Goal: Task Accomplishment & Management: Use online tool/utility

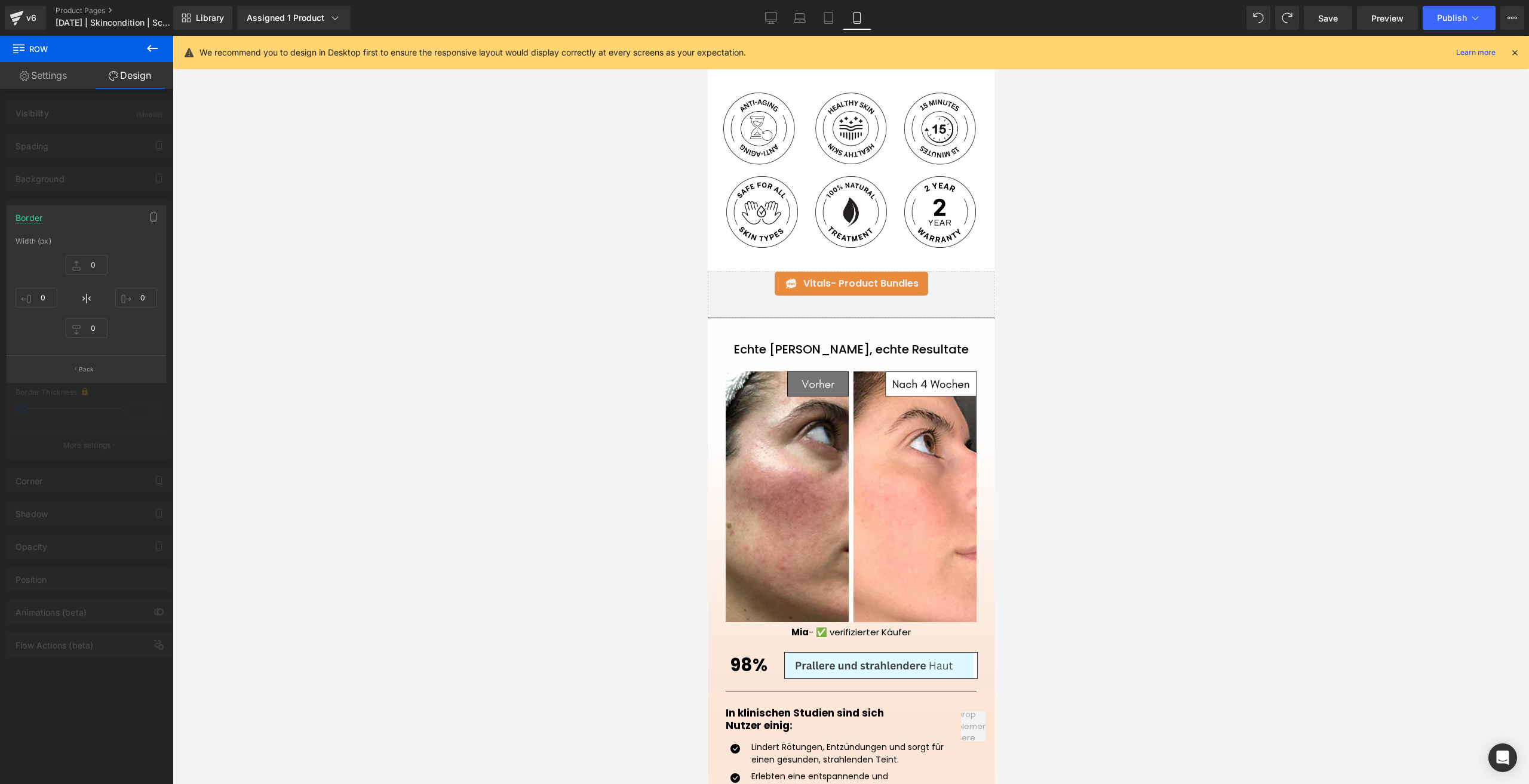
scroll to position [836, 0]
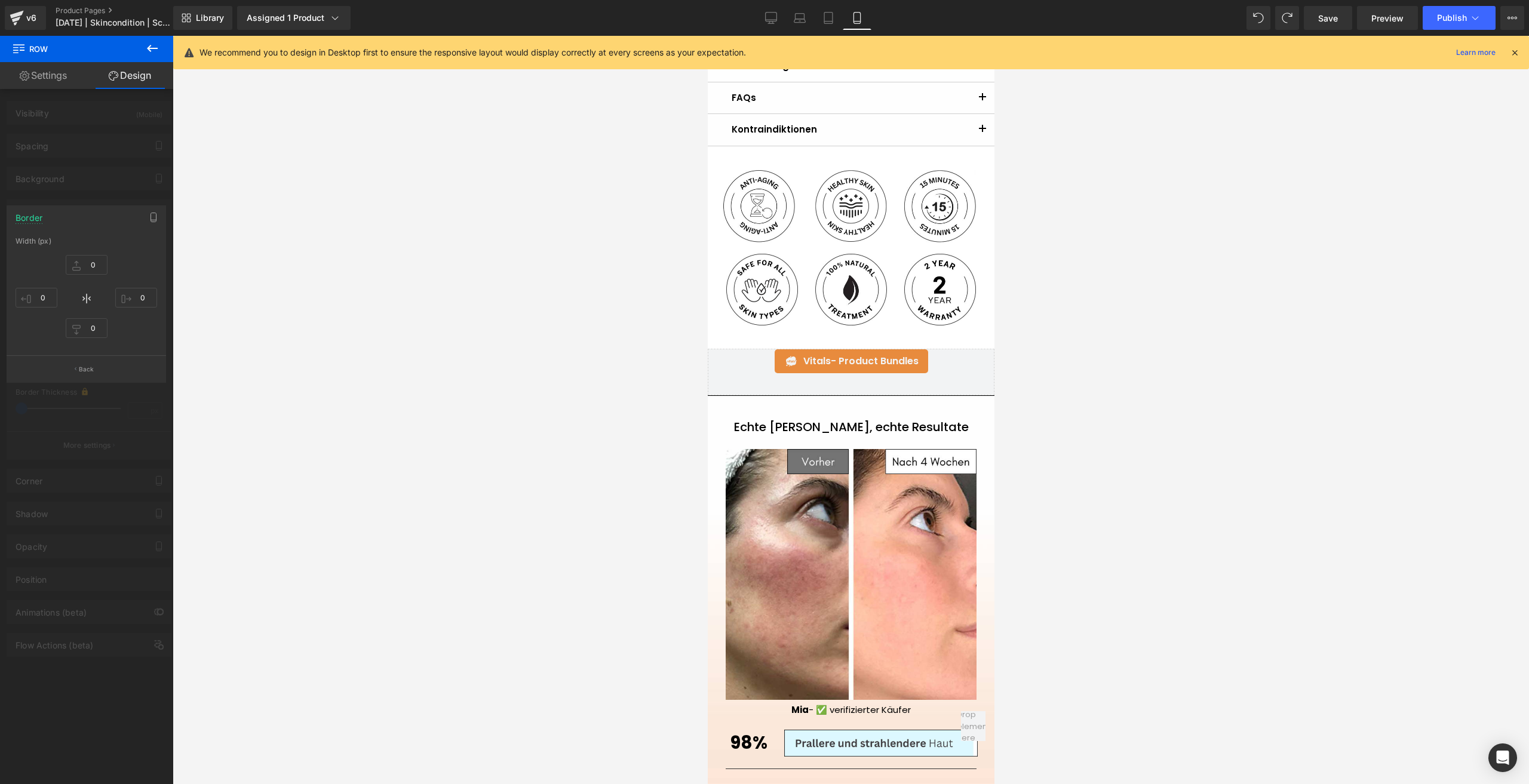
type input "0"
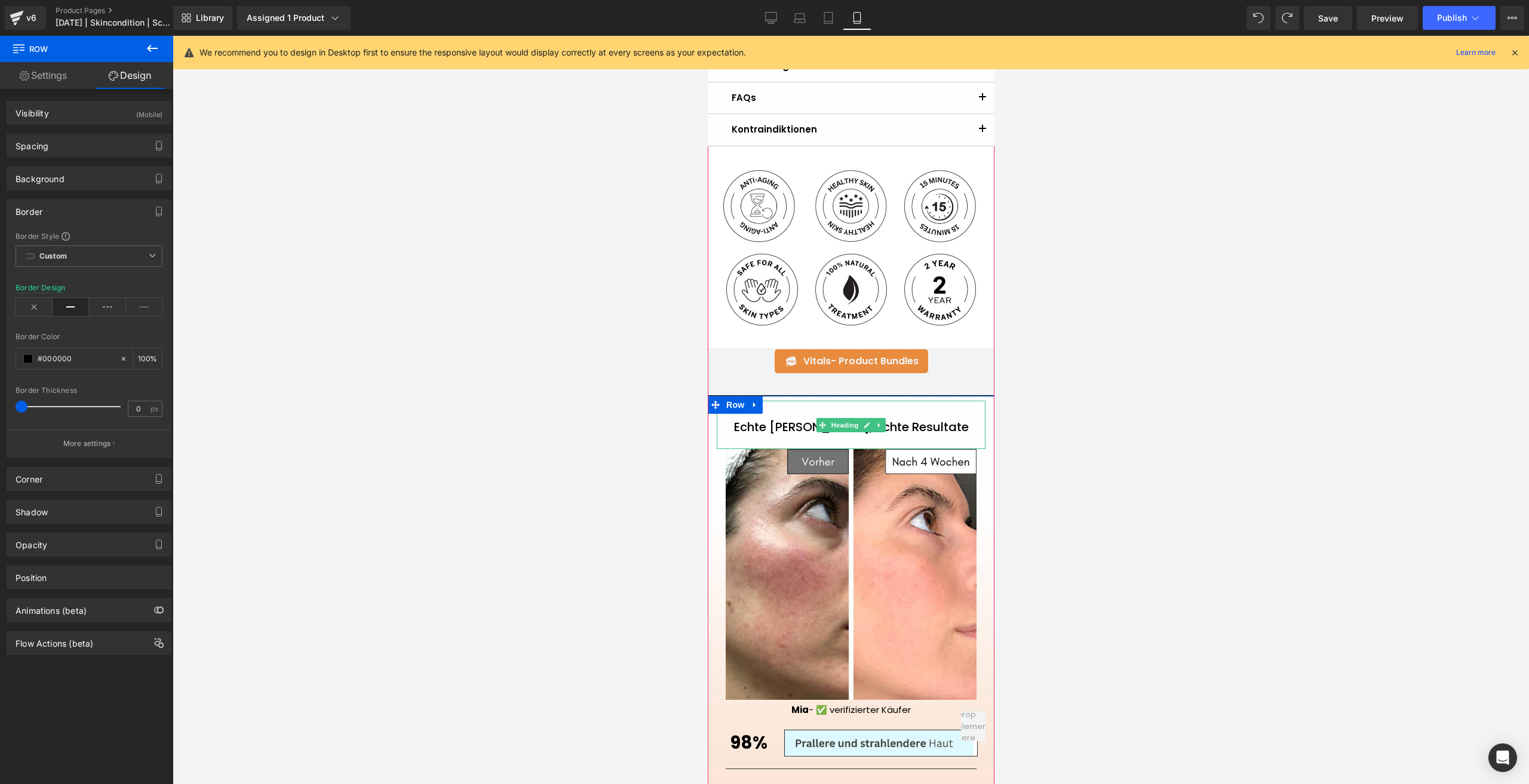
click at [791, 432] on h1 "Echte [PERSON_NAME], echte Resultate" at bounding box center [850, 427] width 269 height 14
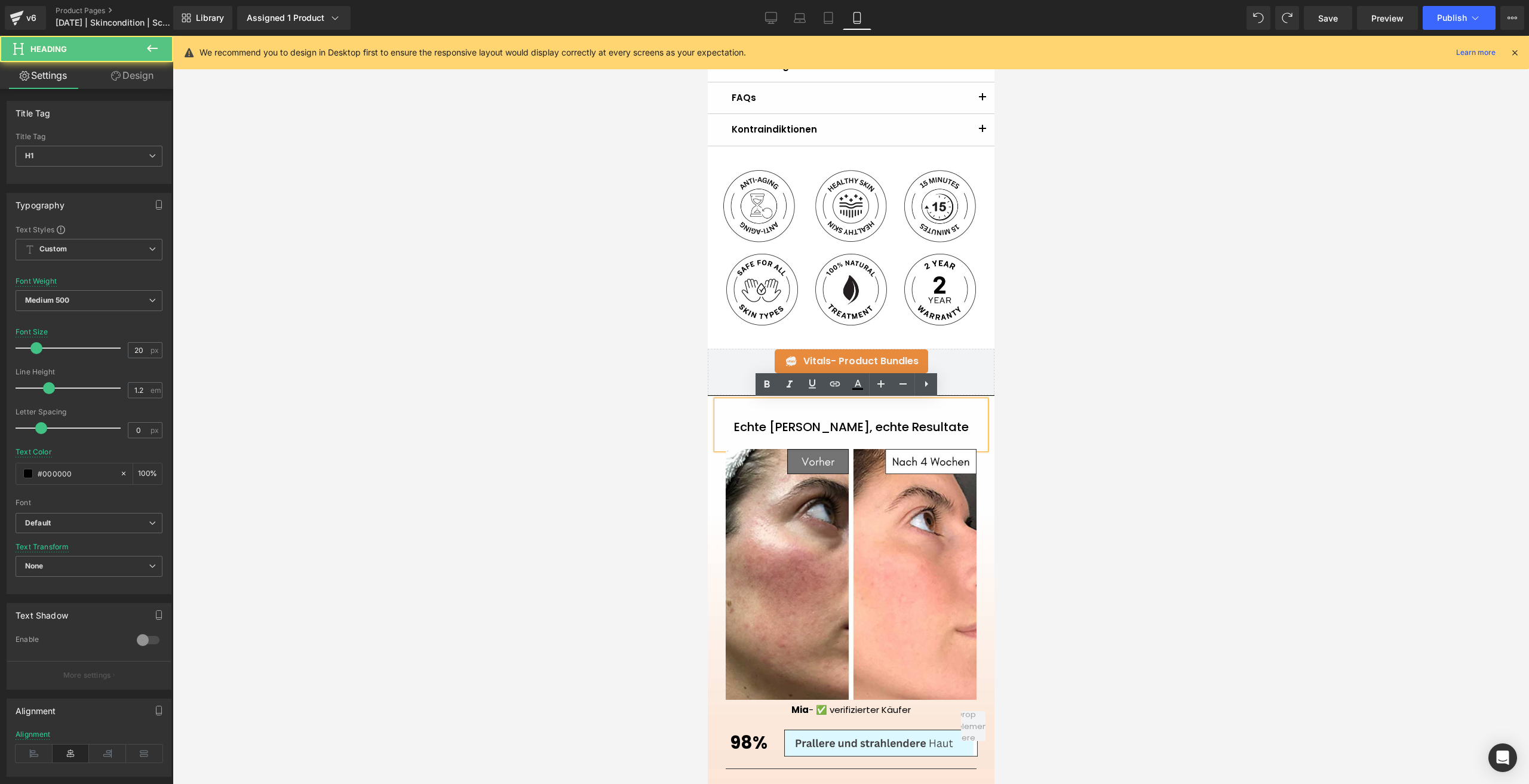
click at [790, 432] on h1 "Echte [PERSON_NAME], echte Resultate" at bounding box center [850, 427] width 269 height 14
click at [137, 345] on input "20" at bounding box center [139, 350] width 21 height 15
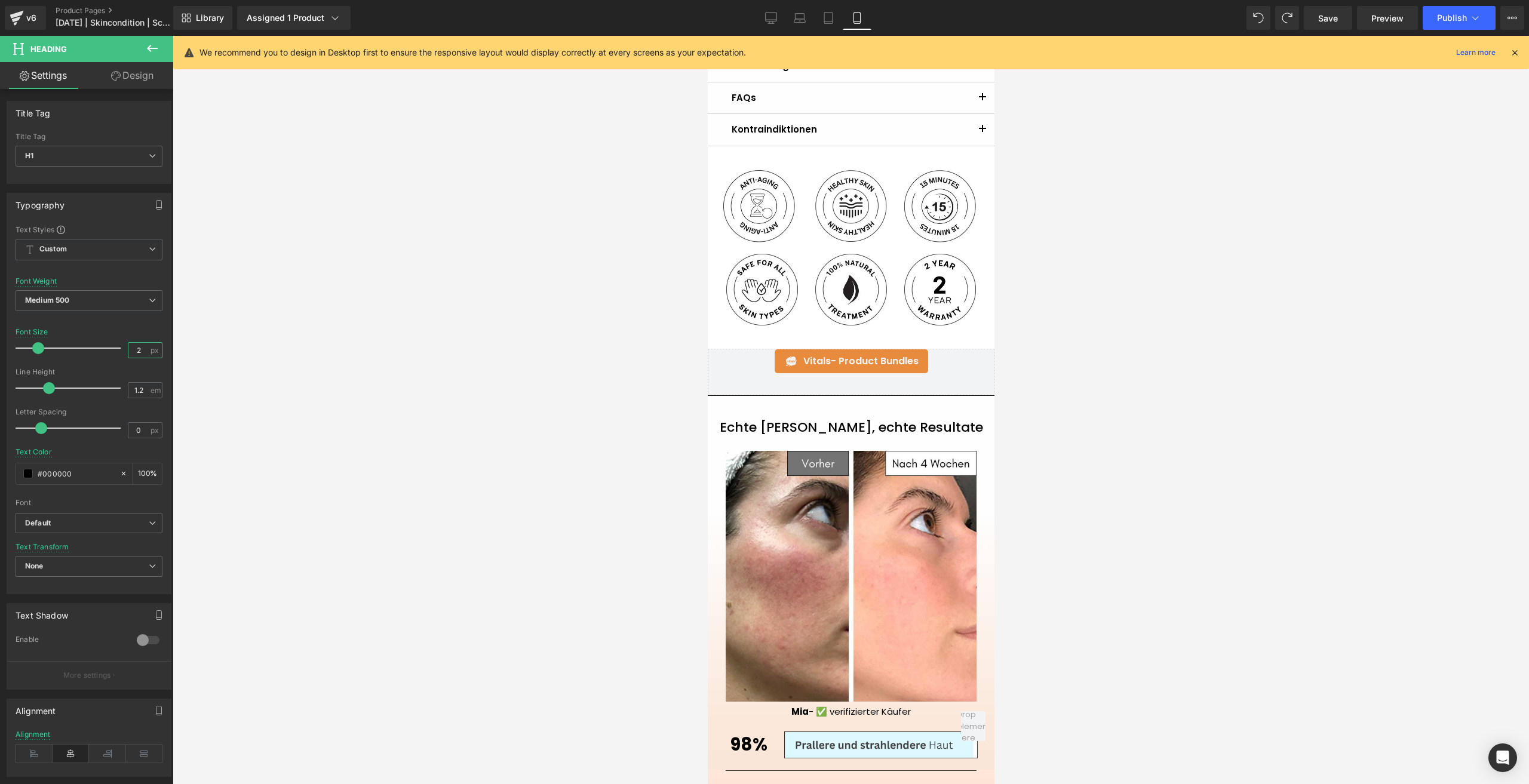
type input "23"
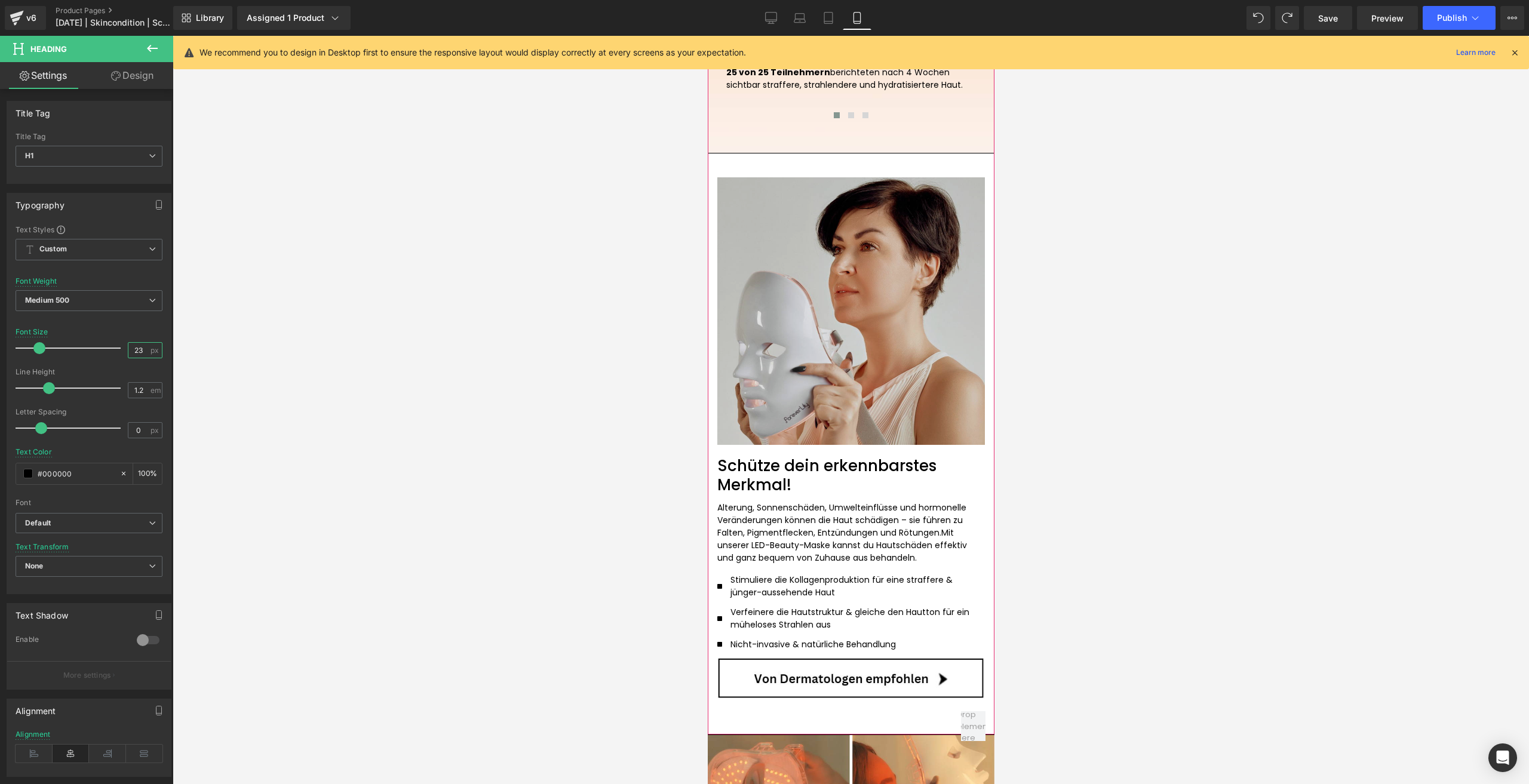
scroll to position [1731, 0]
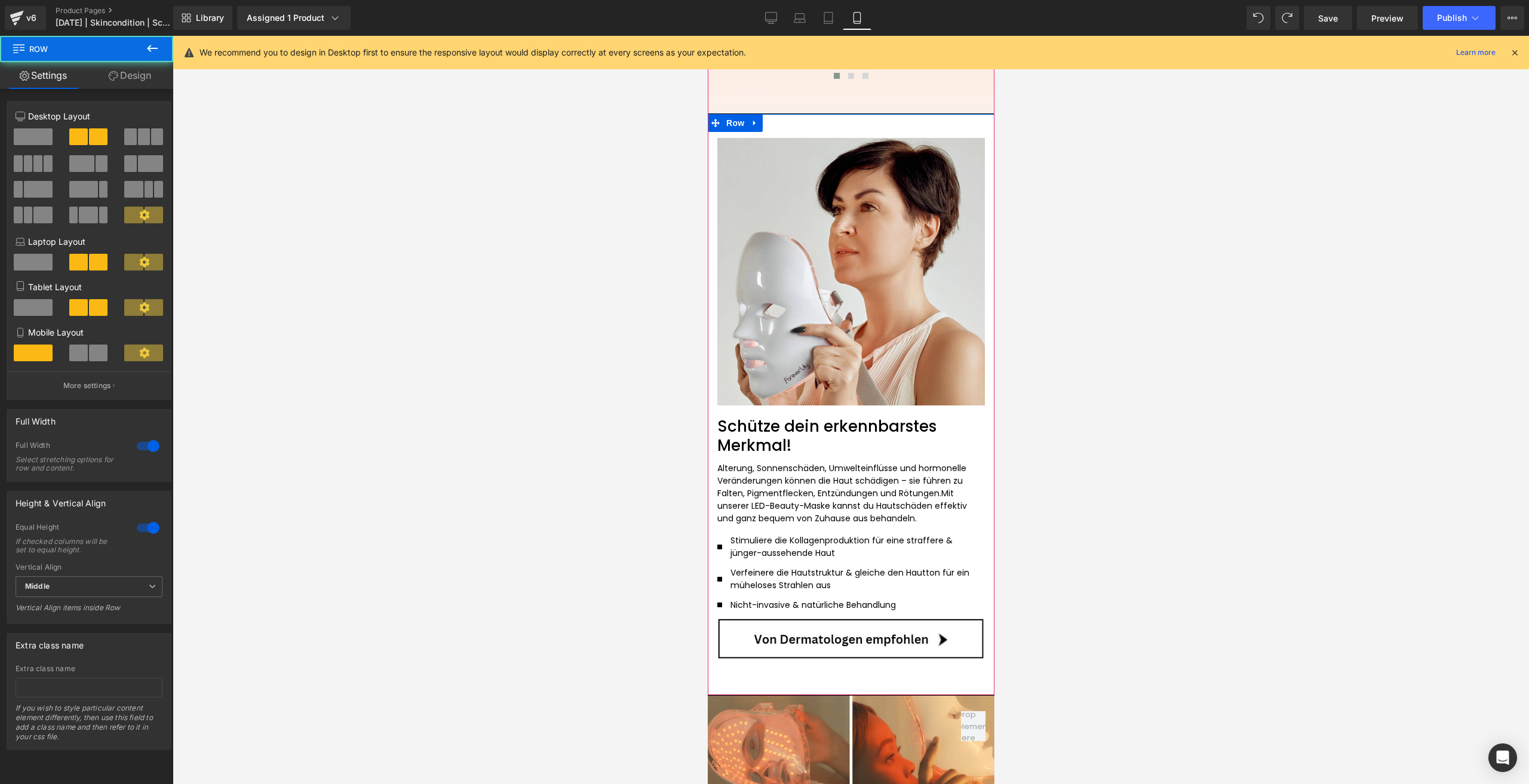
click at [809, 592] on div "Image Schütze dein erkennbarstes Merkmal! Heading Alterung, Sonnenschäden, Umwe…" at bounding box center [850, 404] width 286 height 582
click at [130, 76] on link "Design" at bounding box center [130, 75] width 87 height 27
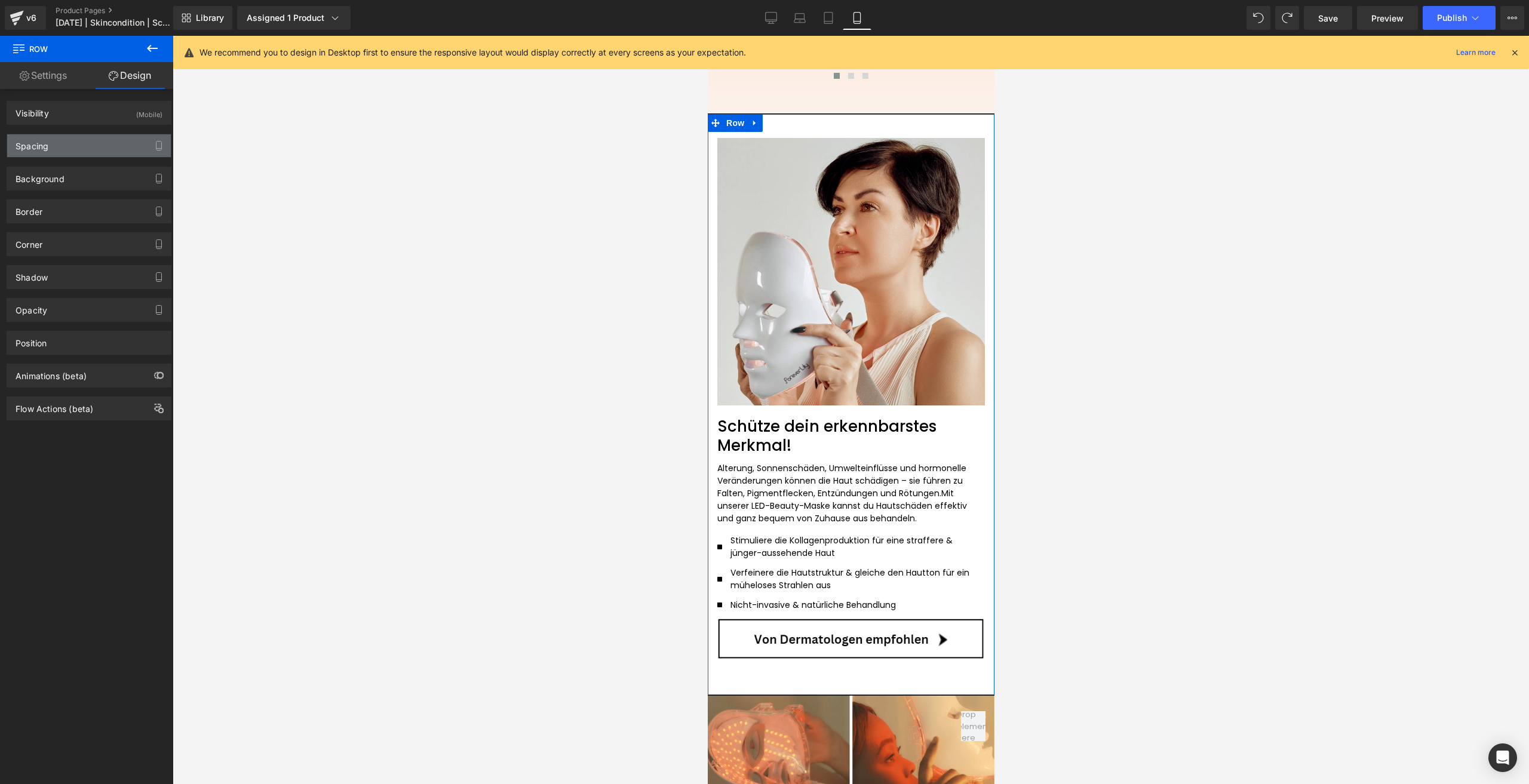
click at [84, 140] on div "Spacing" at bounding box center [89, 145] width 163 height 23
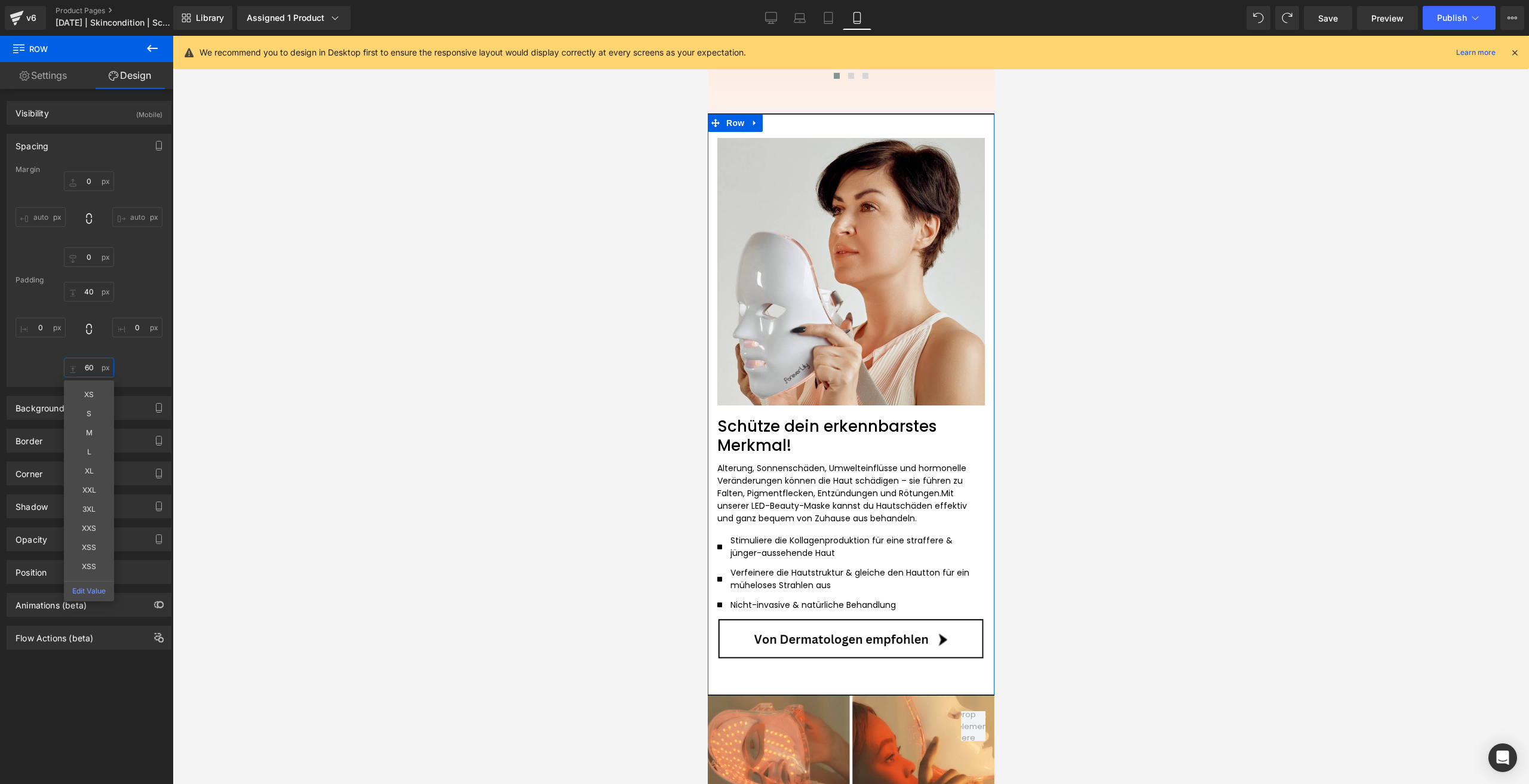
click at [84, 371] on input "60" at bounding box center [89, 368] width 50 height 20
type input "40"
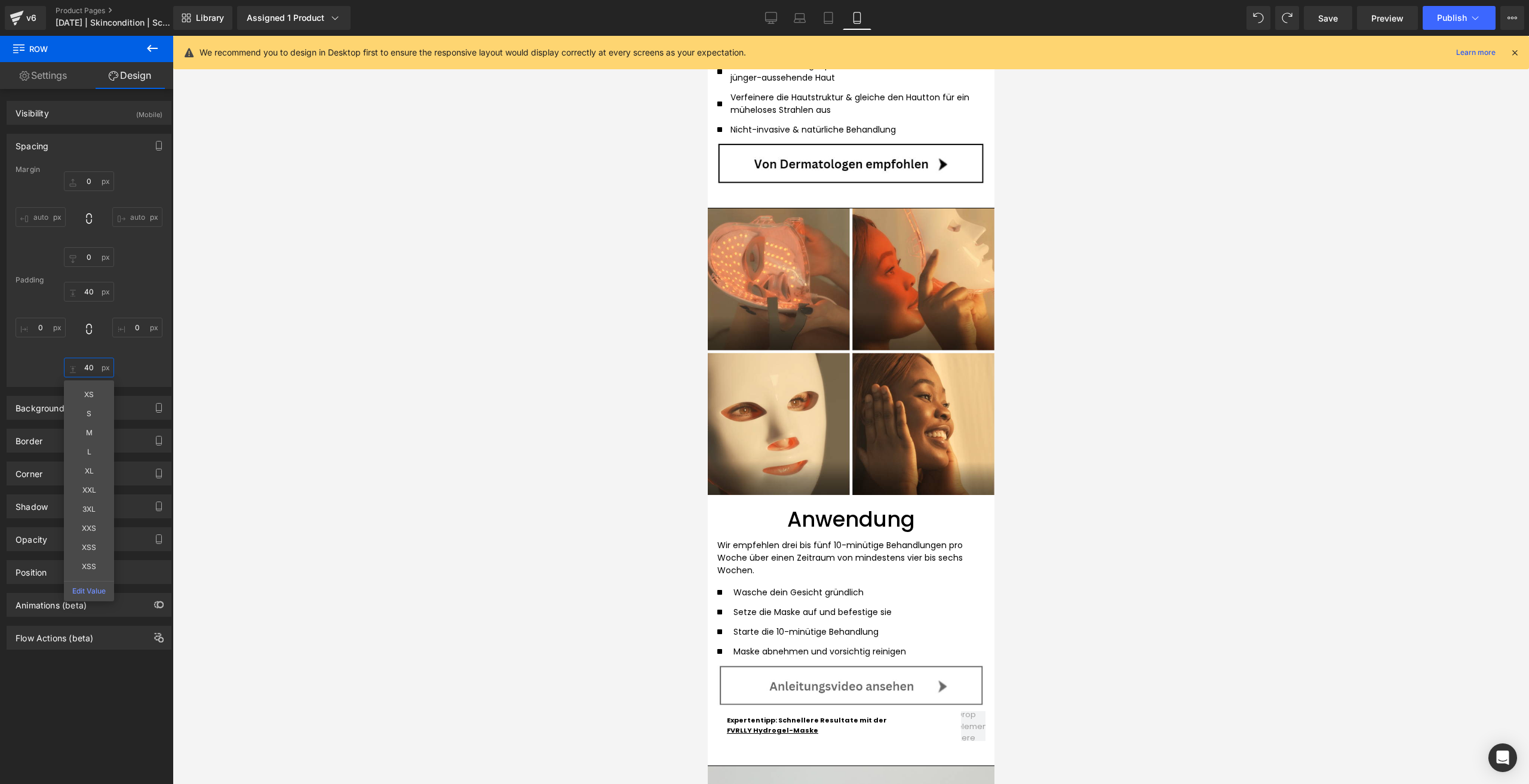
scroll to position [2448, 0]
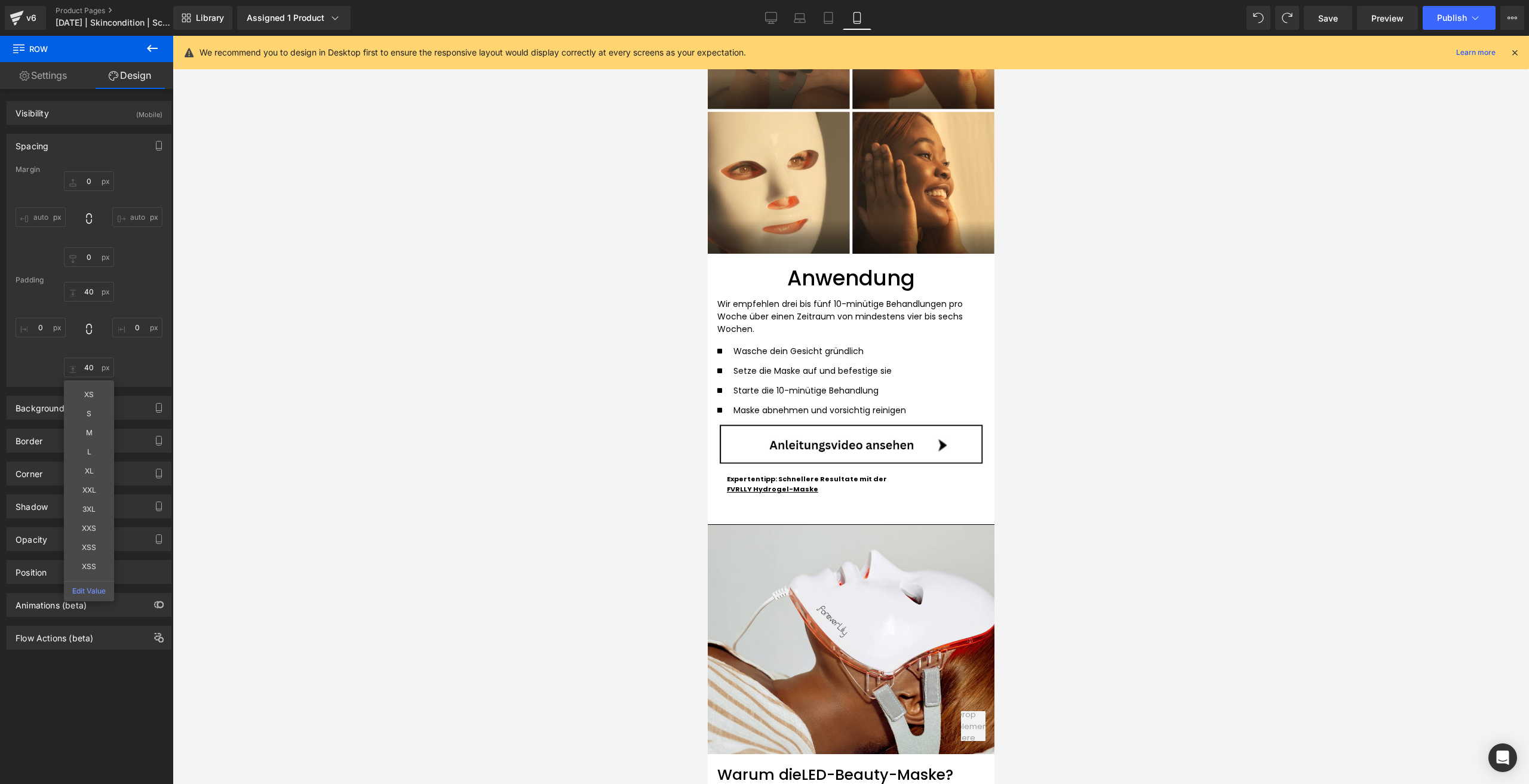
click at [765, 497] on div "Image Anwendung Heading Wir empfehlen drei bis fünf 10-minütige Behandlungen pr…" at bounding box center [850, 245] width 286 height 558
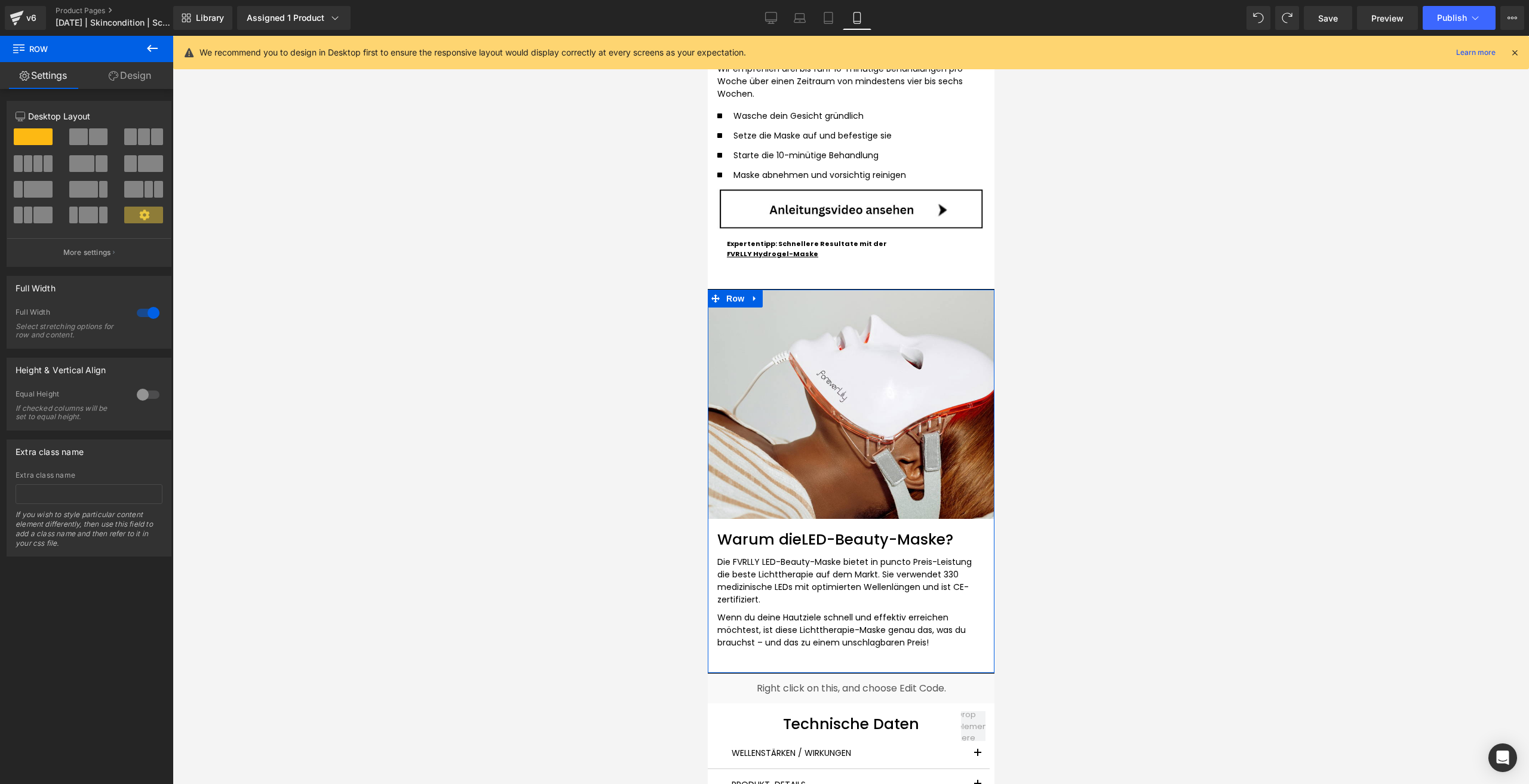
scroll to position [2567, 0]
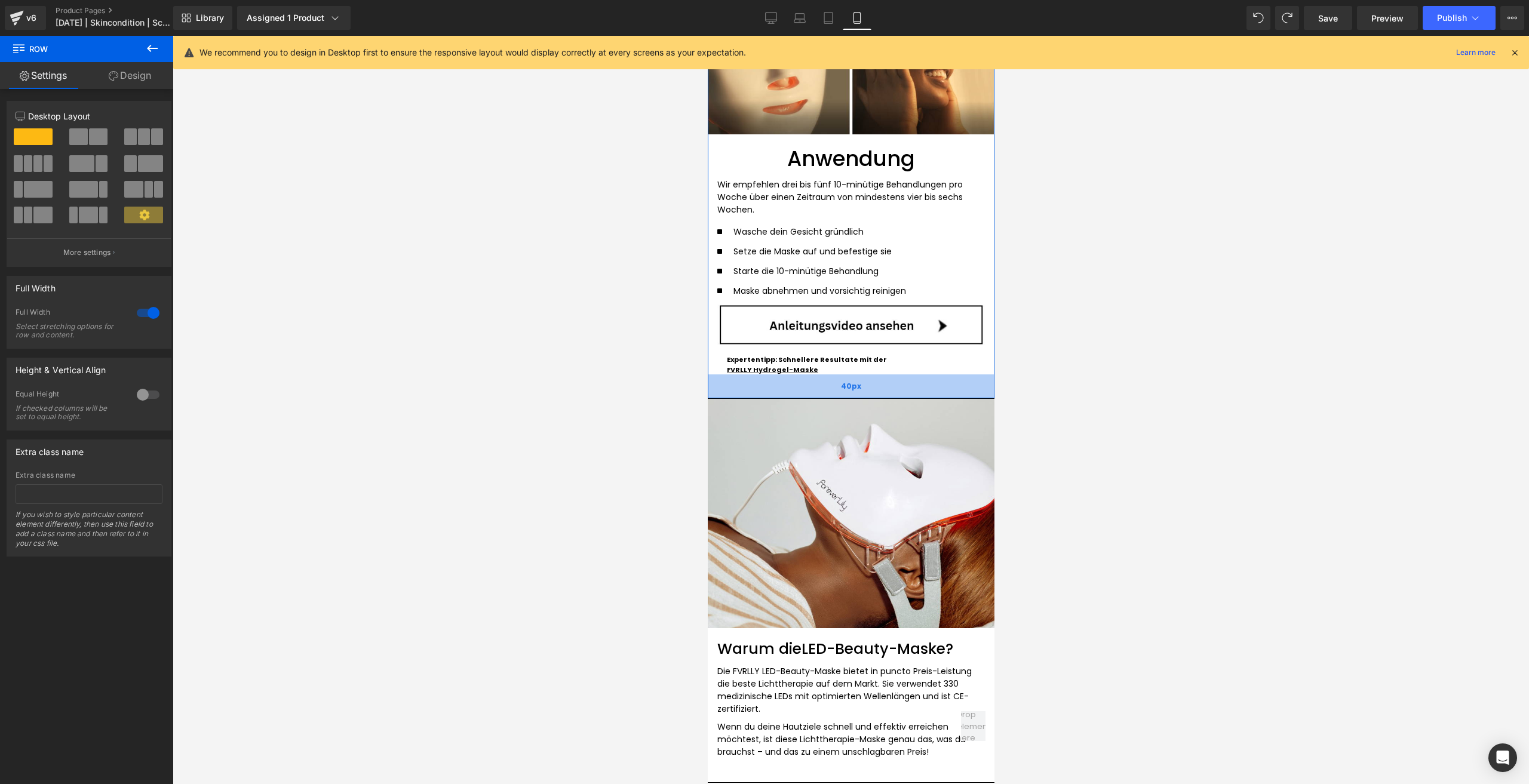
drag, startPoint x: 792, startPoint y: 380, endPoint x: 782, endPoint y: 373, distance: 12.2
click at [782, 374] on div "40px" at bounding box center [850, 386] width 286 height 24
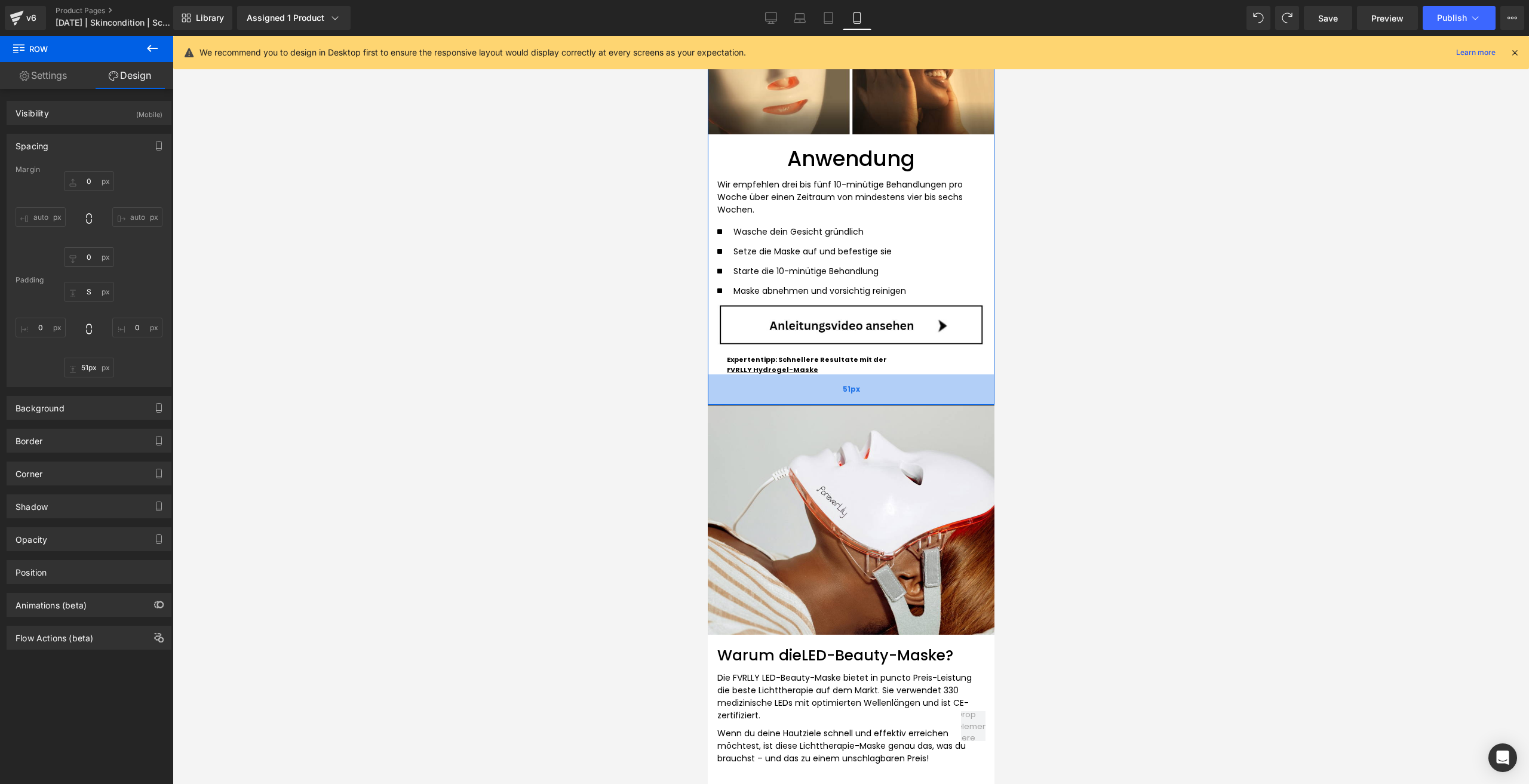
drag, startPoint x: 782, startPoint y: 376, endPoint x: 790, endPoint y: 383, distance: 10.6
click at [790, 383] on div "51px" at bounding box center [850, 389] width 286 height 31
click at [97, 370] on input "51px" at bounding box center [89, 368] width 50 height 20
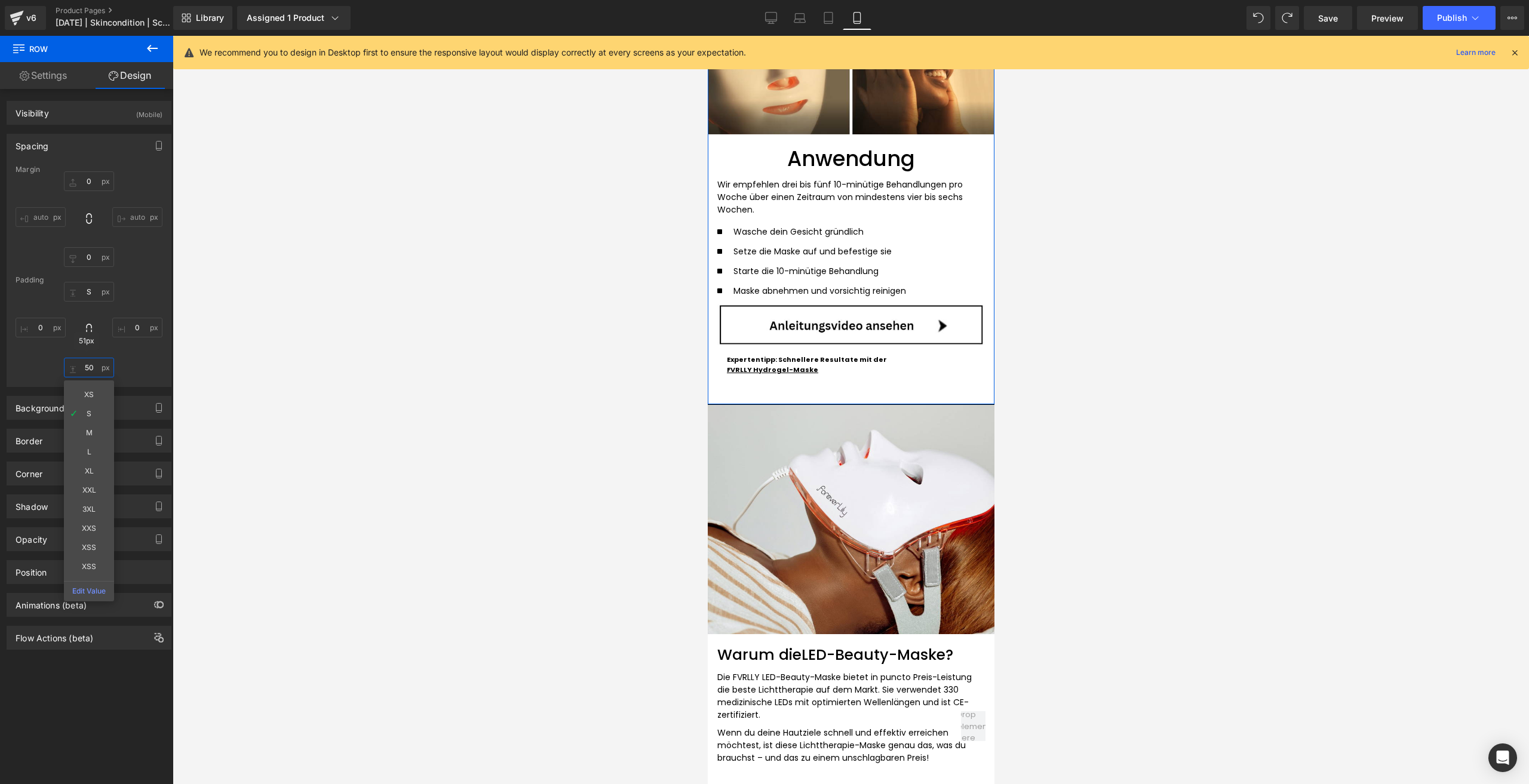
type input "50"
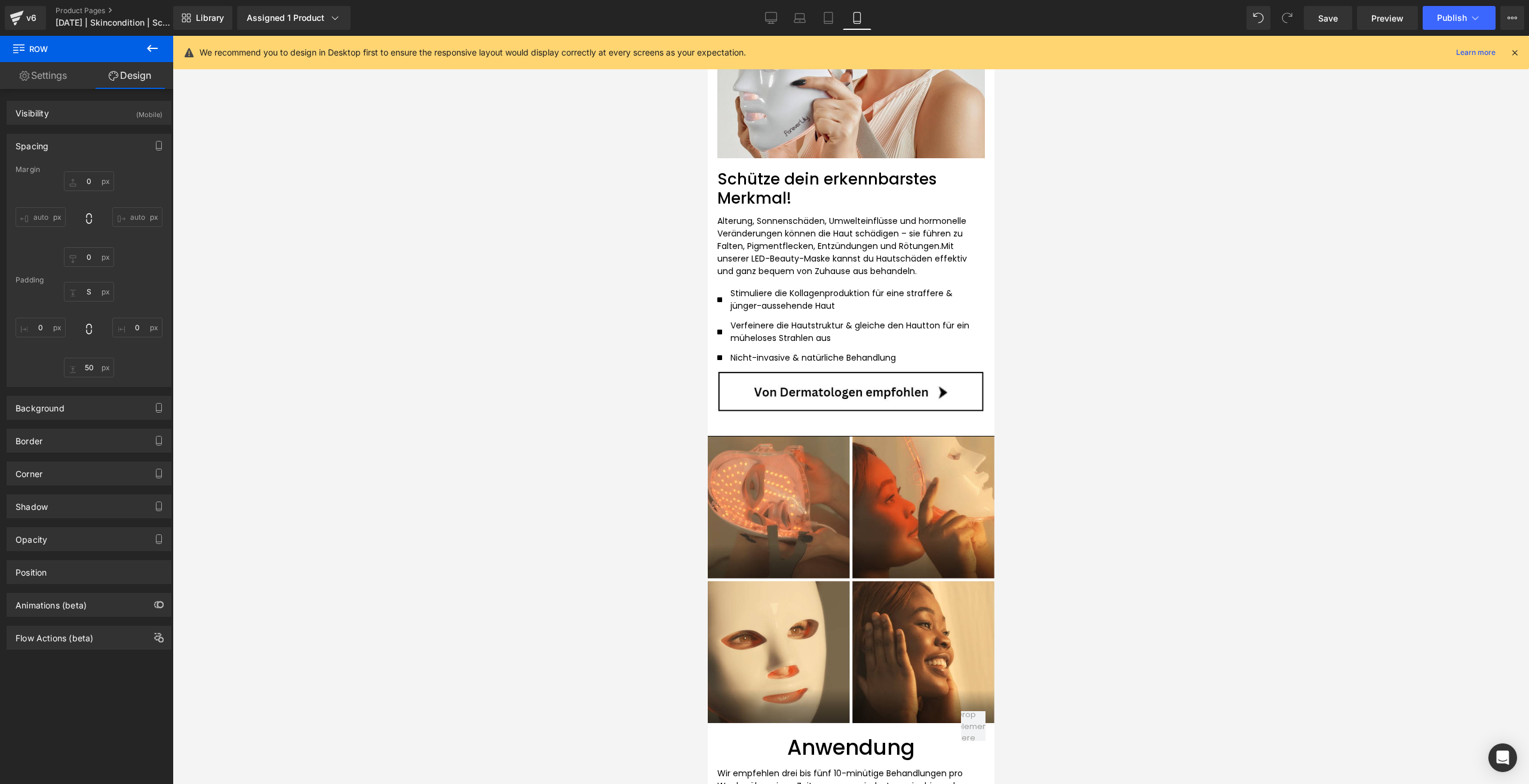
scroll to position [1970, 0]
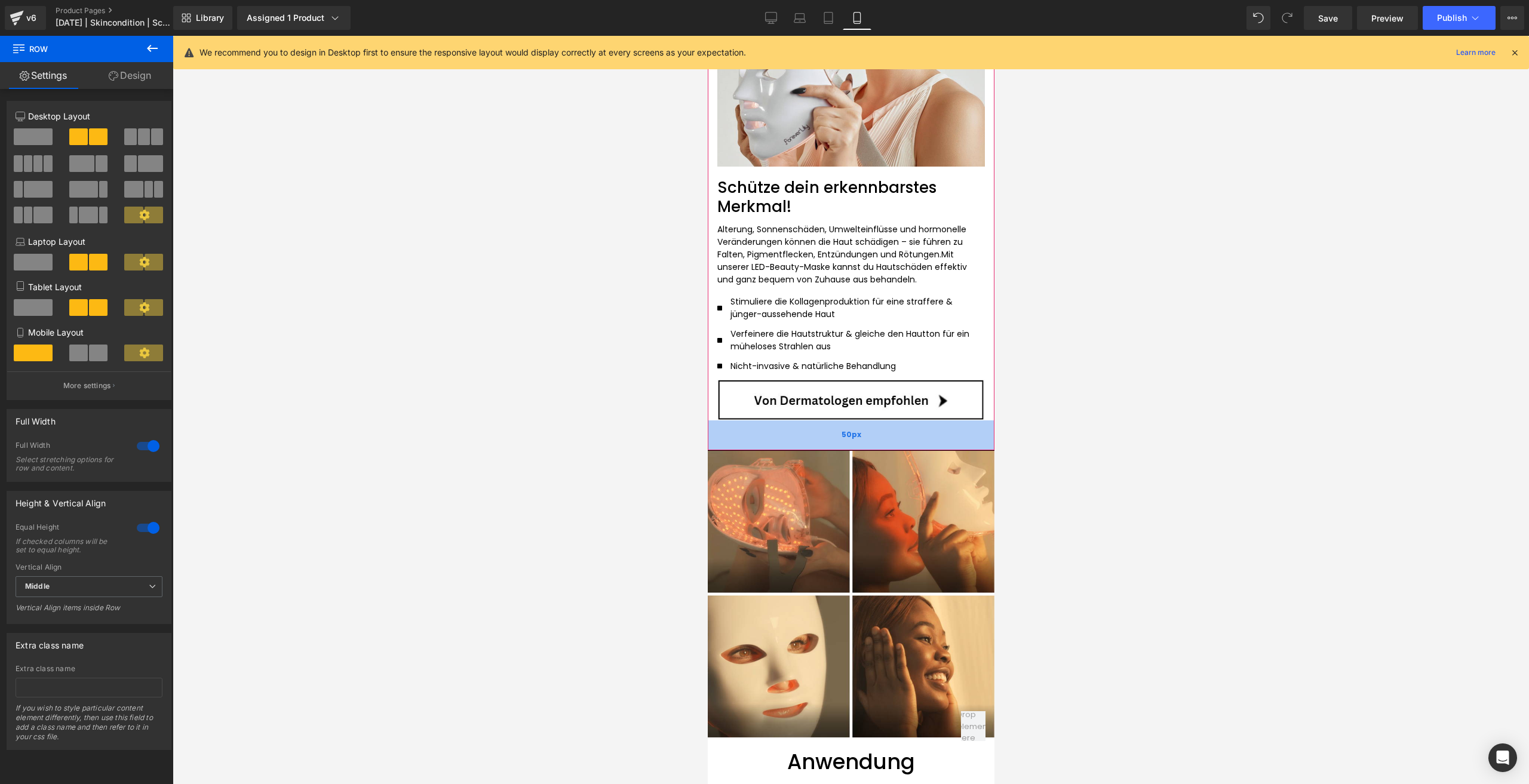
drag, startPoint x: 777, startPoint y: 407, endPoint x: 782, endPoint y: 412, distance: 7.1
click at [782, 420] on div "50px" at bounding box center [850, 435] width 286 height 30
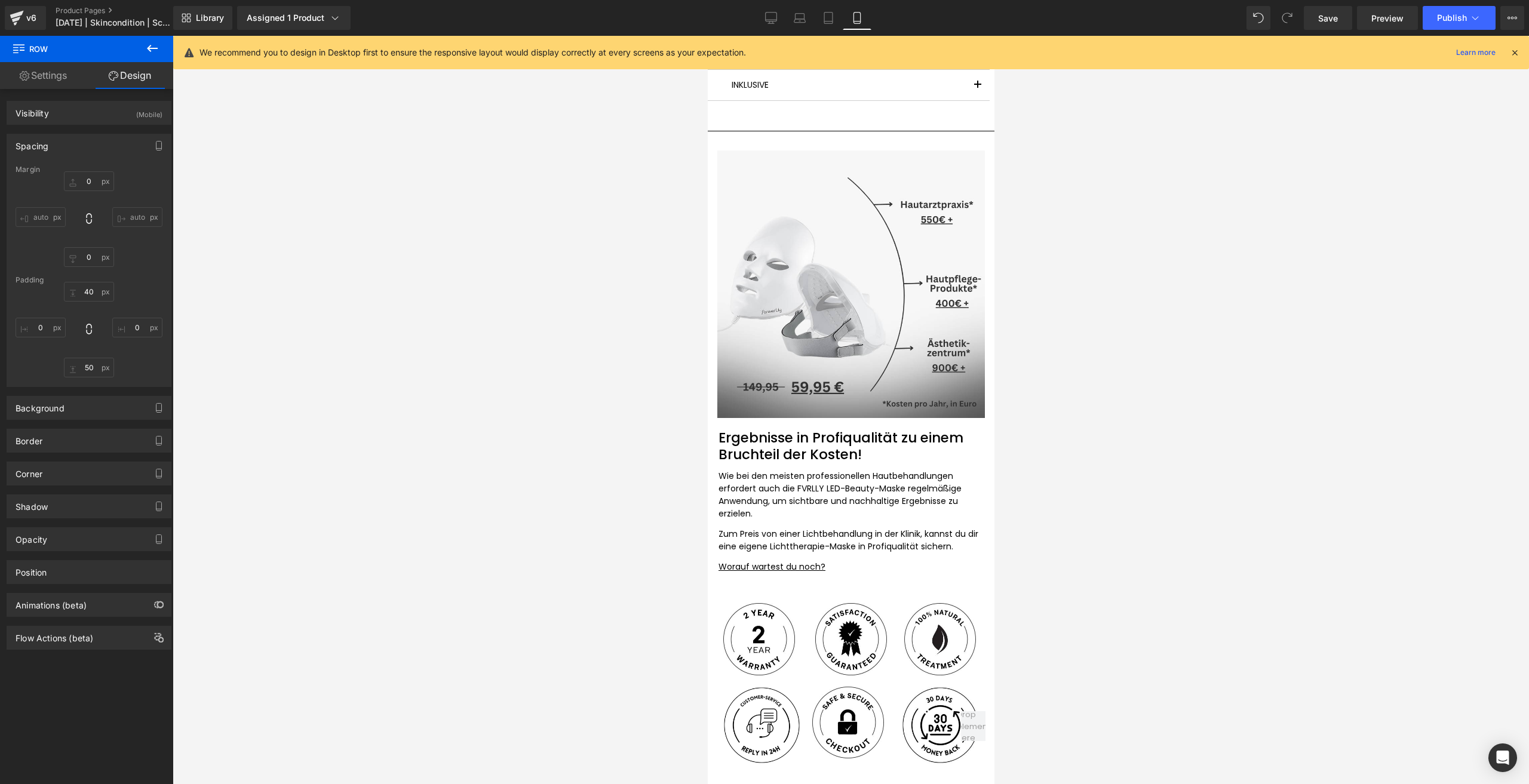
scroll to position [3463, 0]
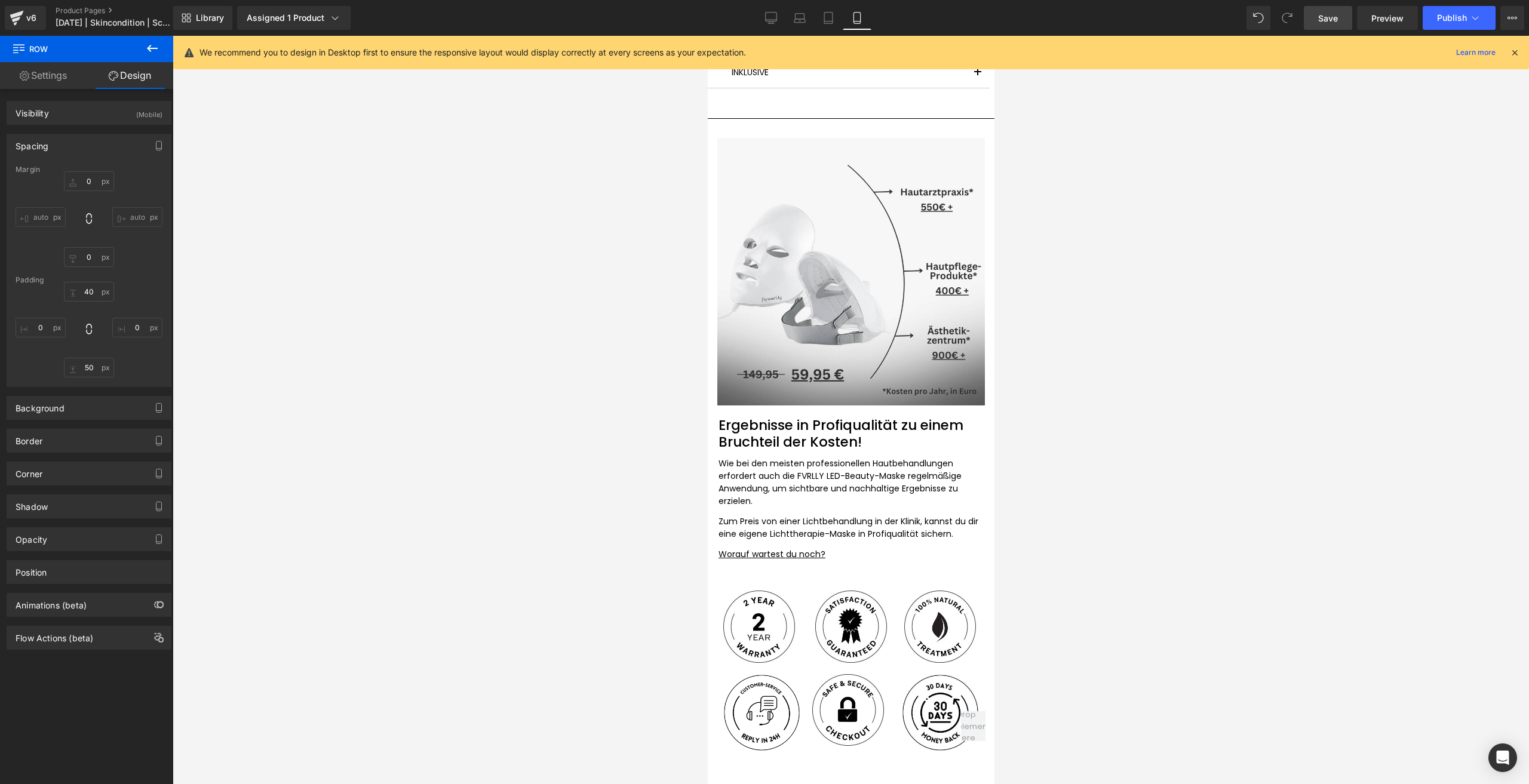
click at [1146, 13] on span "Save" at bounding box center [1328, 18] width 20 height 12
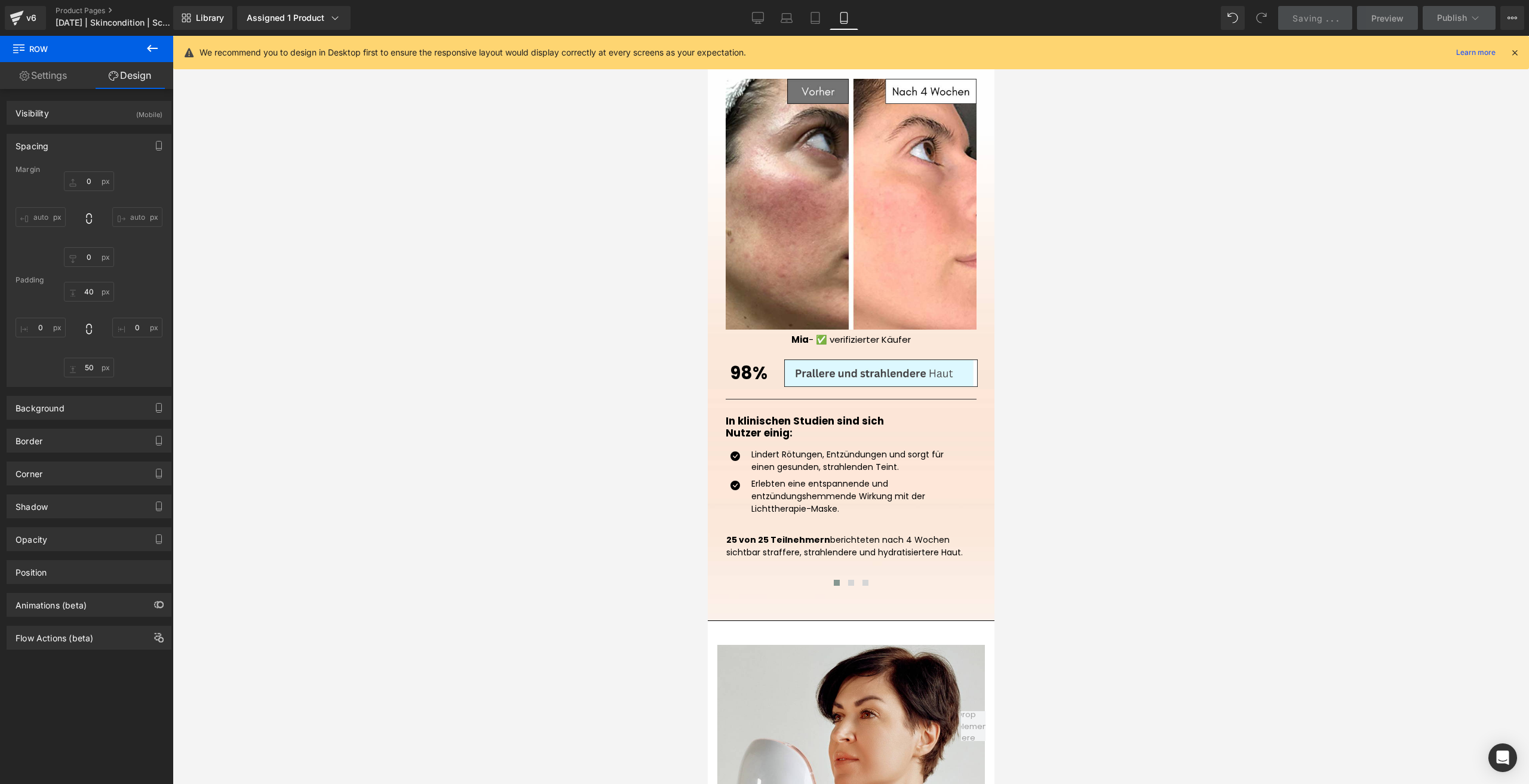
scroll to position [1254, 0]
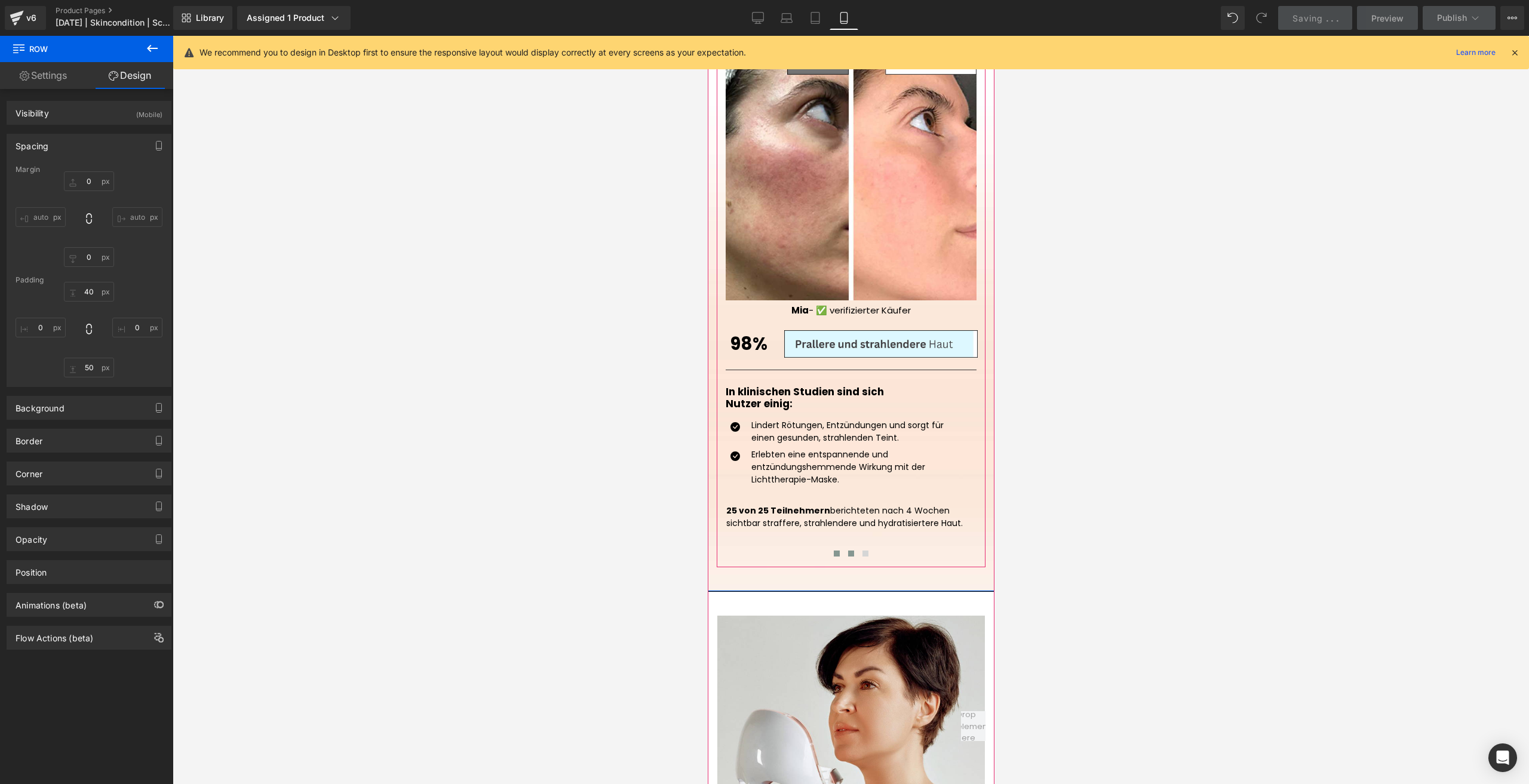
click at [850, 547] on button at bounding box center [851, 553] width 14 height 12
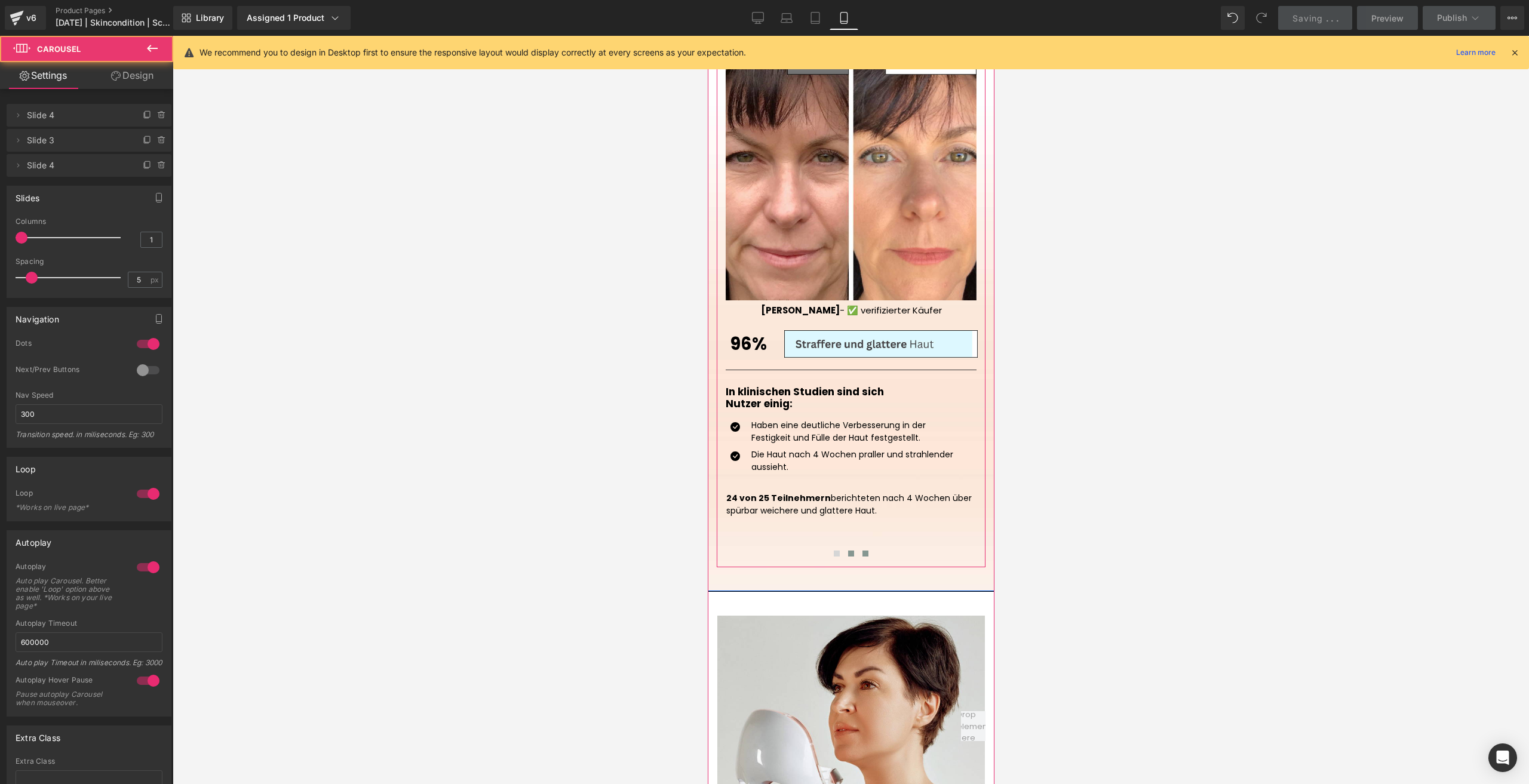
click at [862, 550] on span at bounding box center [864, 553] width 6 height 6
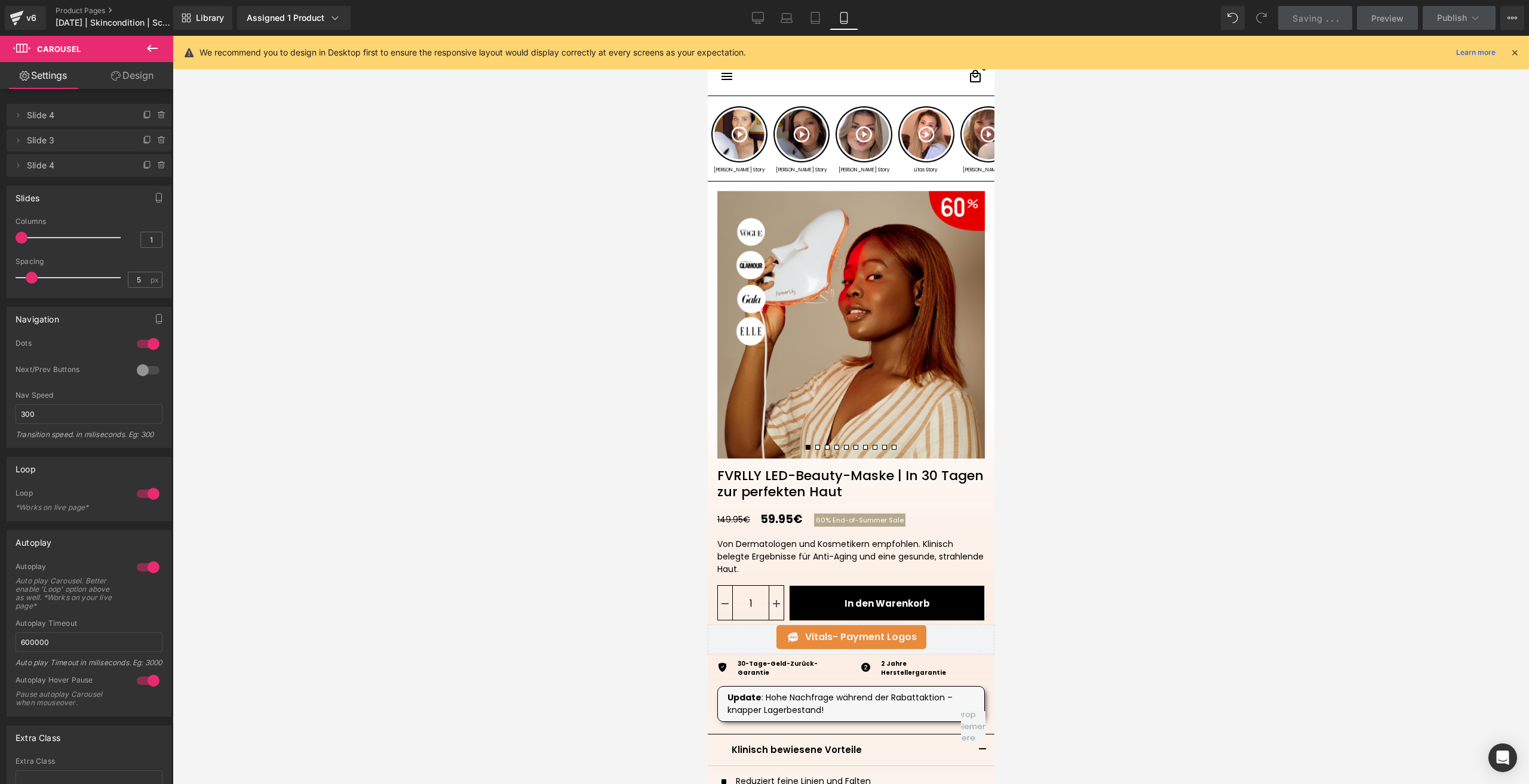
scroll to position [0, 0]
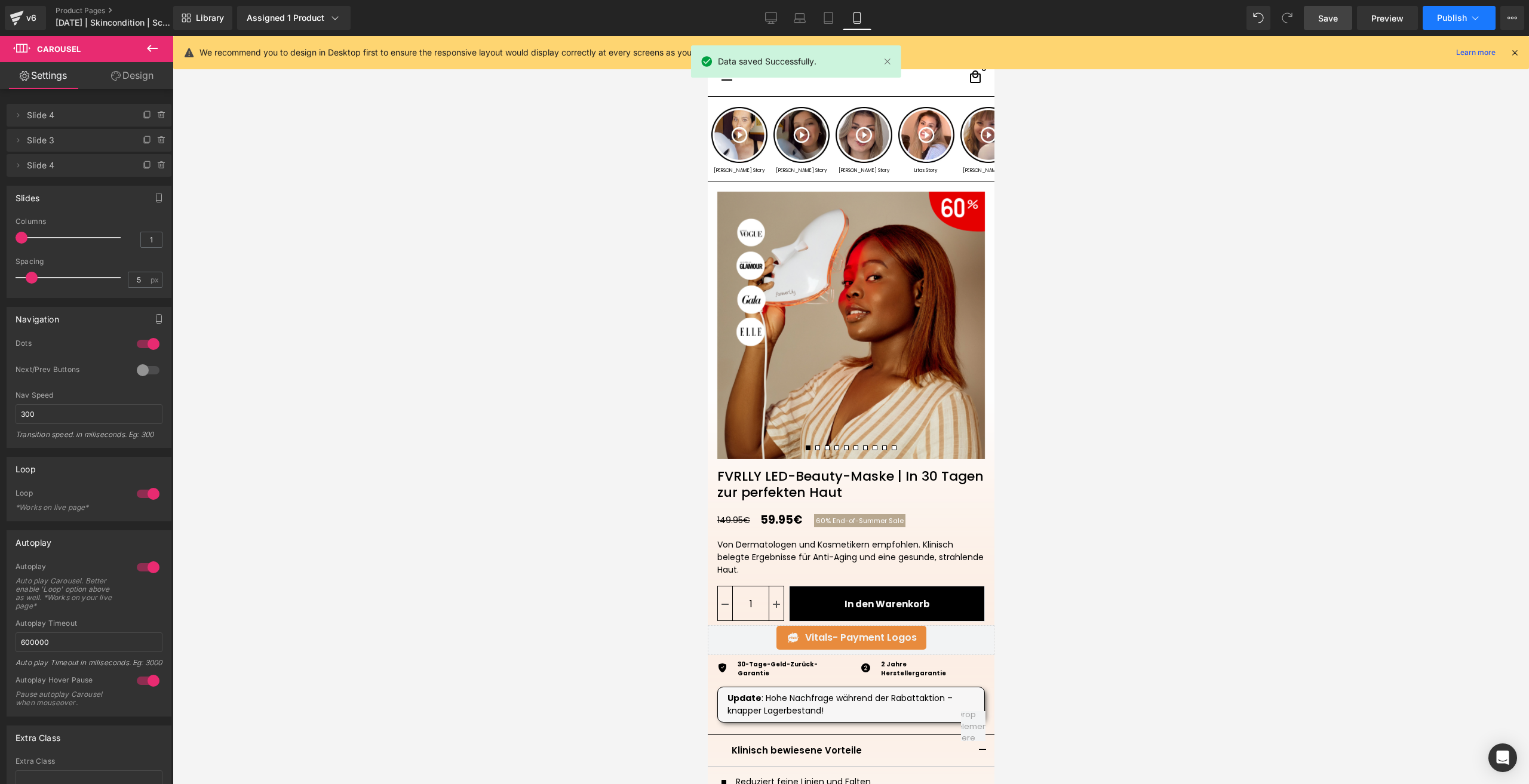
click at [1146, 13] on span "Publish" at bounding box center [1452, 18] width 30 height 10
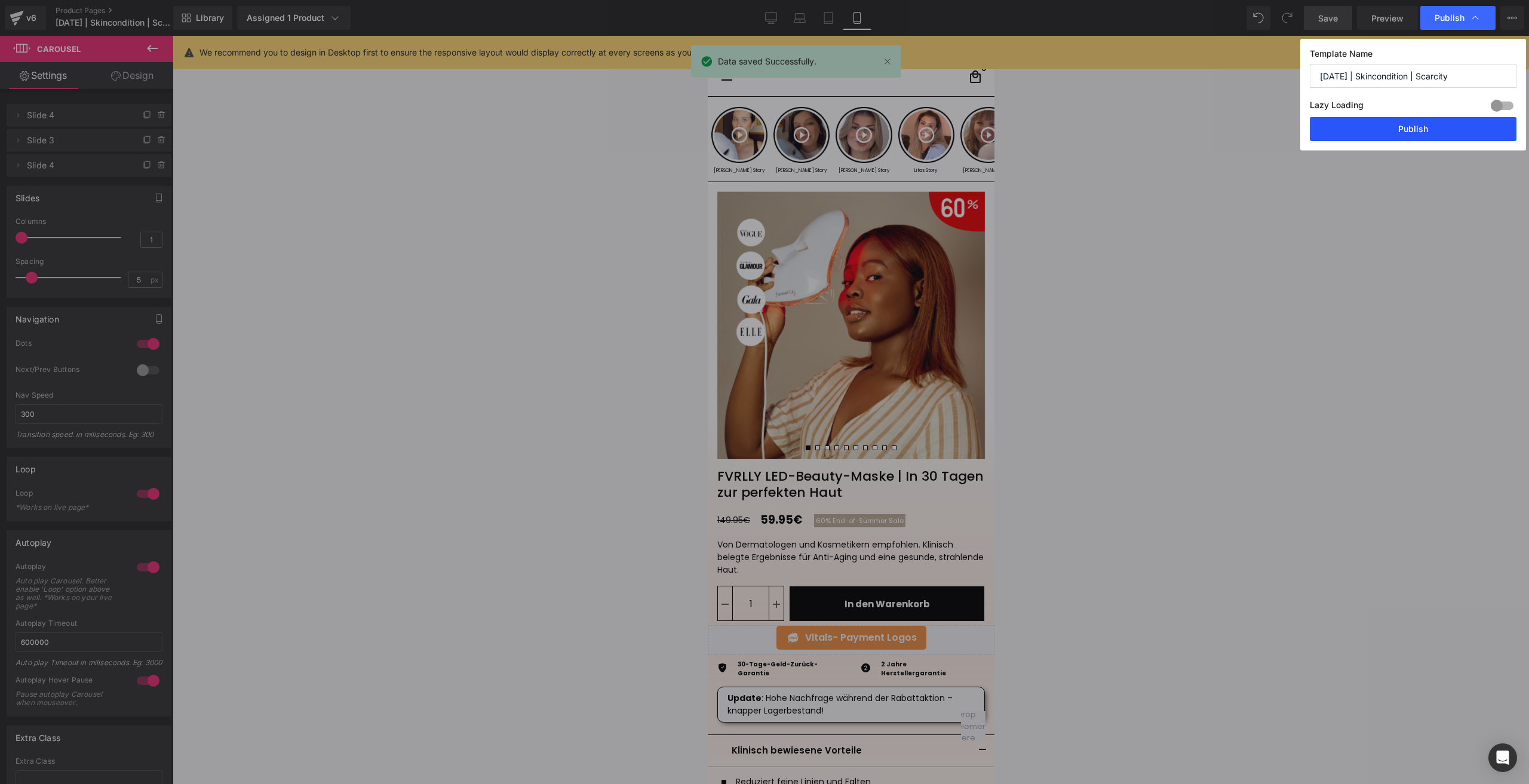
click at [1146, 118] on button "Publish" at bounding box center [1412, 129] width 206 height 24
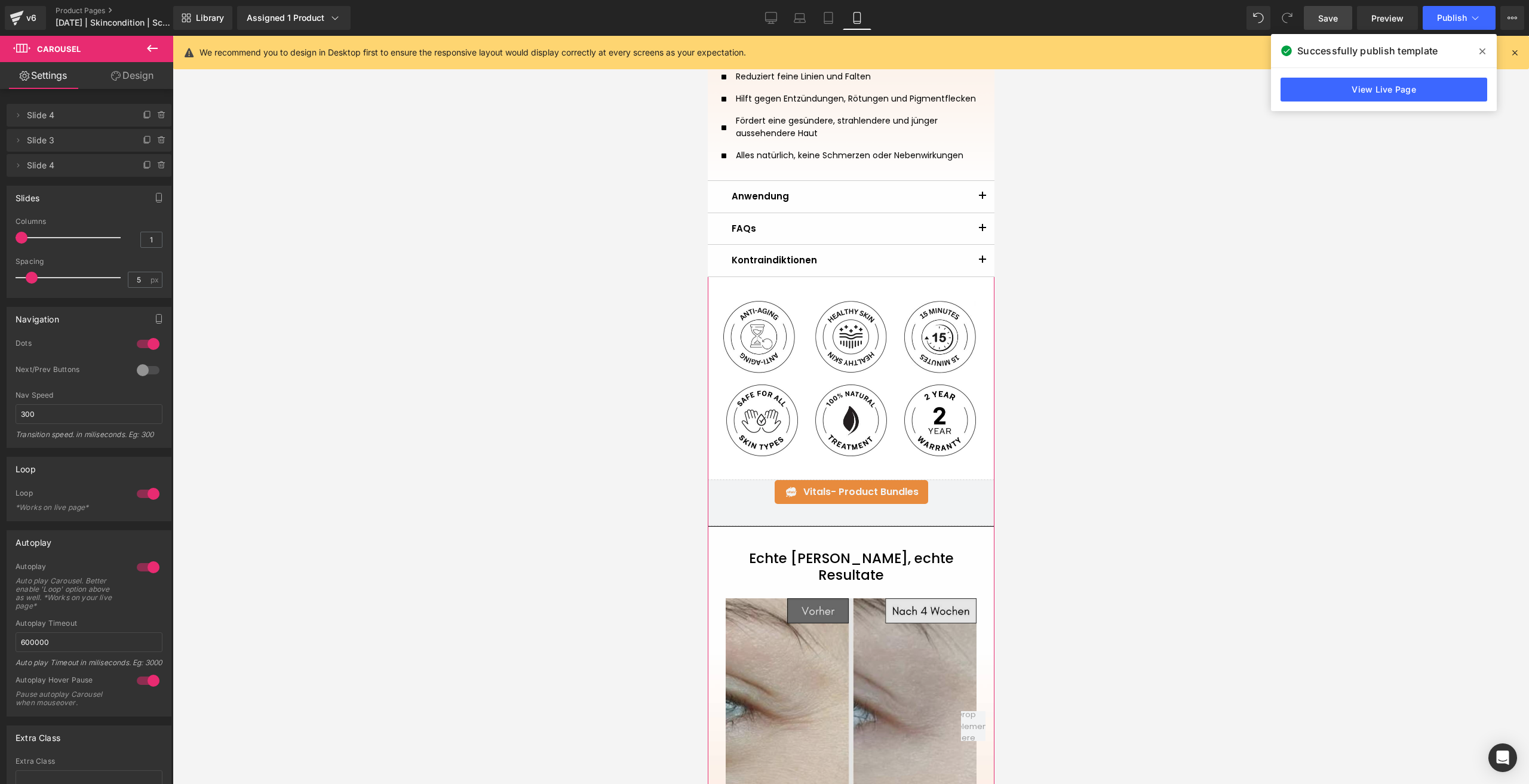
scroll to position [895, 0]
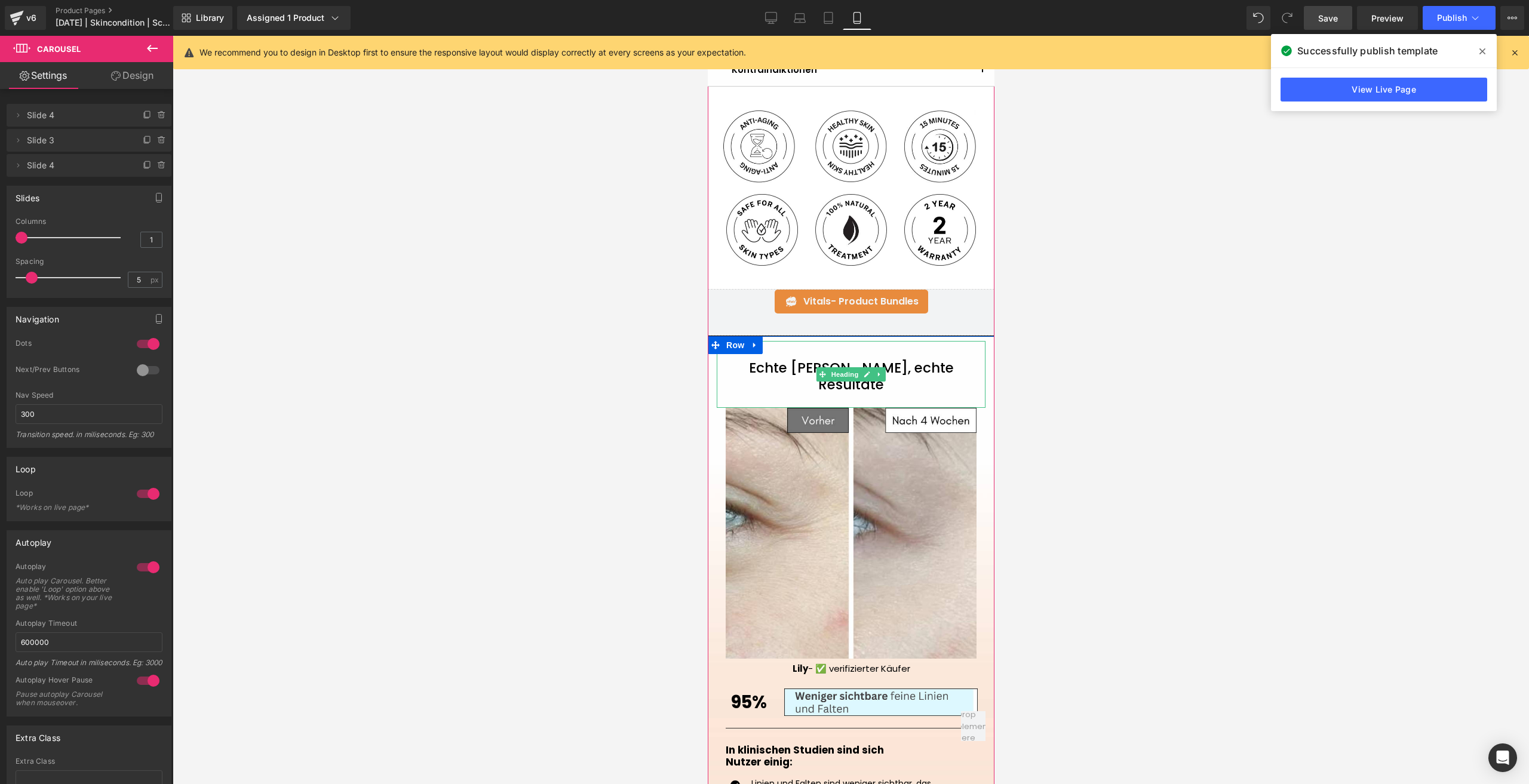
click at [786, 364] on h1 "Echte [PERSON_NAME], echte Resultate" at bounding box center [850, 376] width 269 height 33
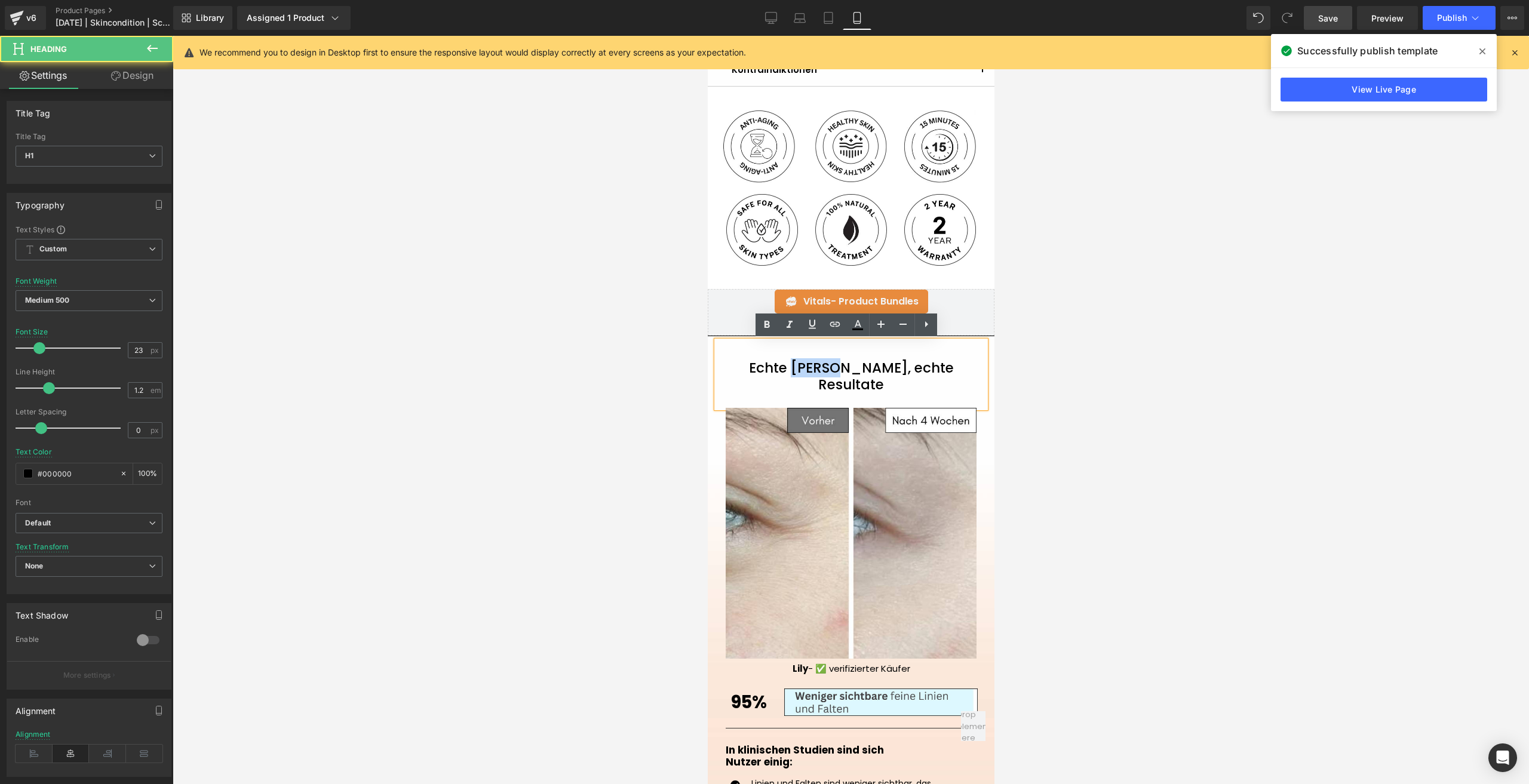
click at [788, 363] on h1 "Echte [PERSON_NAME], echte Resultate" at bounding box center [850, 376] width 269 height 33
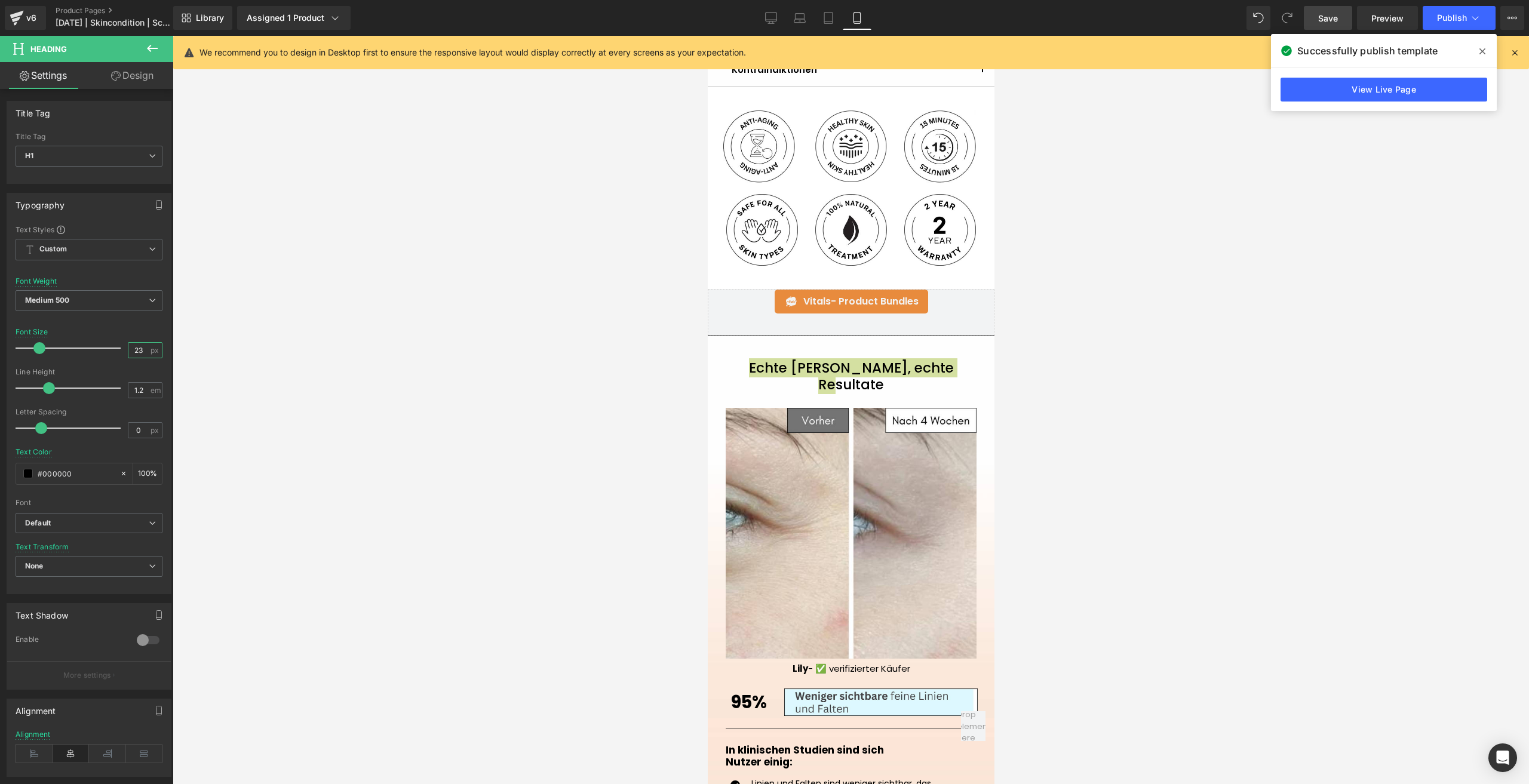
click at [139, 351] on input "23" at bounding box center [139, 350] width 21 height 15
type input "21"
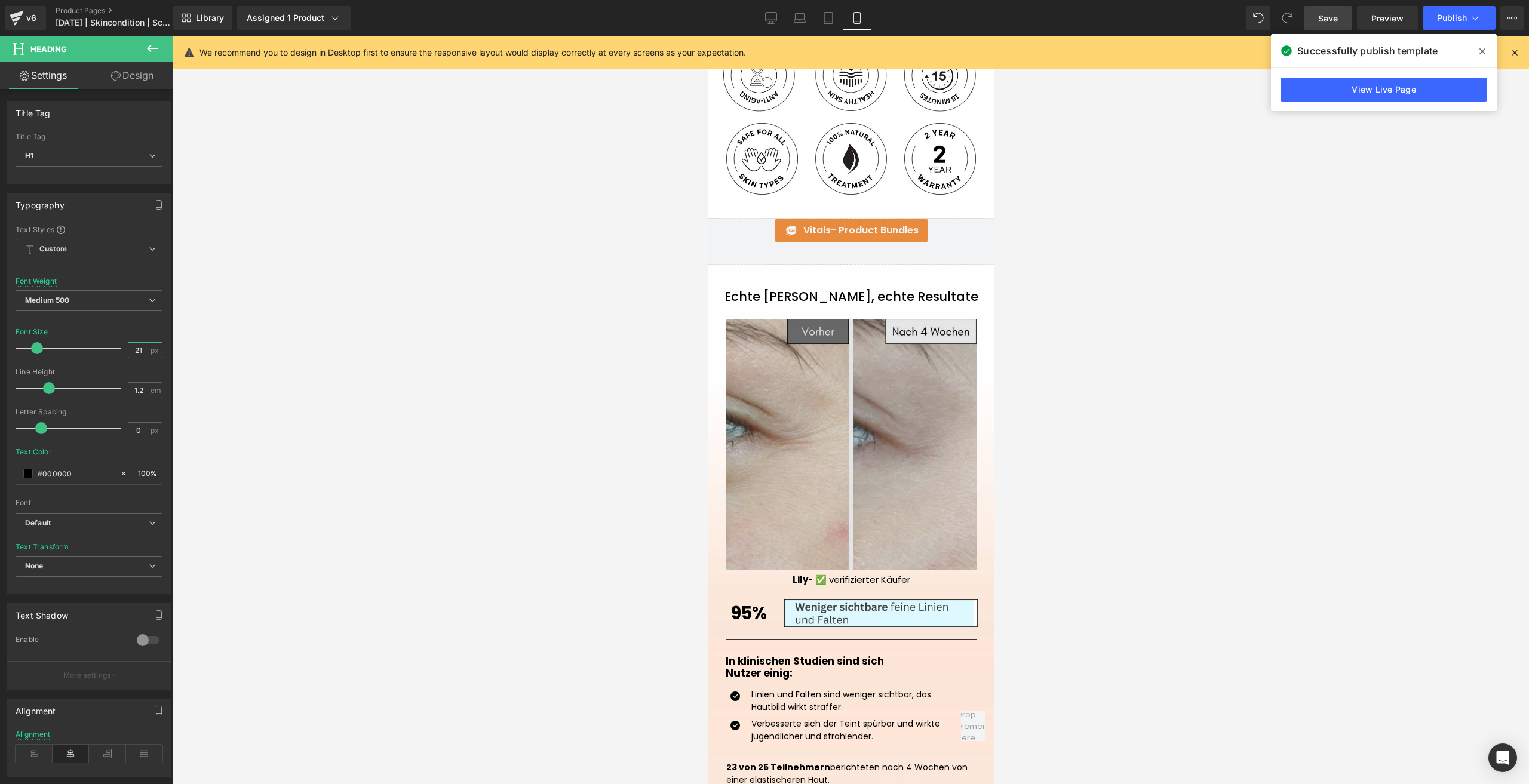
scroll to position [1015, 0]
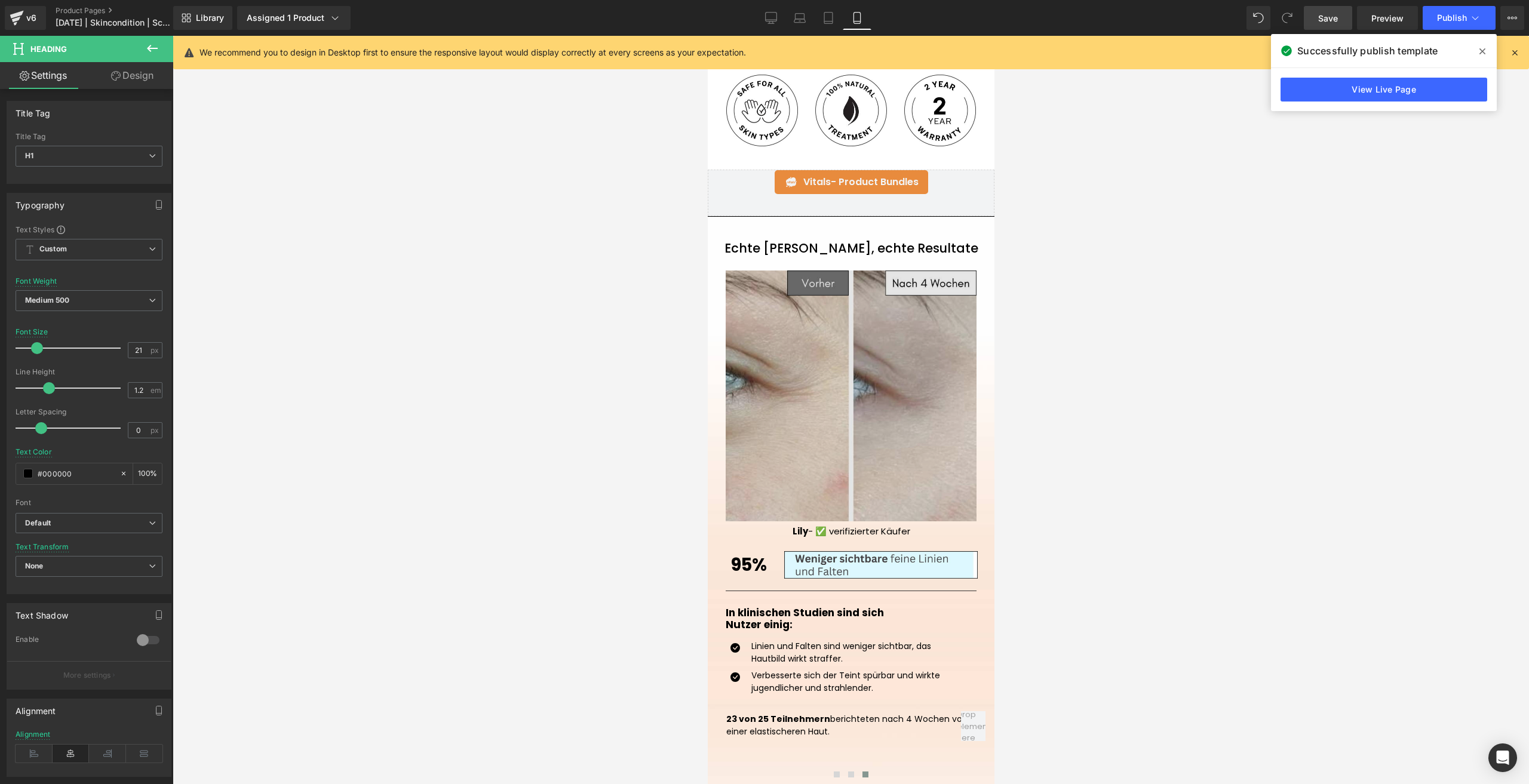
click at [812, 399] on img at bounding box center [850, 396] width 251 height 250
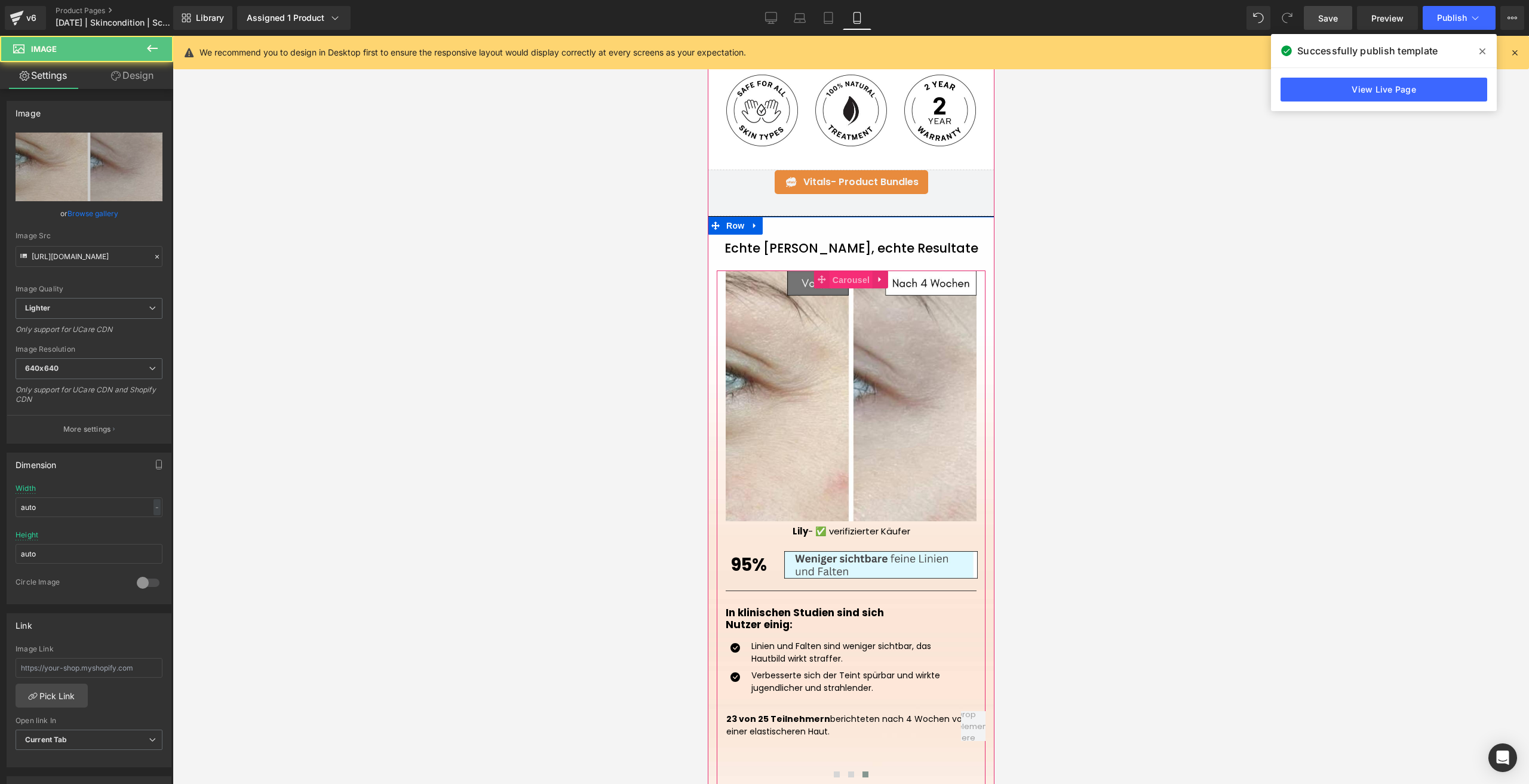
click at [839, 279] on span "Carousel" at bounding box center [851, 280] width 43 height 18
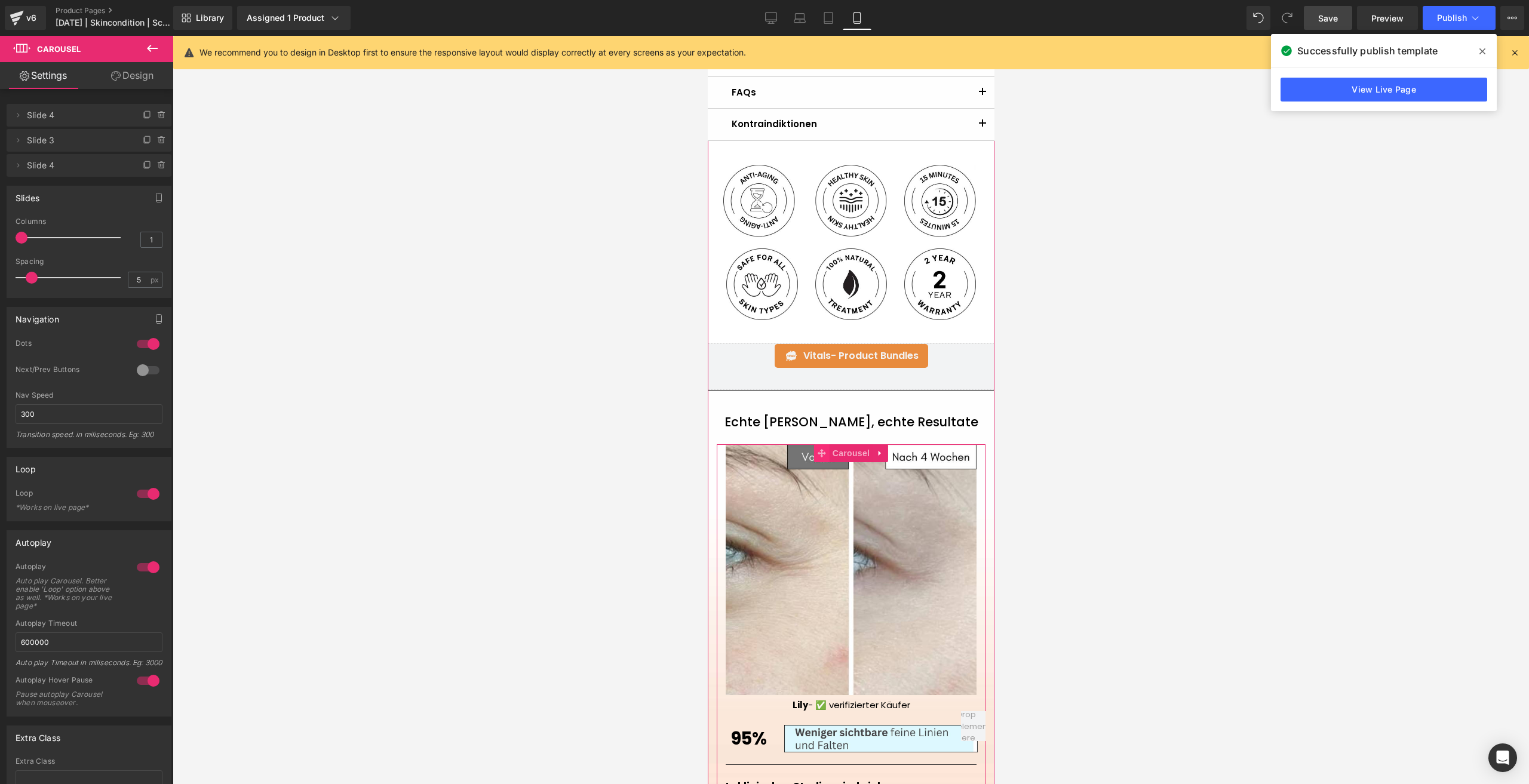
scroll to position [836, 0]
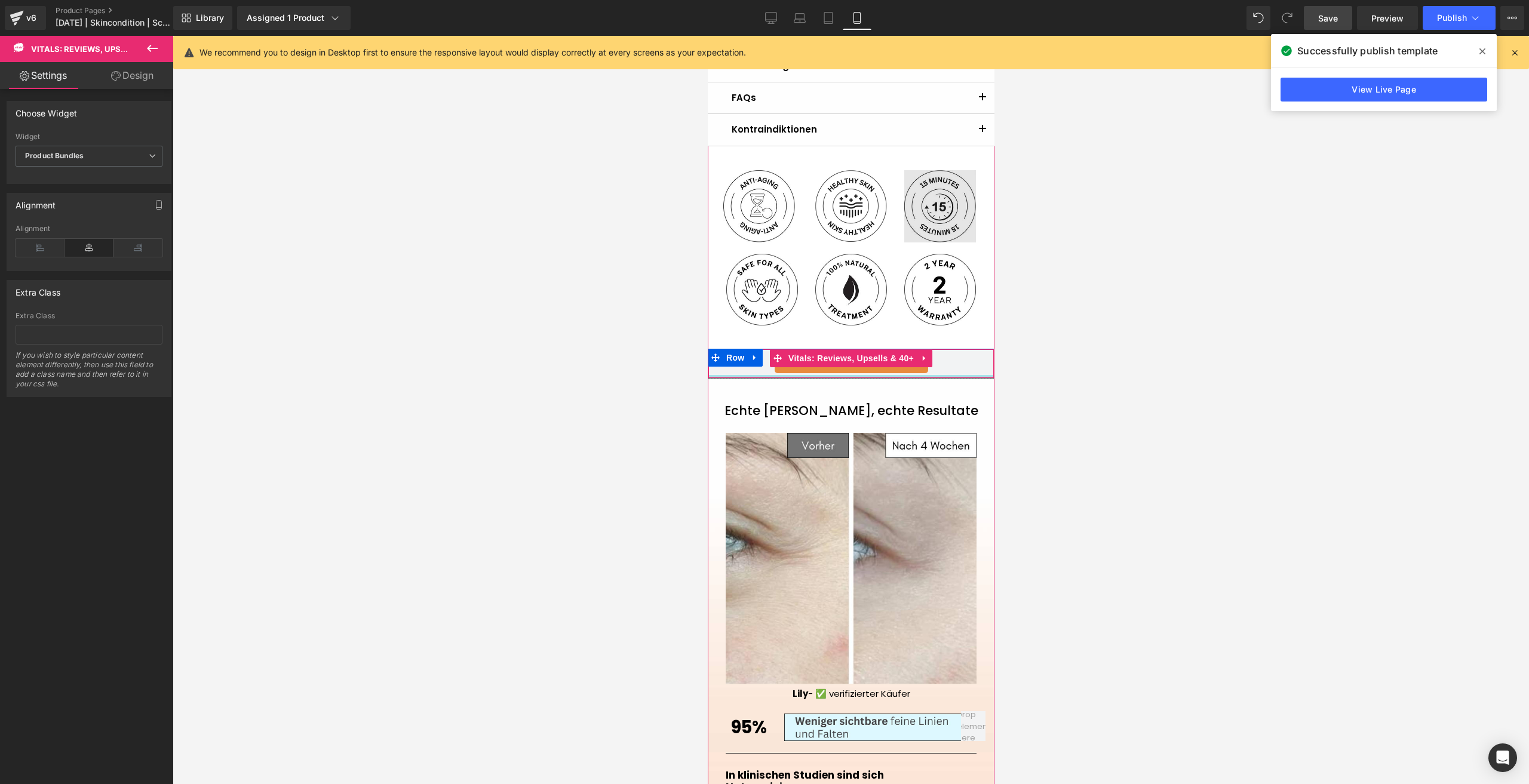
drag, startPoint x: 777, startPoint y: 366, endPoint x: 906, endPoint y: 236, distance: 183.1
click at [808, 285] on div at bounding box center [850, 448] width 286 height 2204
click at [1146, 20] on link "Save" at bounding box center [1328, 18] width 48 height 24
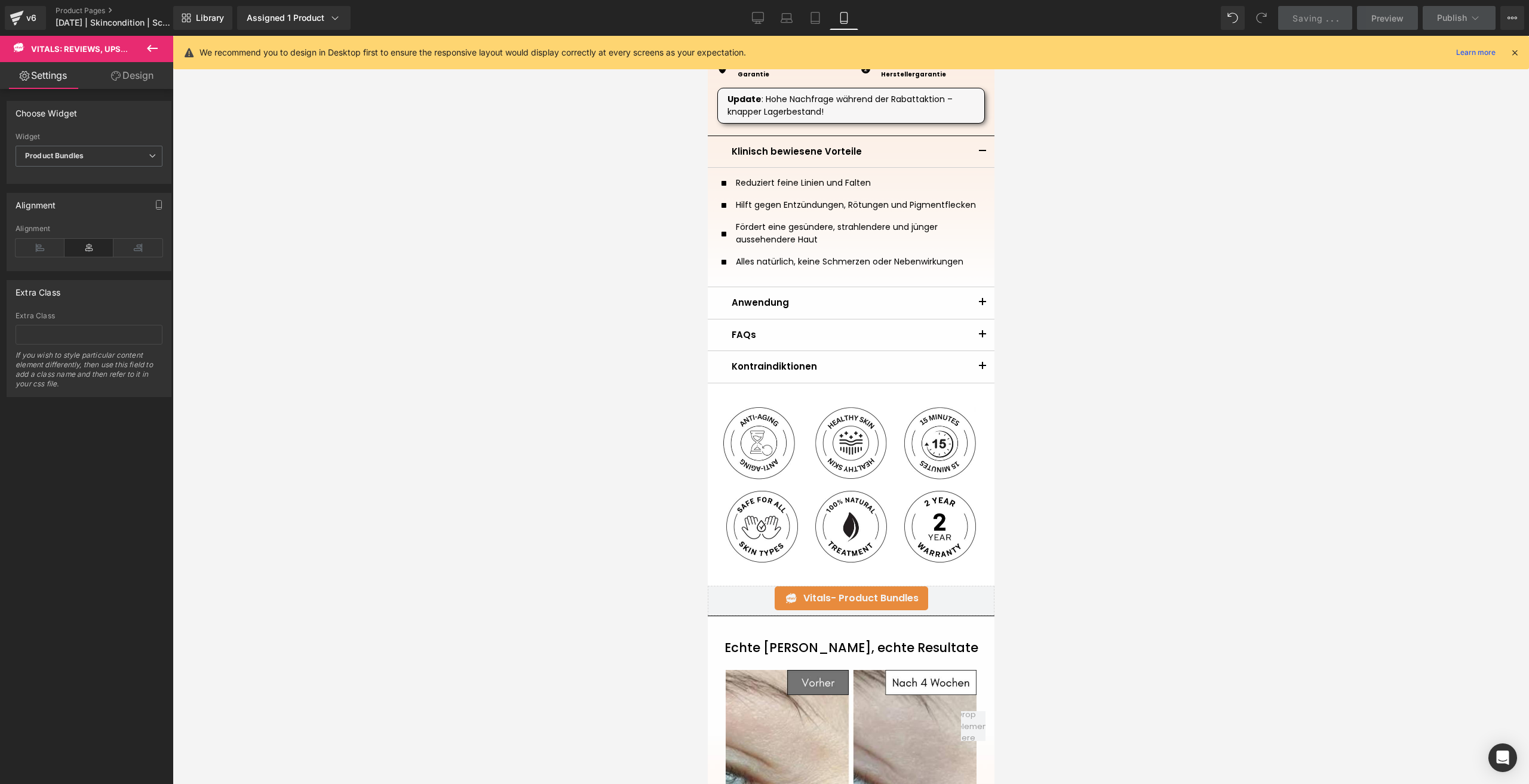
scroll to position [656, 0]
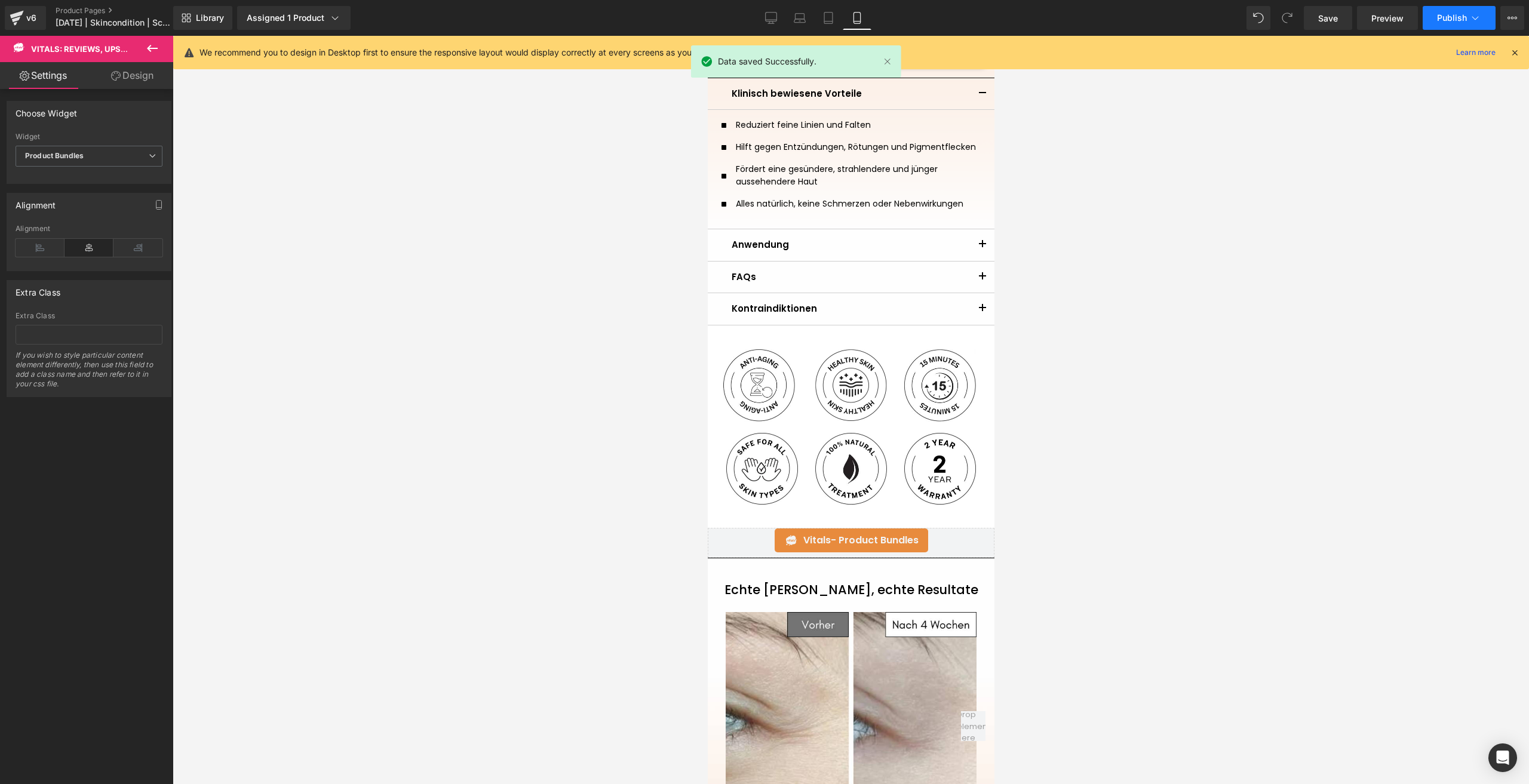
click at [1146, 19] on span "Publish" at bounding box center [1452, 18] width 30 height 10
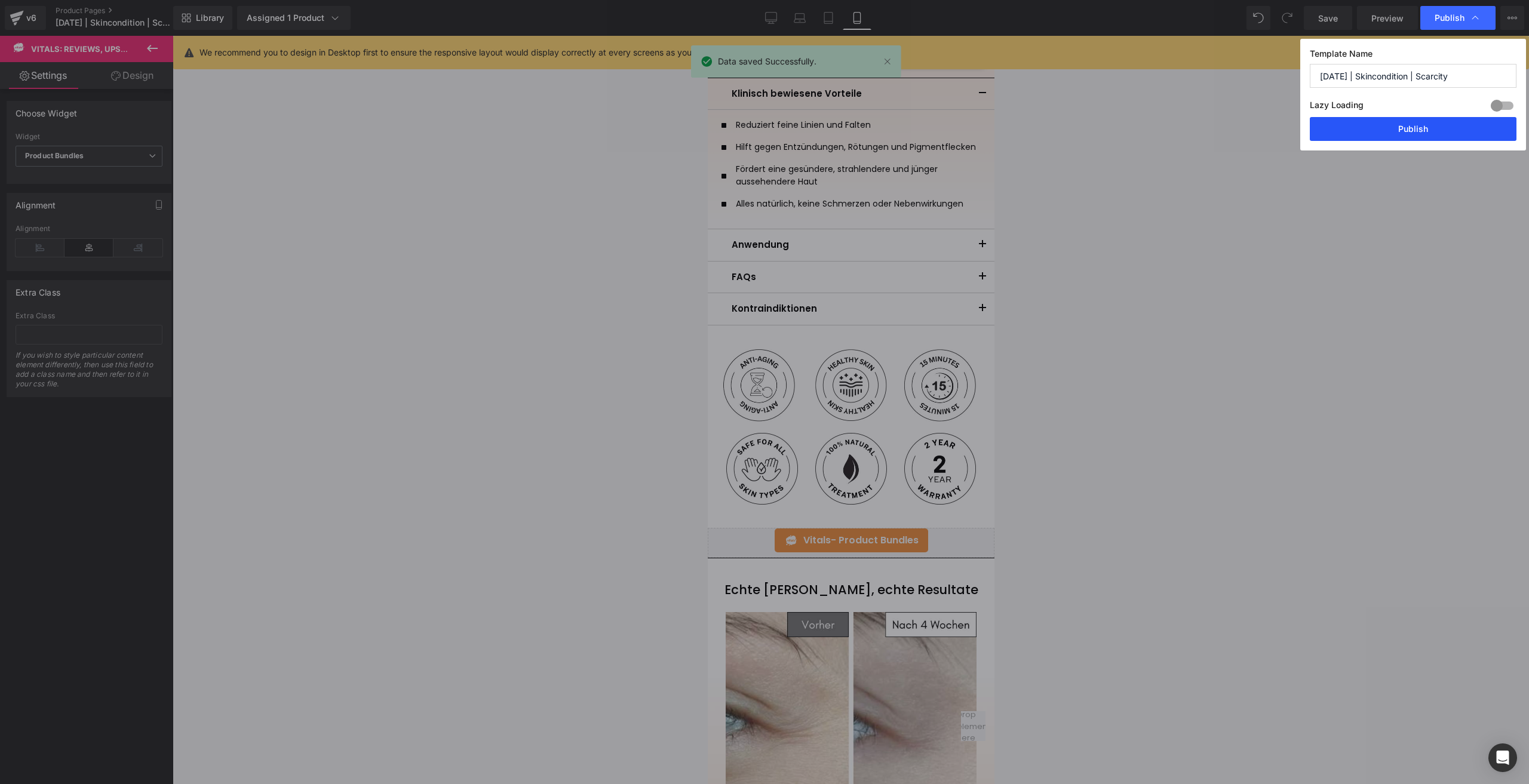
click at [1146, 128] on button "Publish" at bounding box center [1412, 129] width 206 height 24
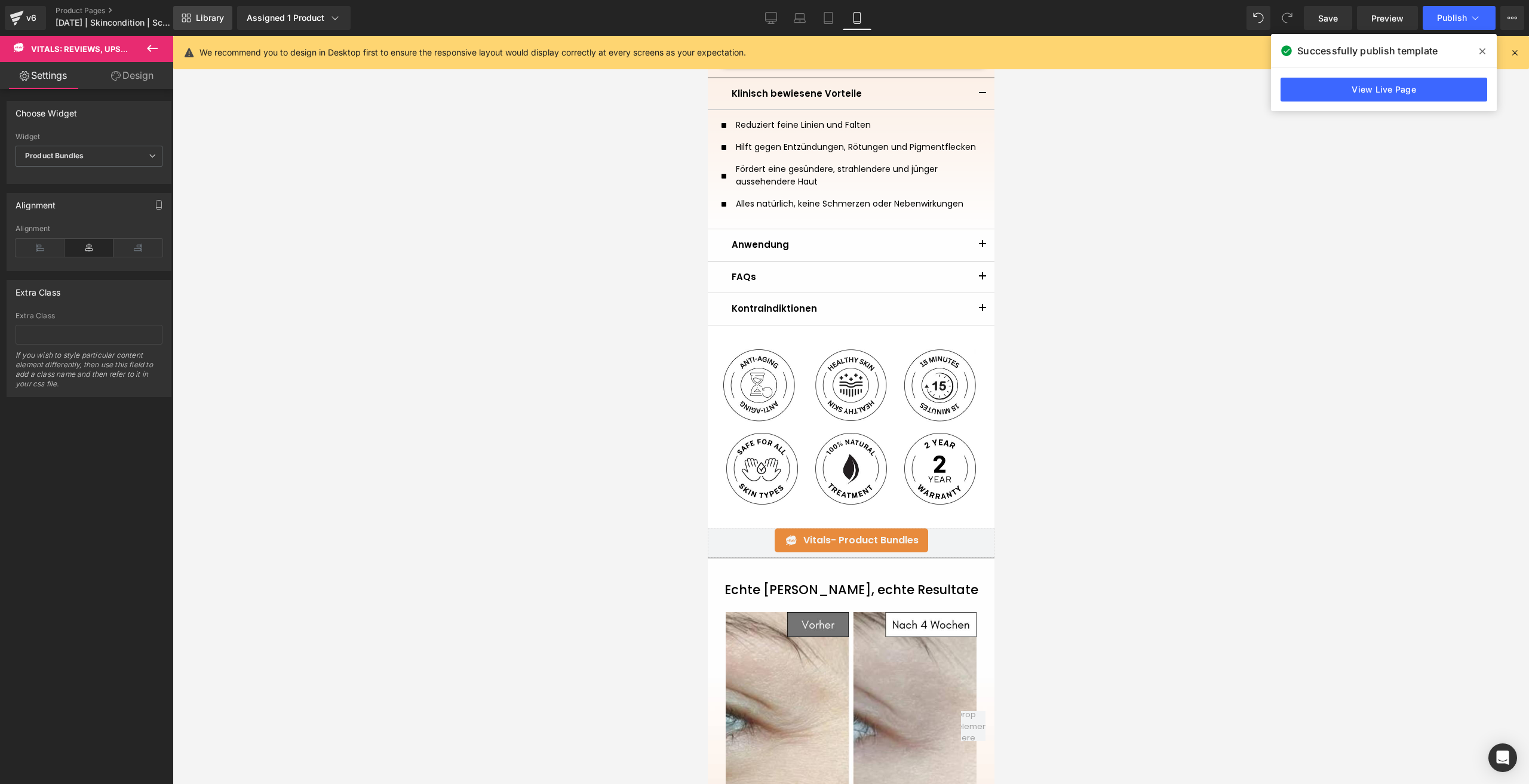
click at [189, 16] on icon at bounding box center [186, 18] width 10 height 10
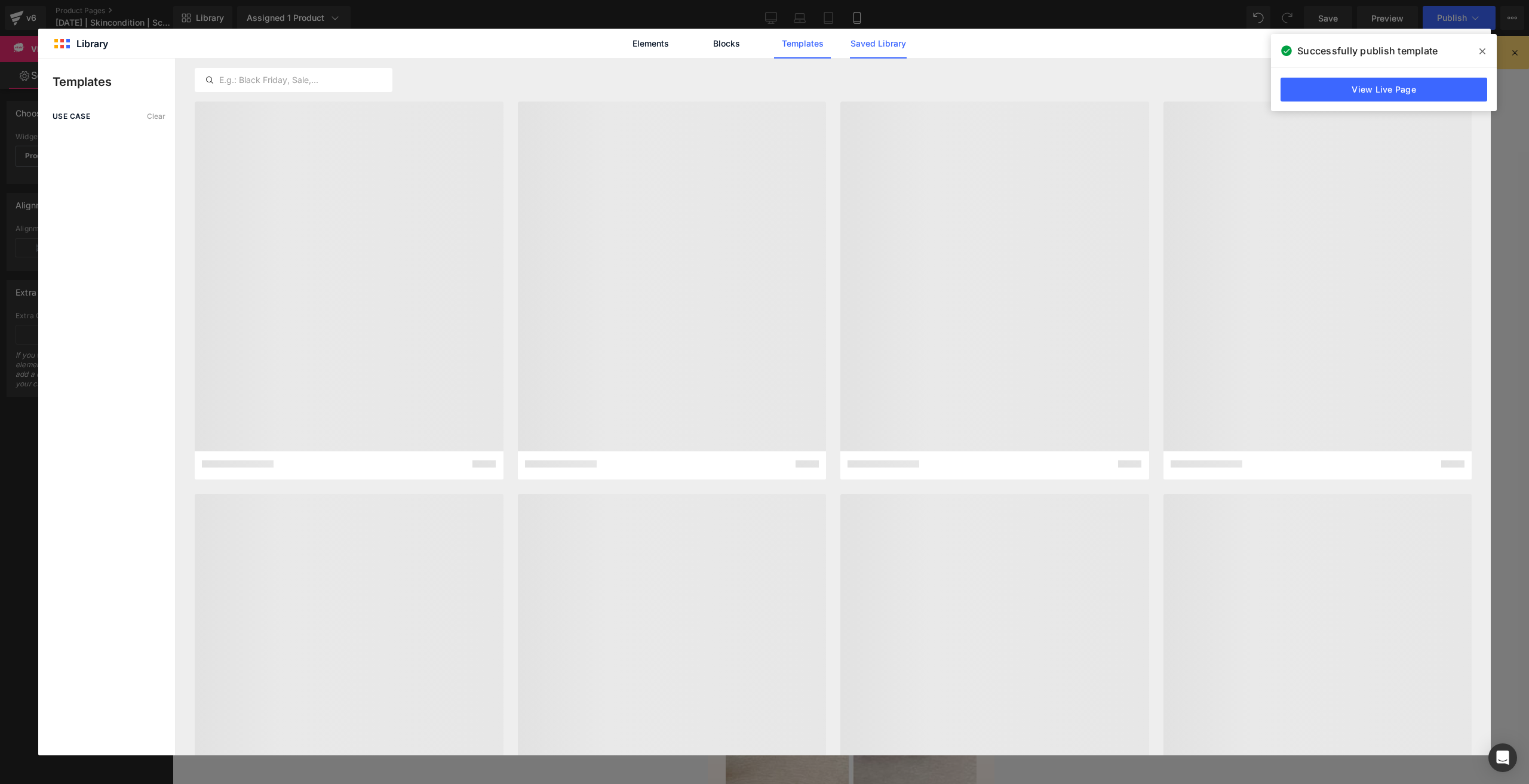
click at [881, 38] on link "Saved Library" at bounding box center [878, 44] width 57 height 30
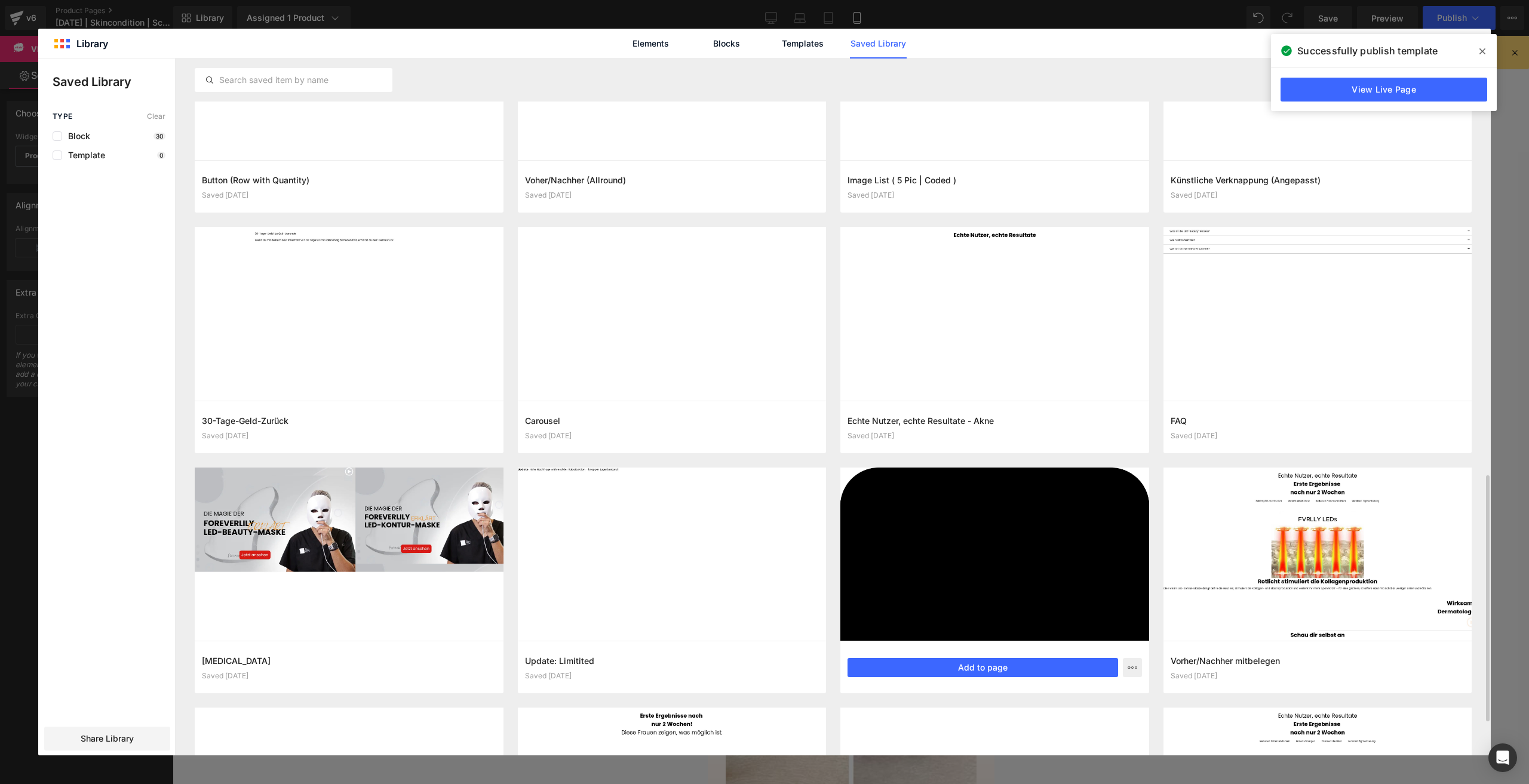
scroll to position [1045, 0]
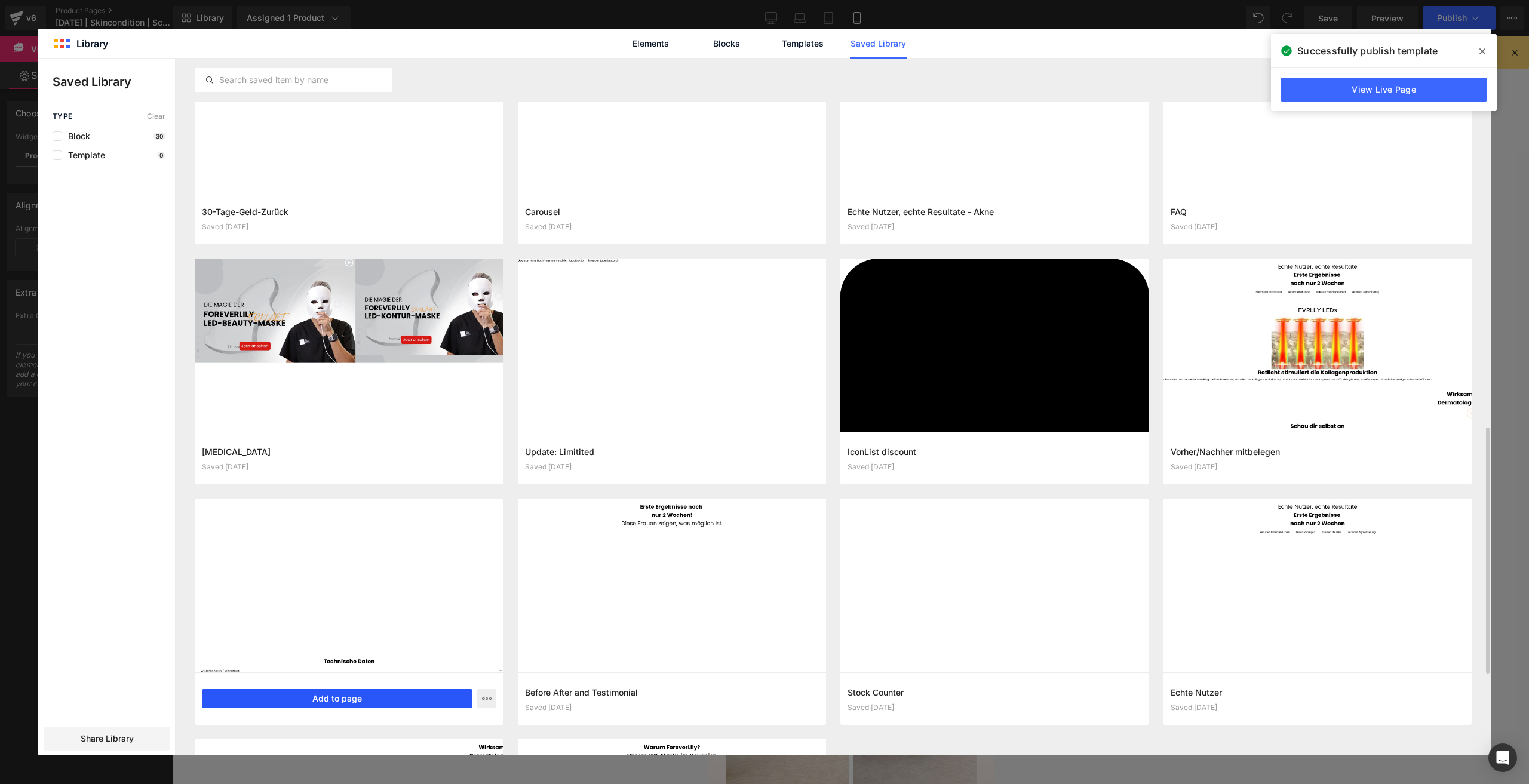
click at [351, 592] on button "Add to page" at bounding box center [337, 698] width 271 height 19
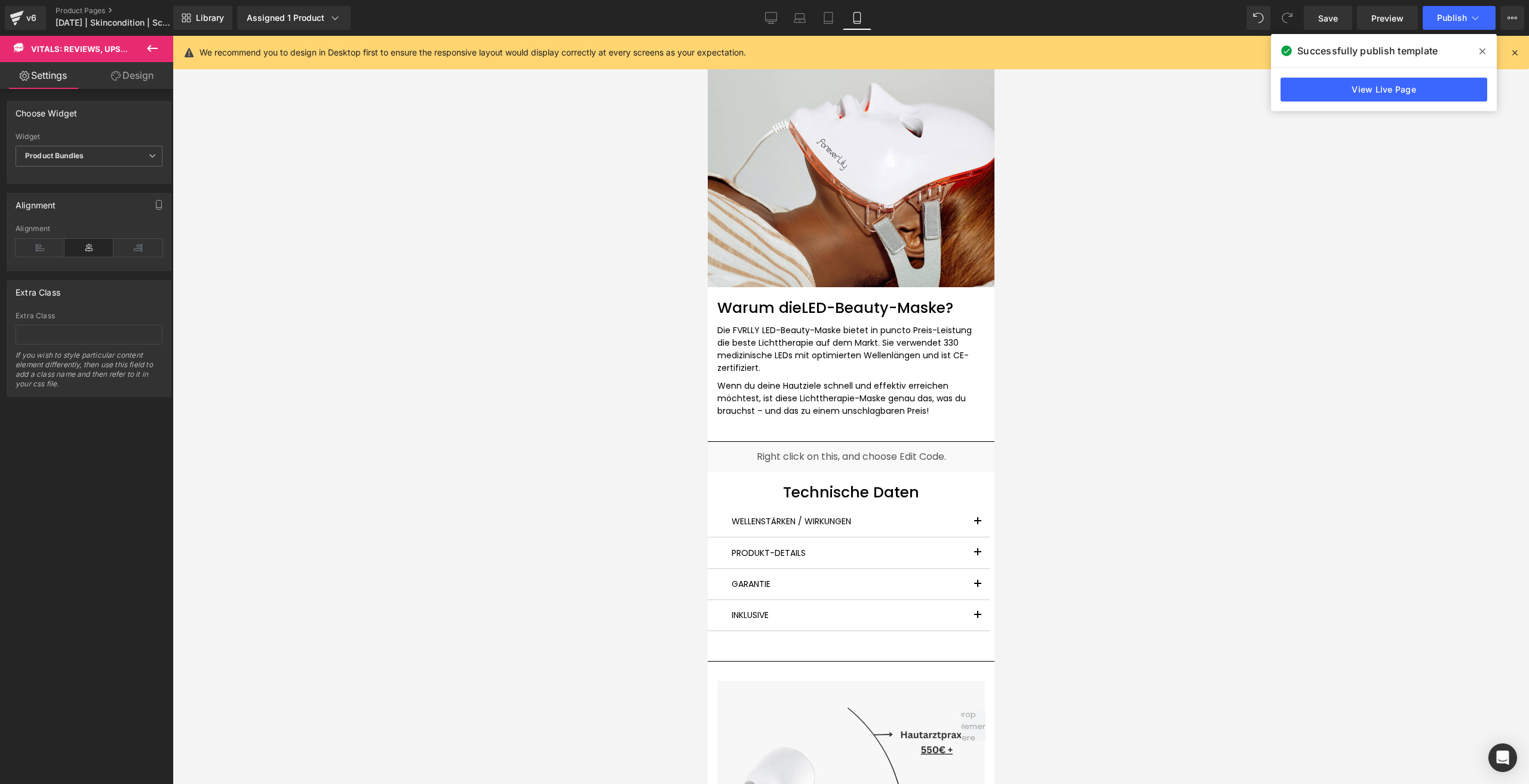
scroll to position [2867, 0]
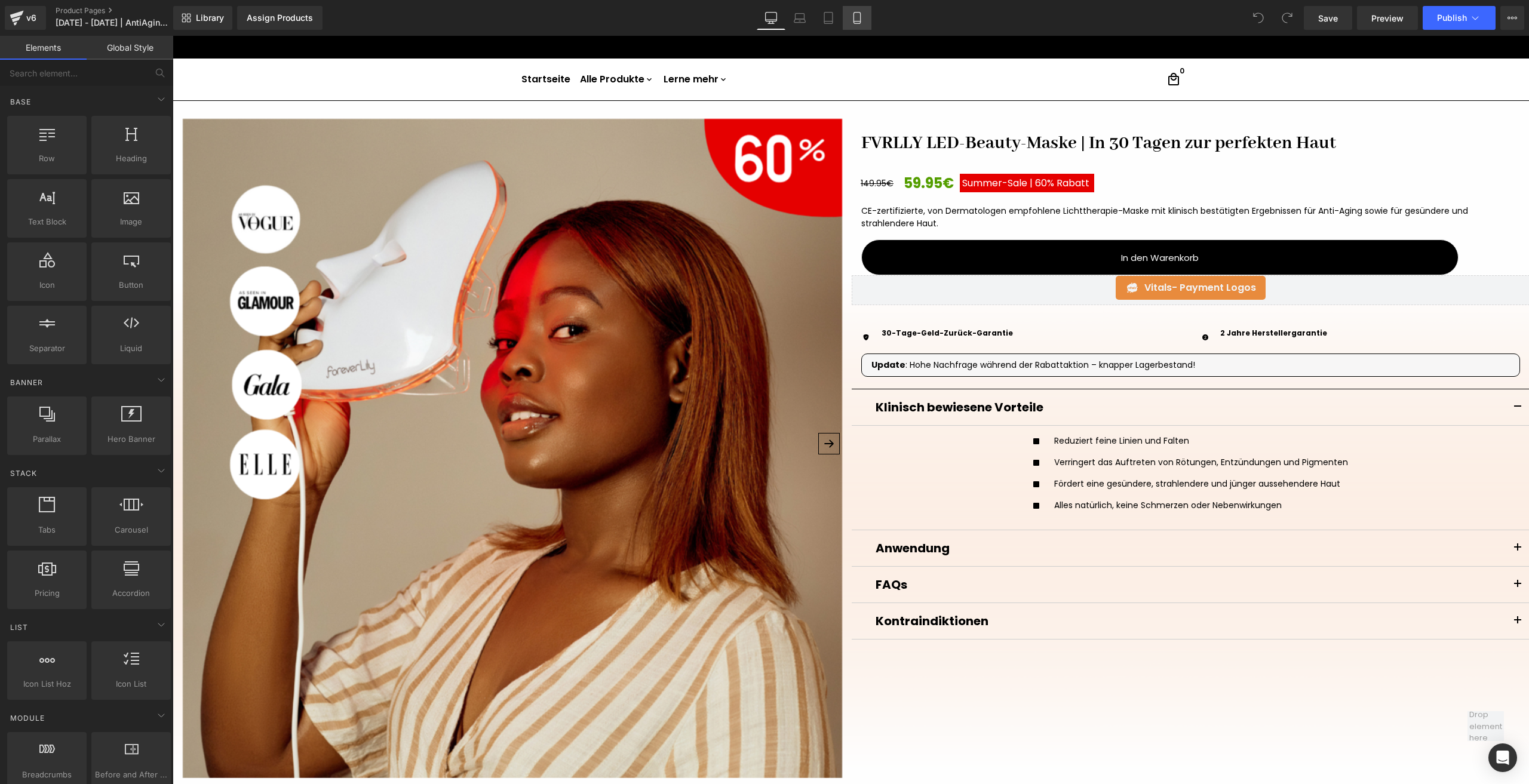
click at [846, 27] on link "Mobile" at bounding box center [857, 18] width 29 height 24
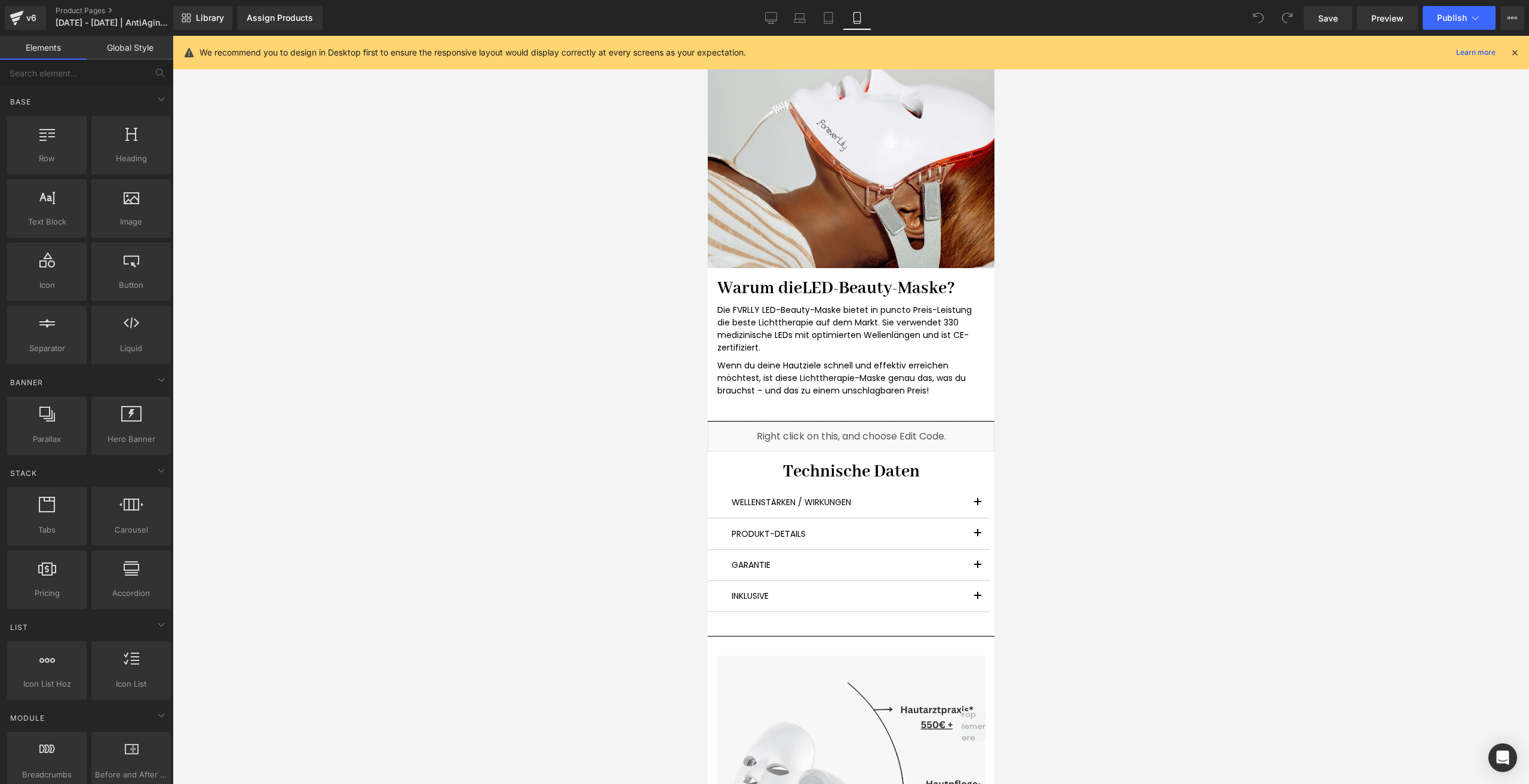
scroll to position [3284, 0]
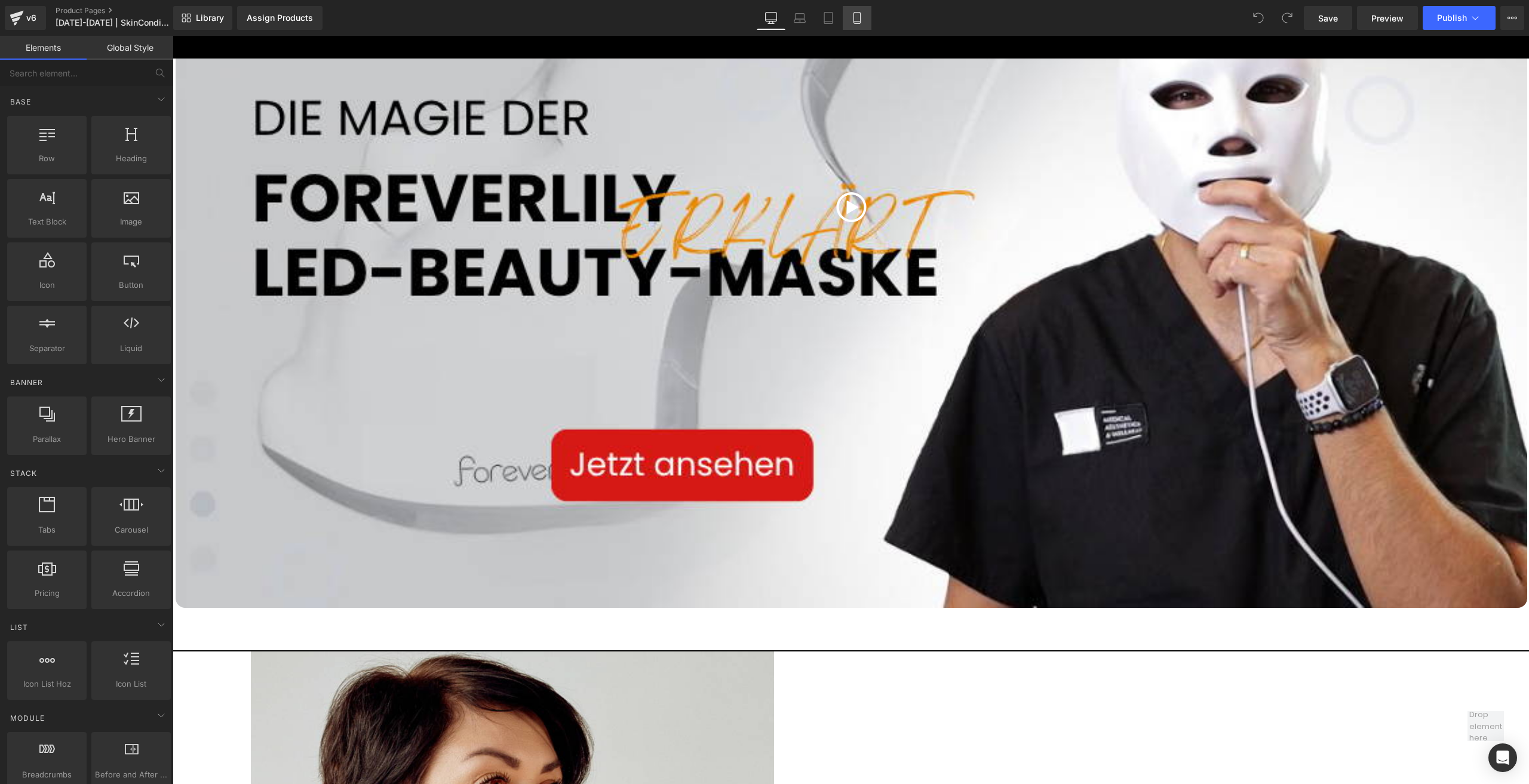
click at [859, 14] on icon at bounding box center [857, 18] width 12 height 12
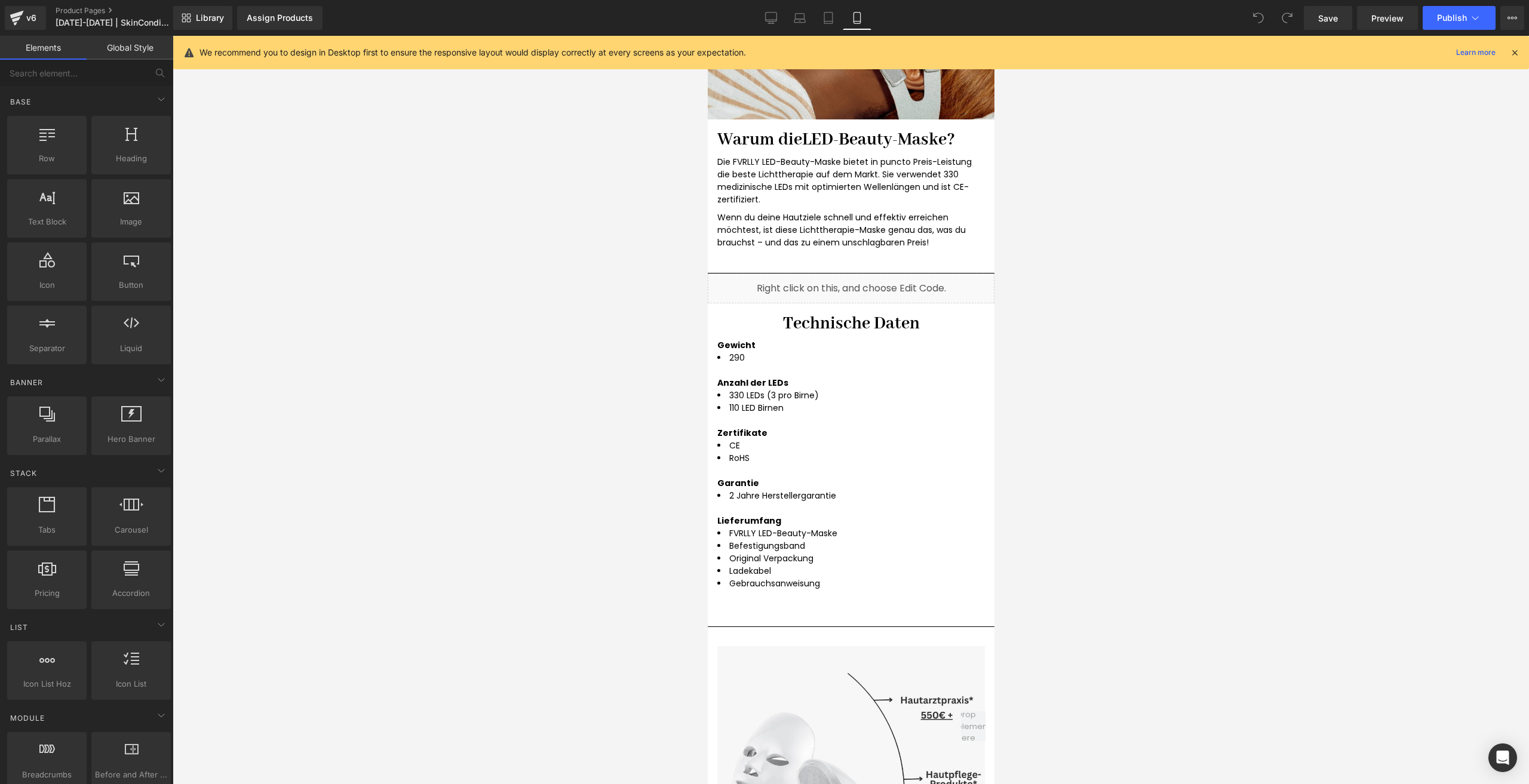
scroll to position [3306, 0]
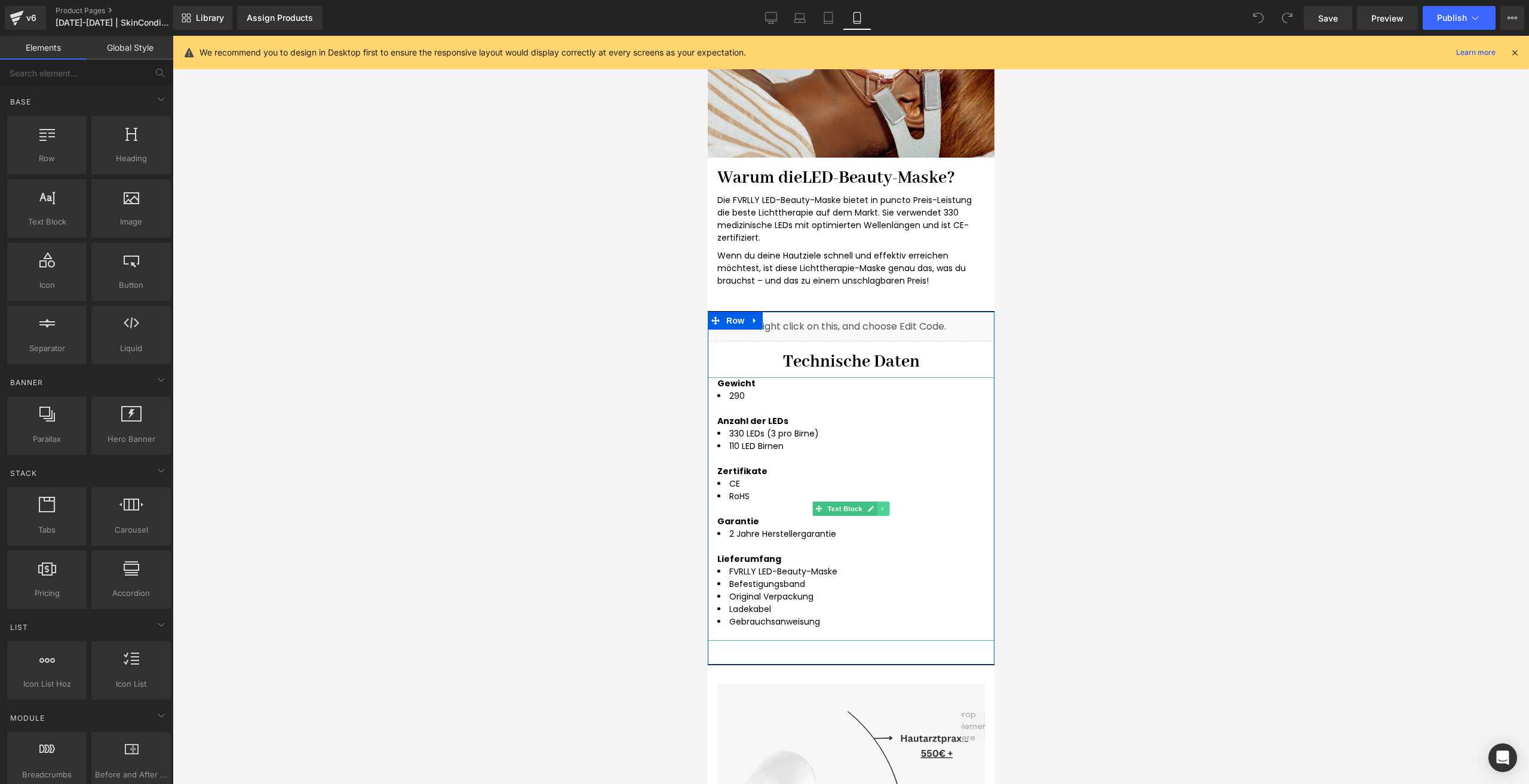
click at [879, 509] on icon at bounding box center [883, 508] width 7 height 7
click at [861, 511] on icon at bounding box center [864, 508] width 7 height 7
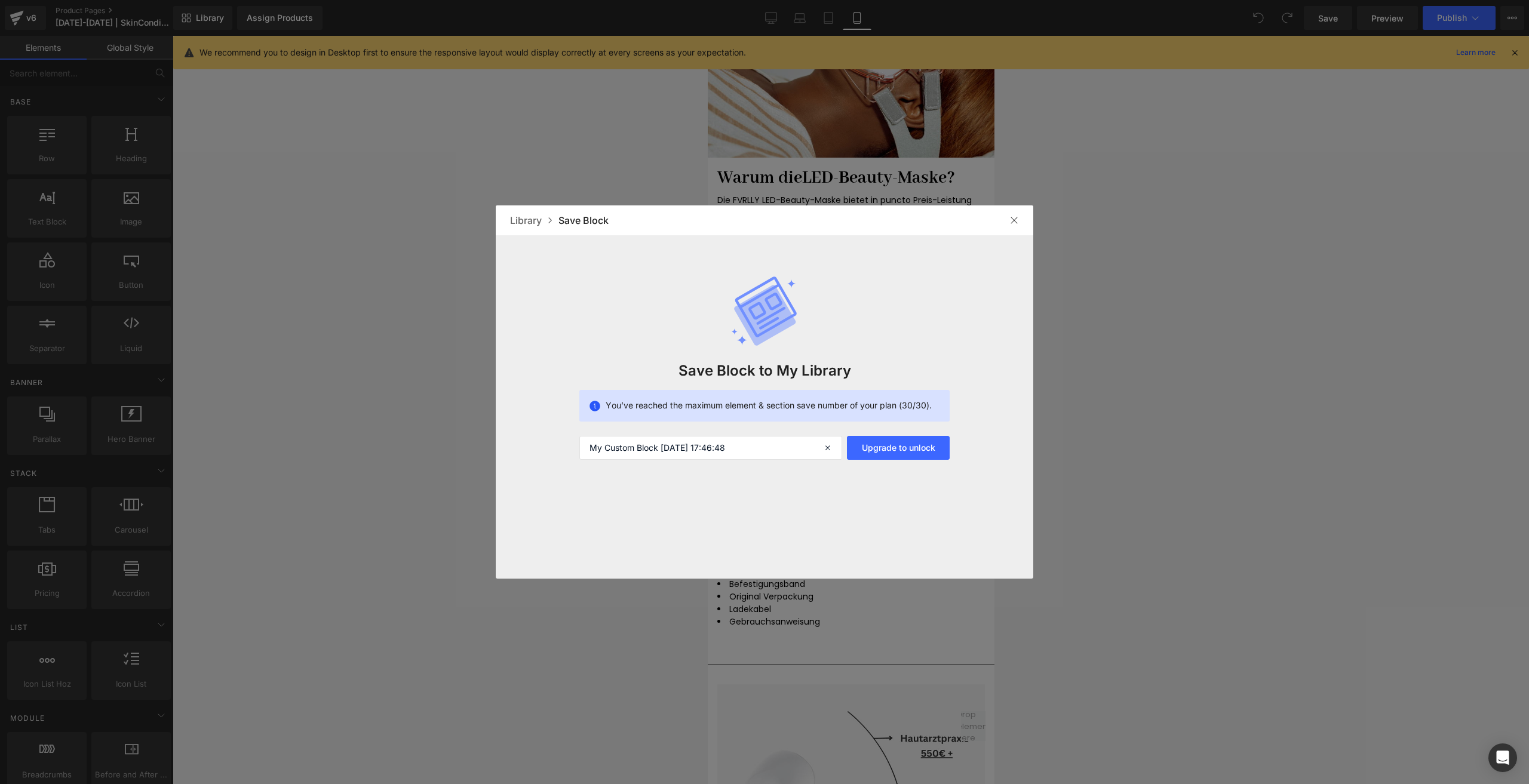
drag, startPoint x: 1015, startPoint y: 221, endPoint x: 140, endPoint y: 163, distance: 876.9
click at [1015, 221] on img at bounding box center [1014, 220] width 10 height 10
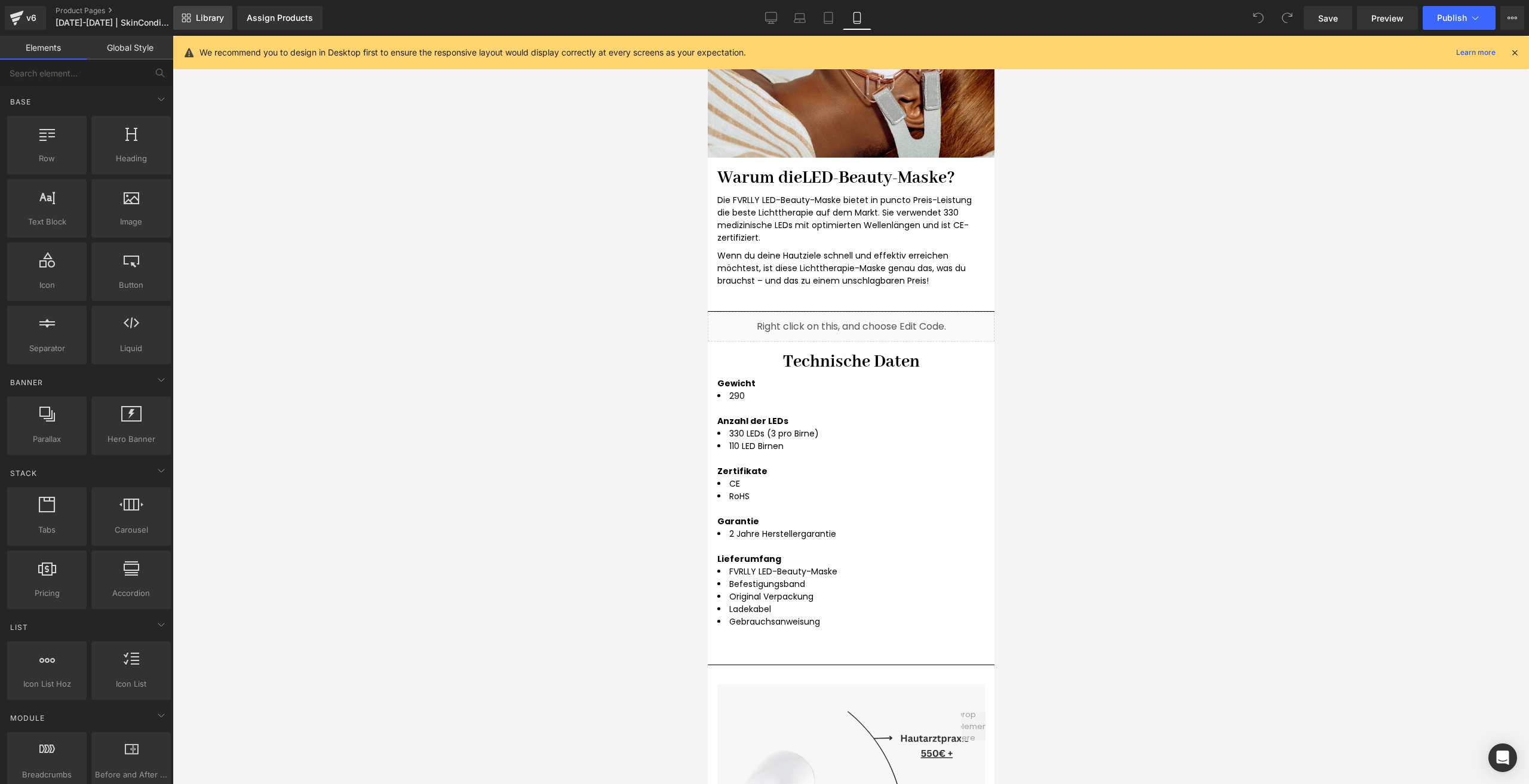
click at [206, 7] on link "Library" at bounding box center [202, 18] width 59 height 24
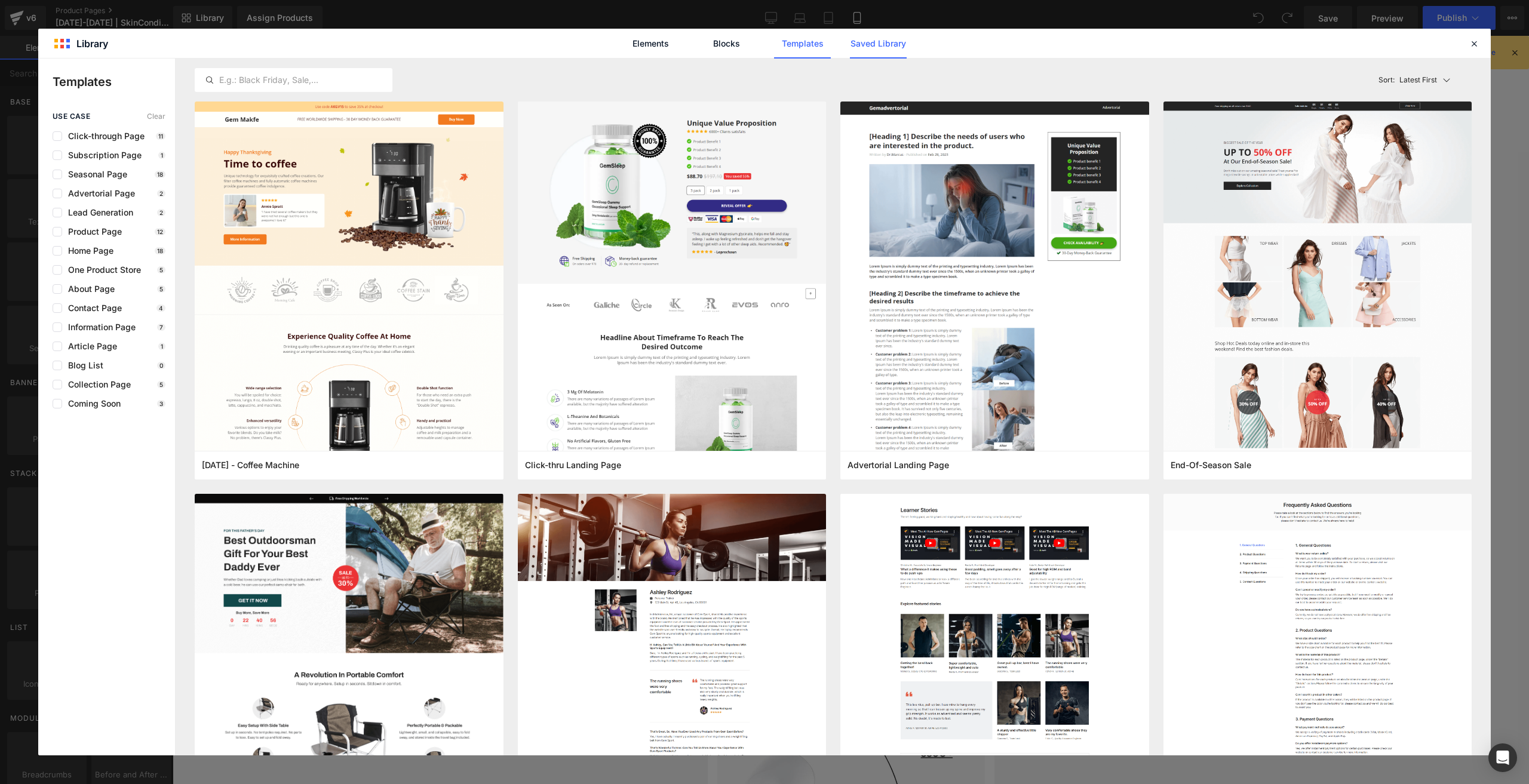
click at [864, 31] on link "Saved Library" at bounding box center [878, 44] width 57 height 30
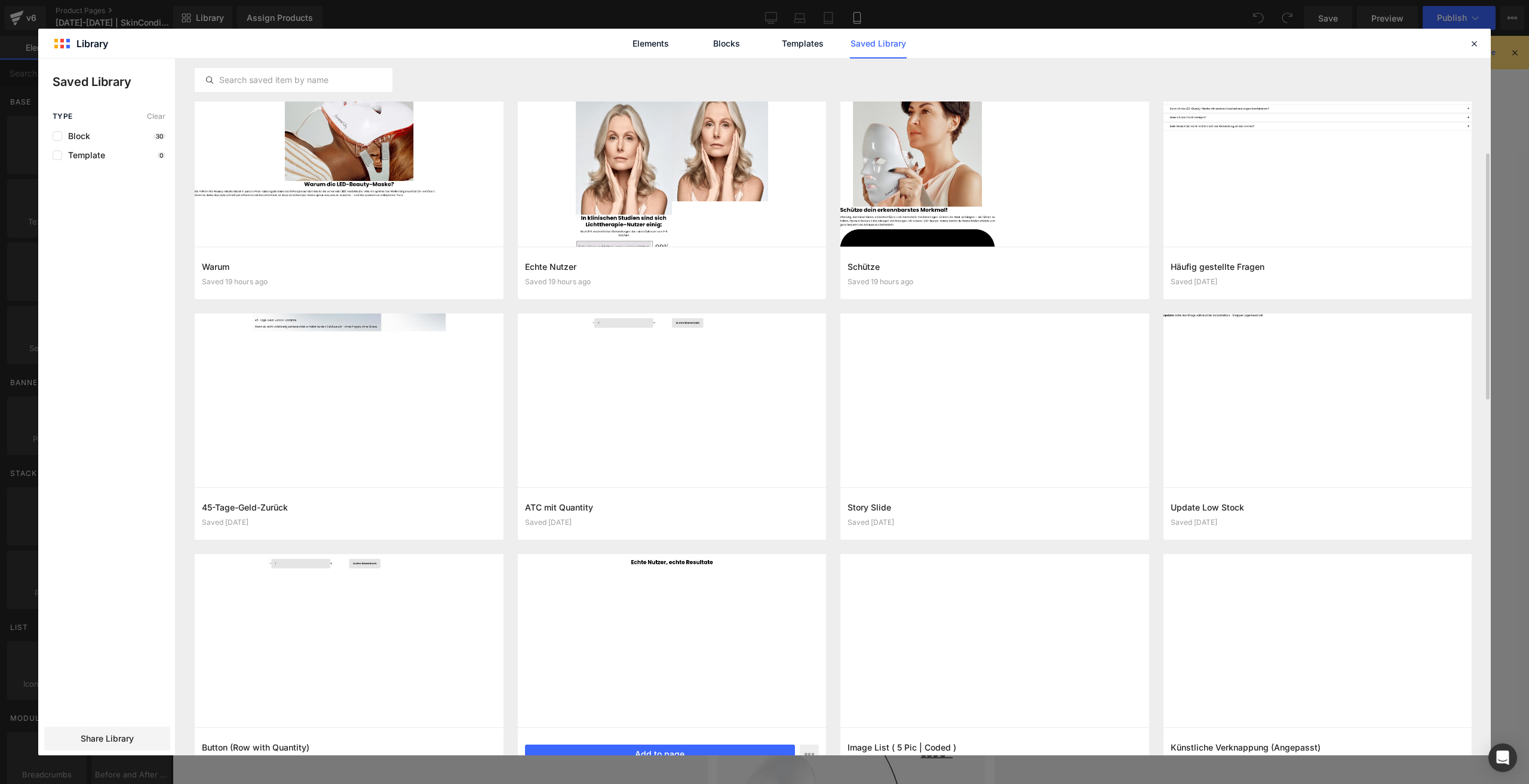
scroll to position [507, 0]
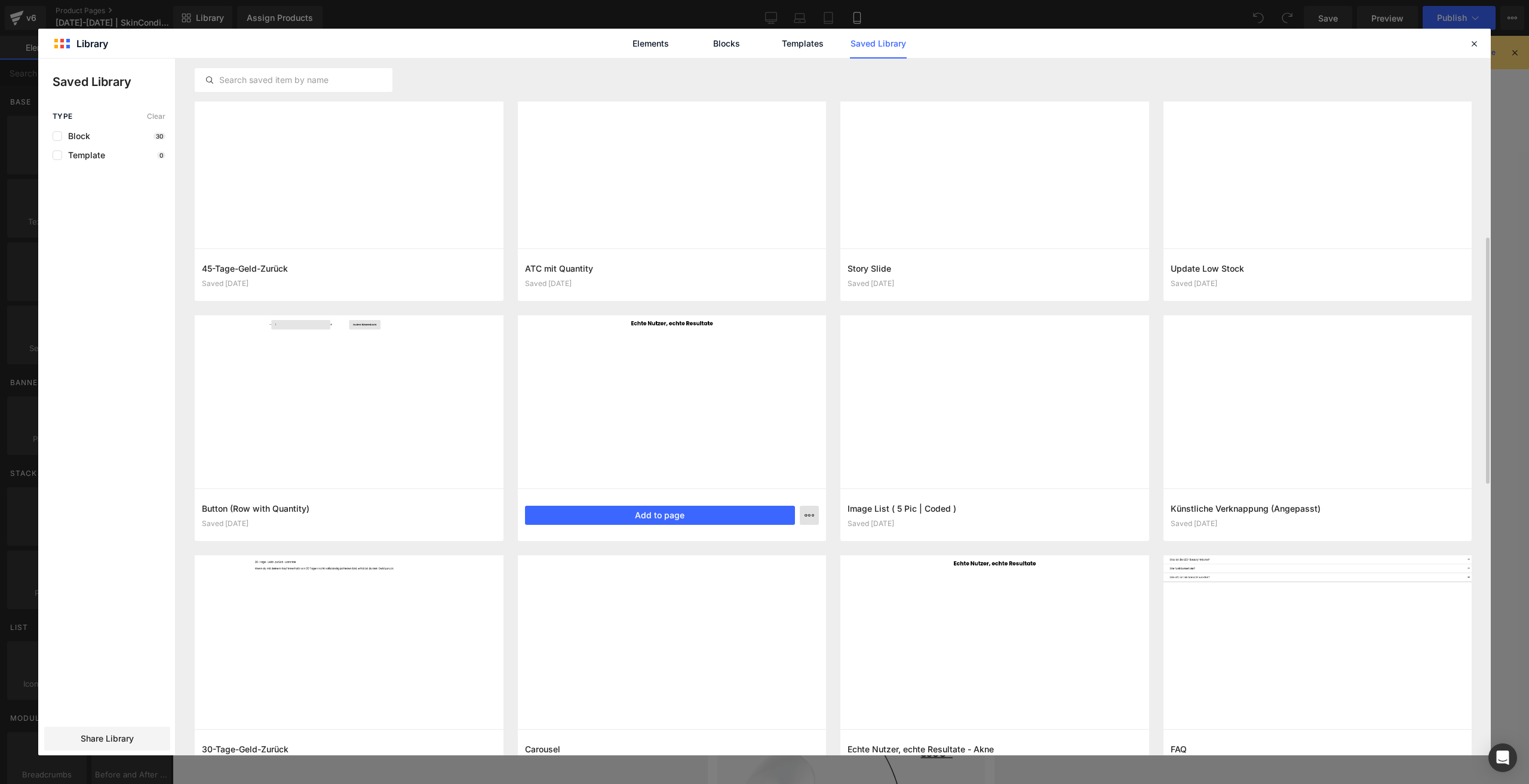
click at [808, 511] on icon "button" at bounding box center [809, 515] width 10 height 10
click at [775, 564] on div "Delete" at bounding box center [751, 567] width 136 height 25
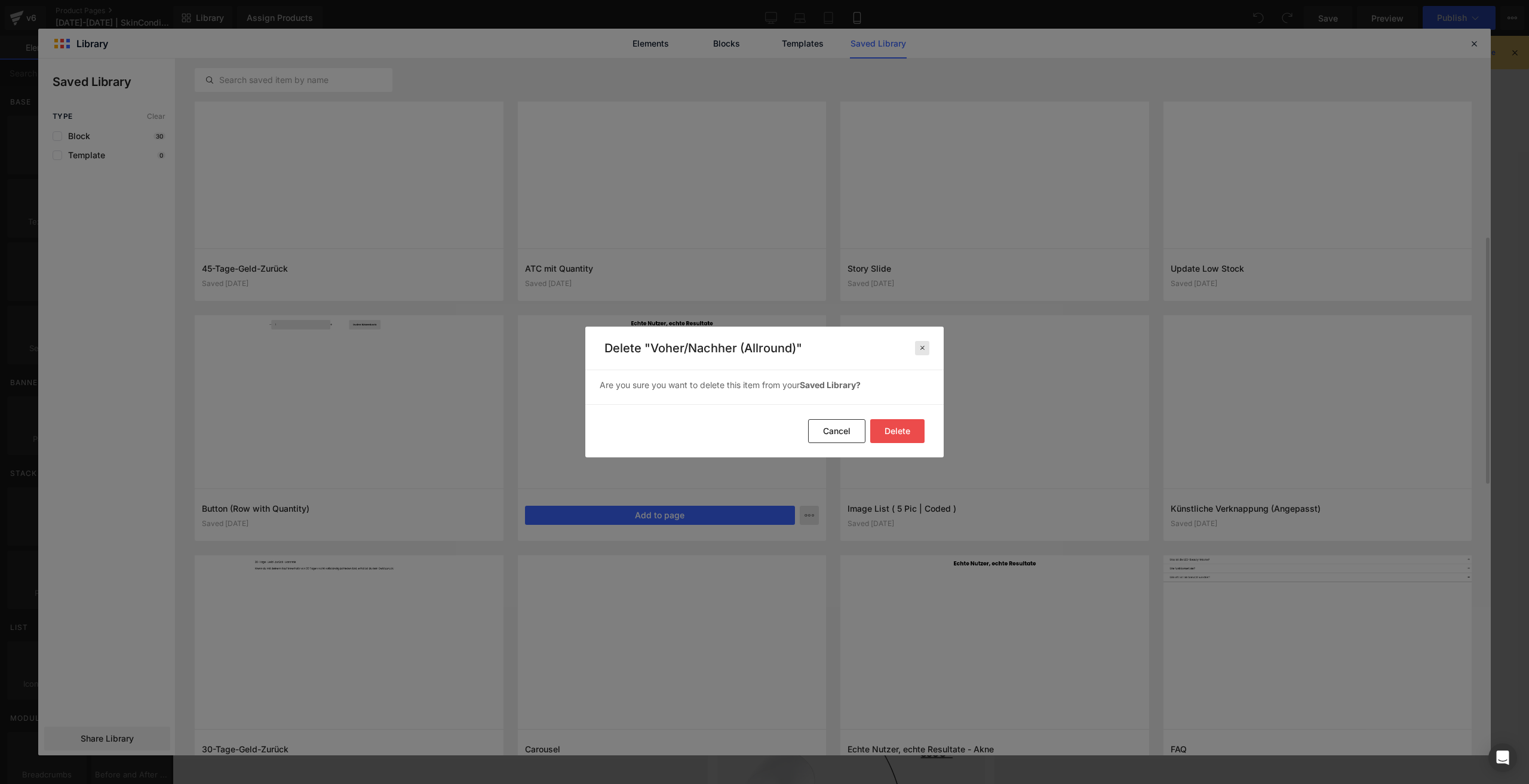
click at [926, 342] on div at bounding box center [922, 348] width 14 height 14
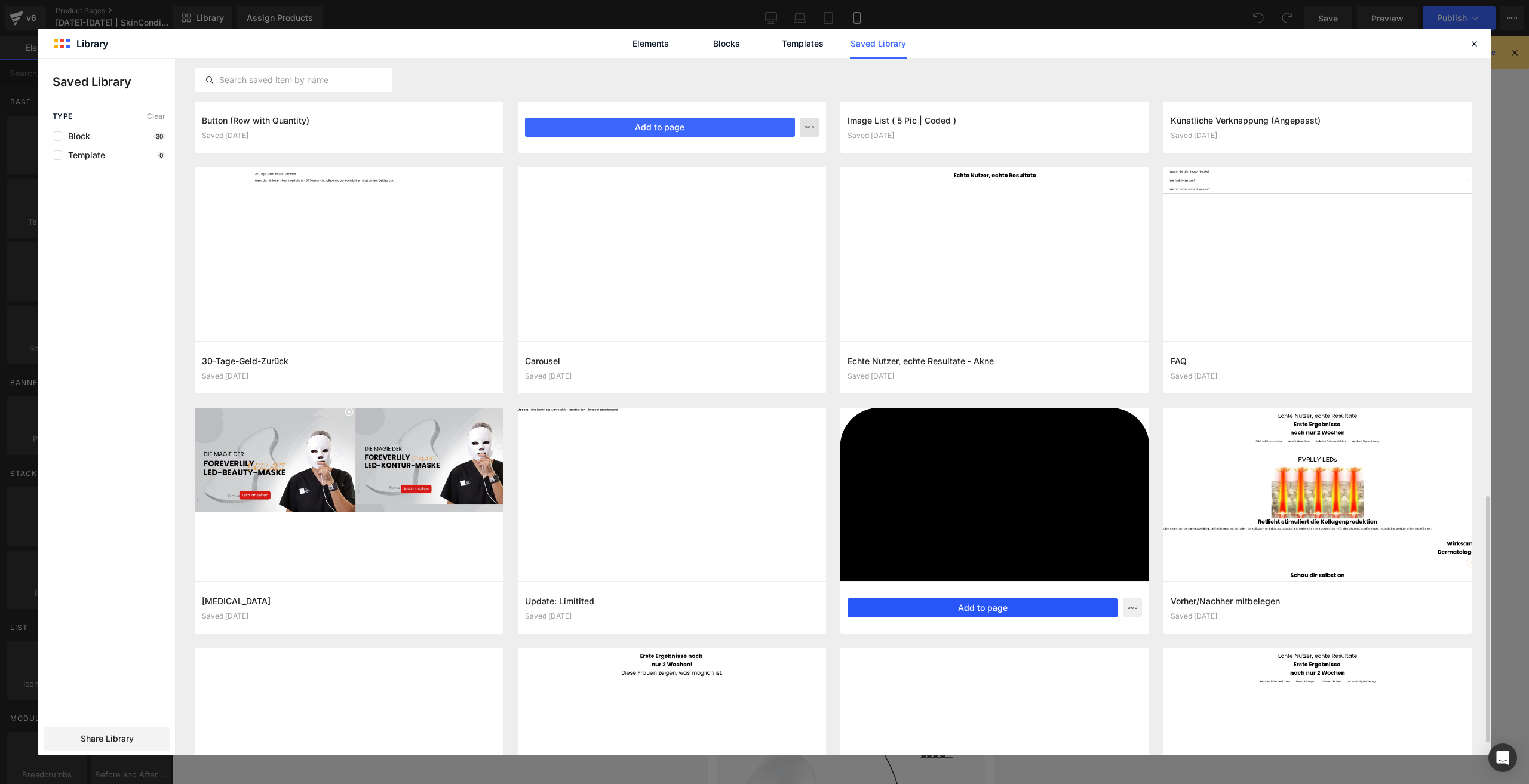
scroll to position [985, 0]
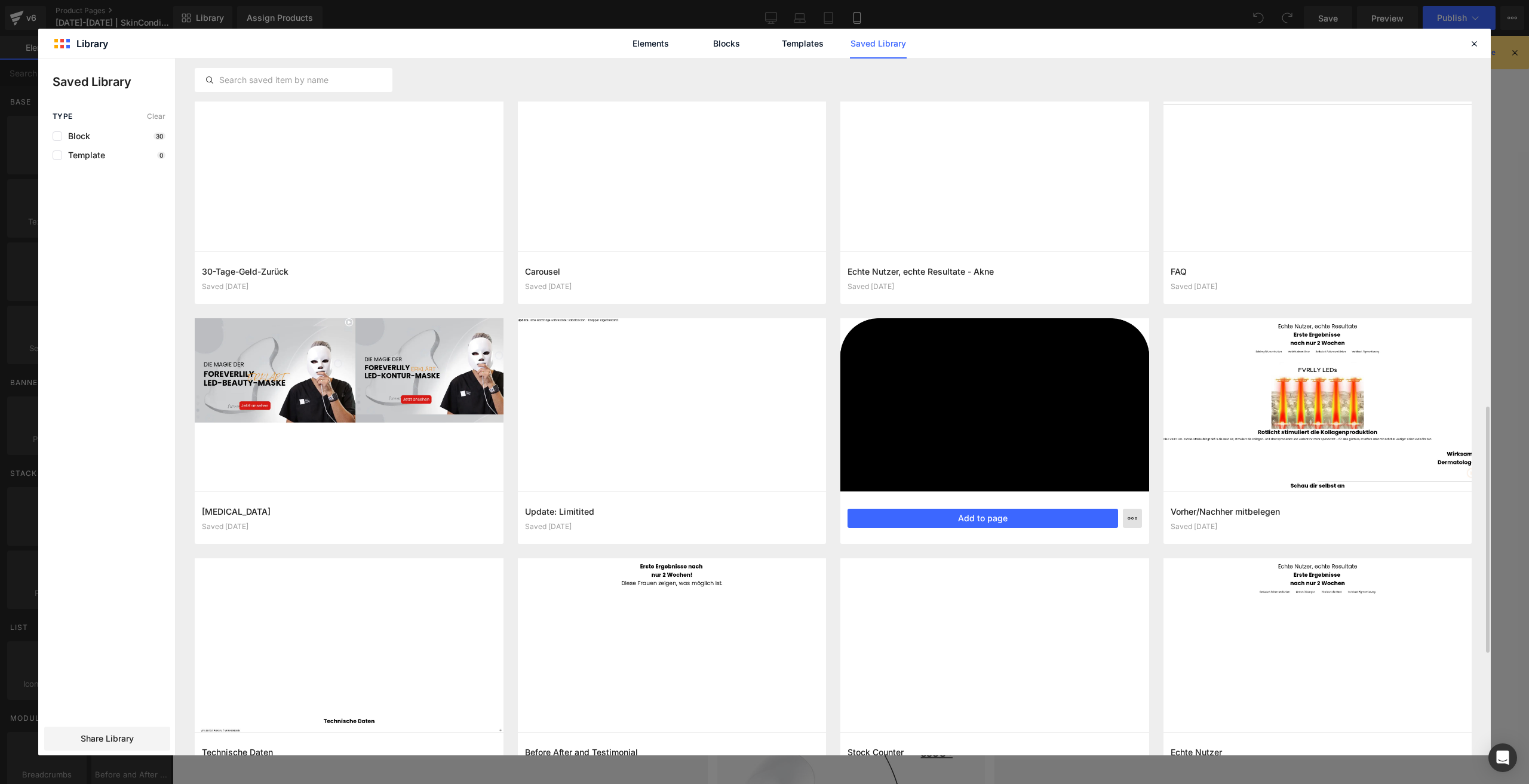
click at [1132, 514] on icon "button" at bounding box center [1132, 518] width 10 height 10
click at [1068, 562] on div "Delete" at bounding box center [1073, 570] width 136 height 25
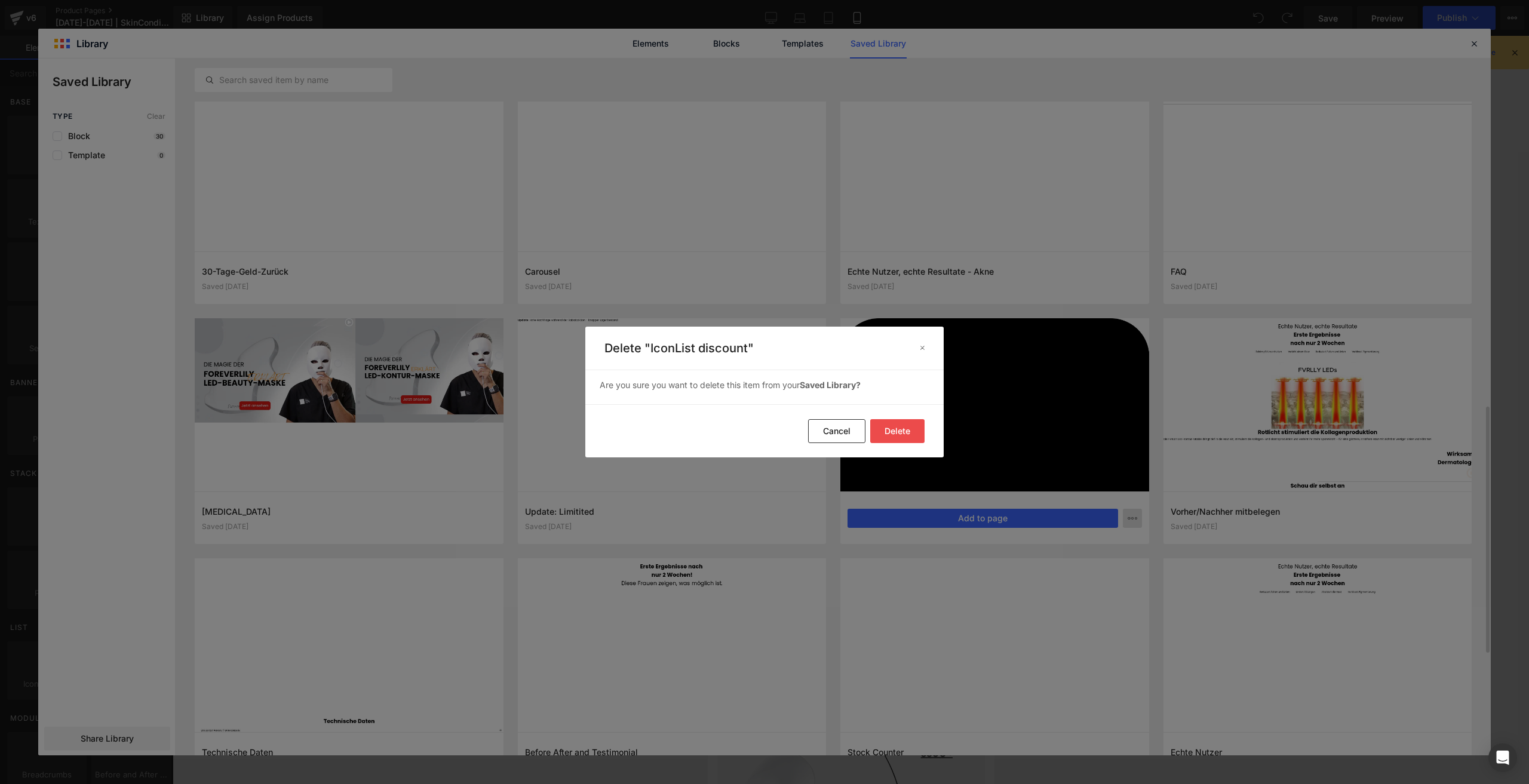
click at [917, 442] on button "Delete" at bounding box center [897, 431] width 54 height 24
click at [1163, 430] on div at bounding box center [1317, 405] width 309 height 174
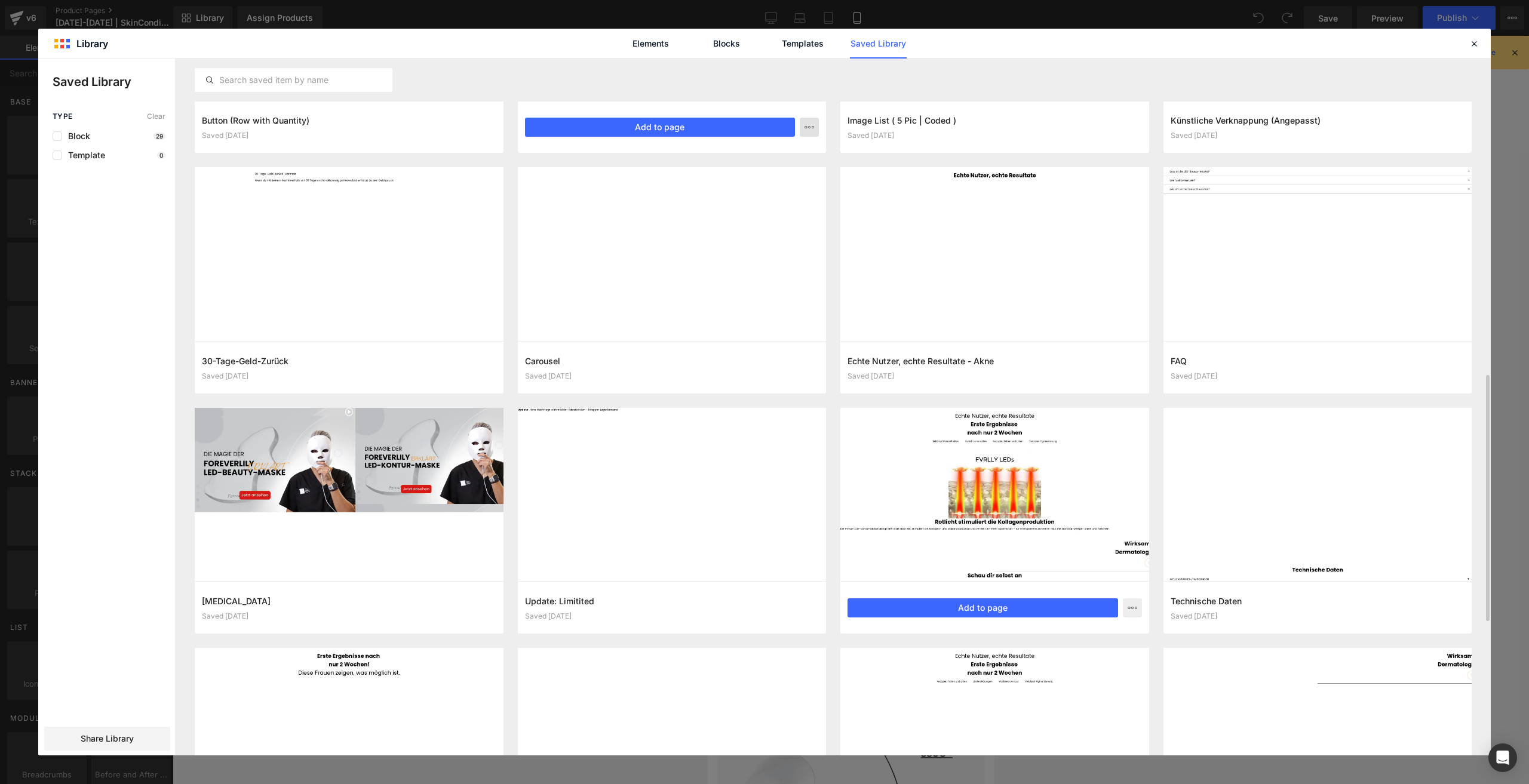
scroll to position [865, 0]
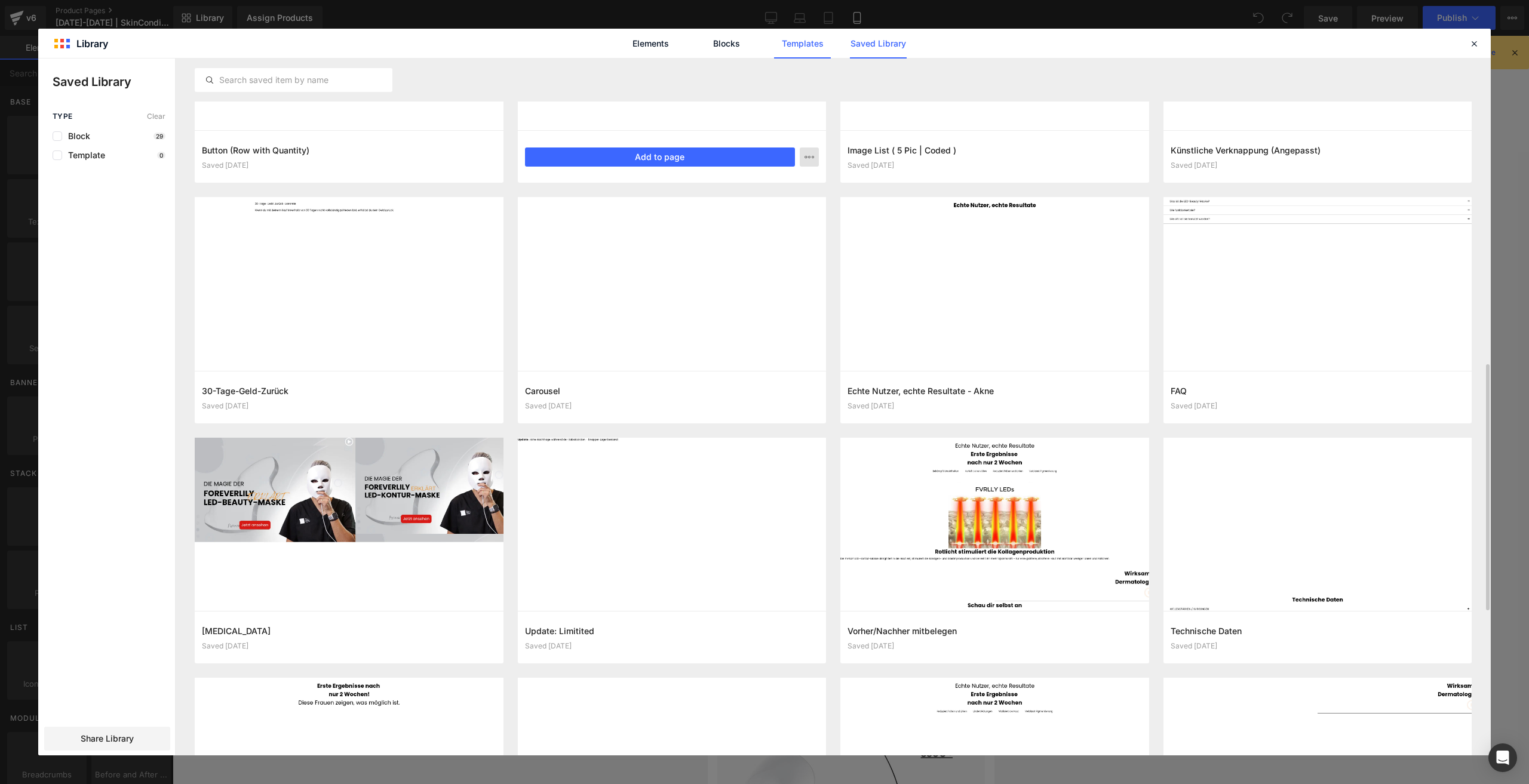
click at [795, 51] on link "Templates" at bounding box center [802, 44] width 57 height 30
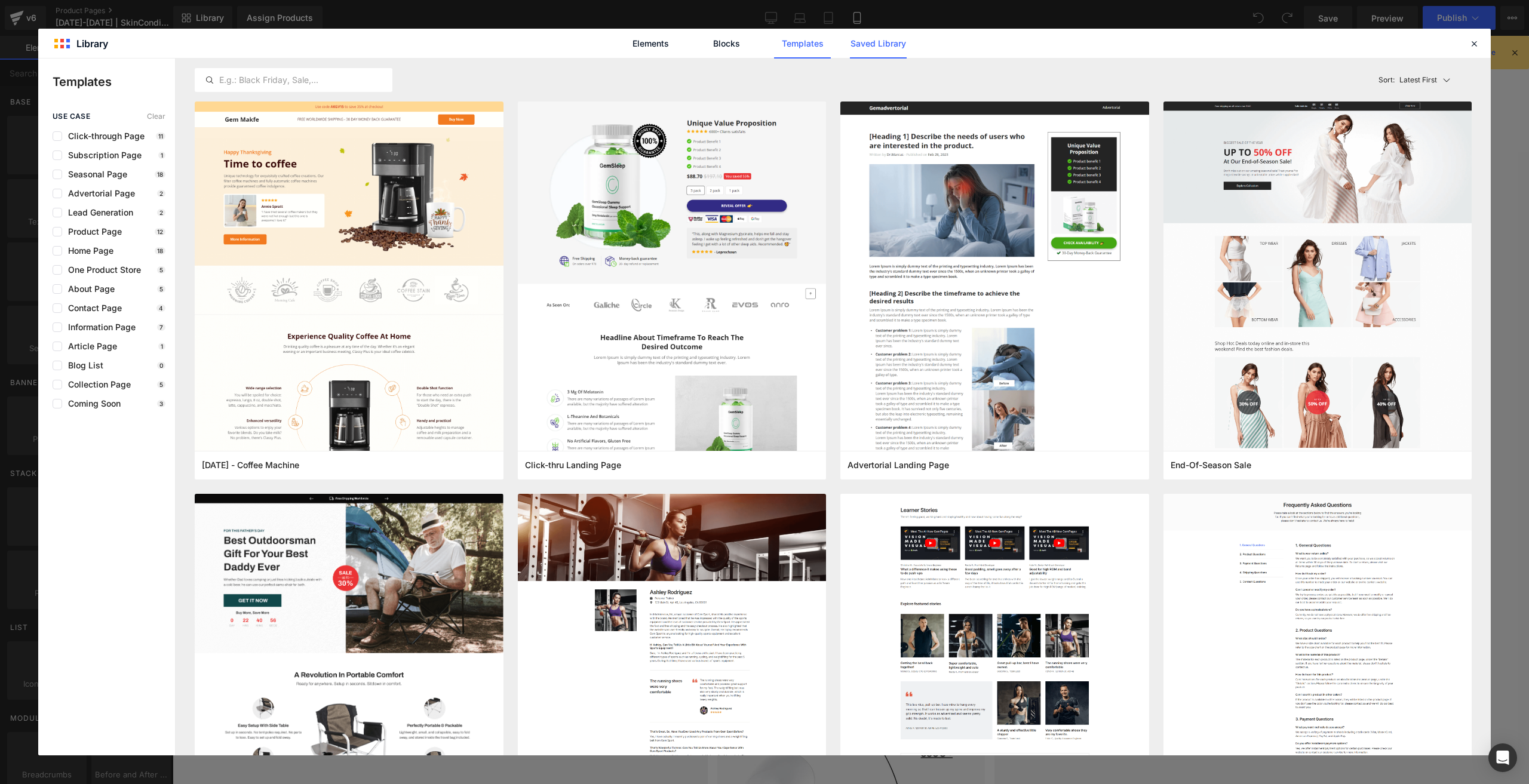
click at [870, 54] on link "Saved Library" at bounding box center [878, 44] width 57 height 30
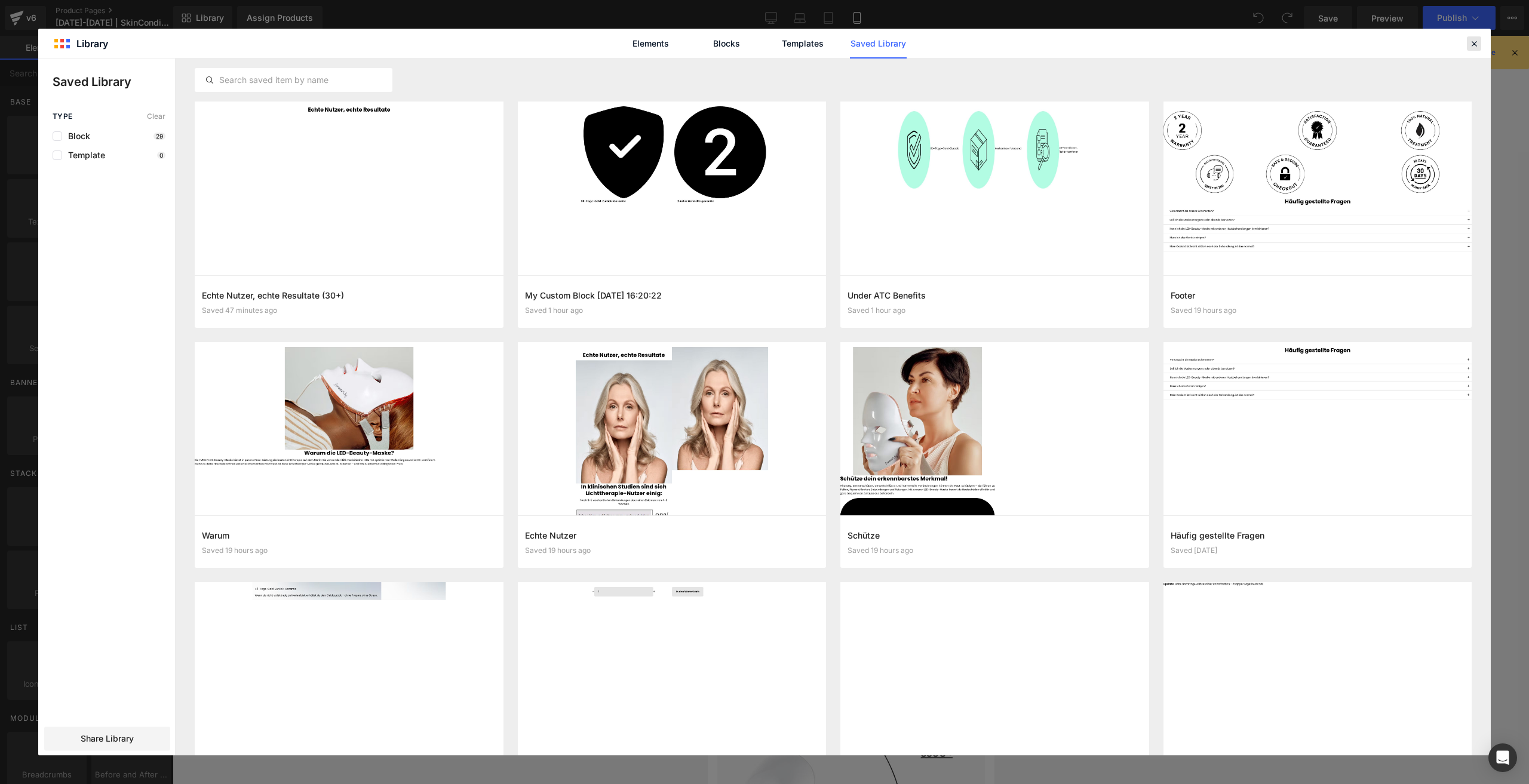
click at [1472, 42] on icon at bounding box center [1474, 44] width 11 height 11
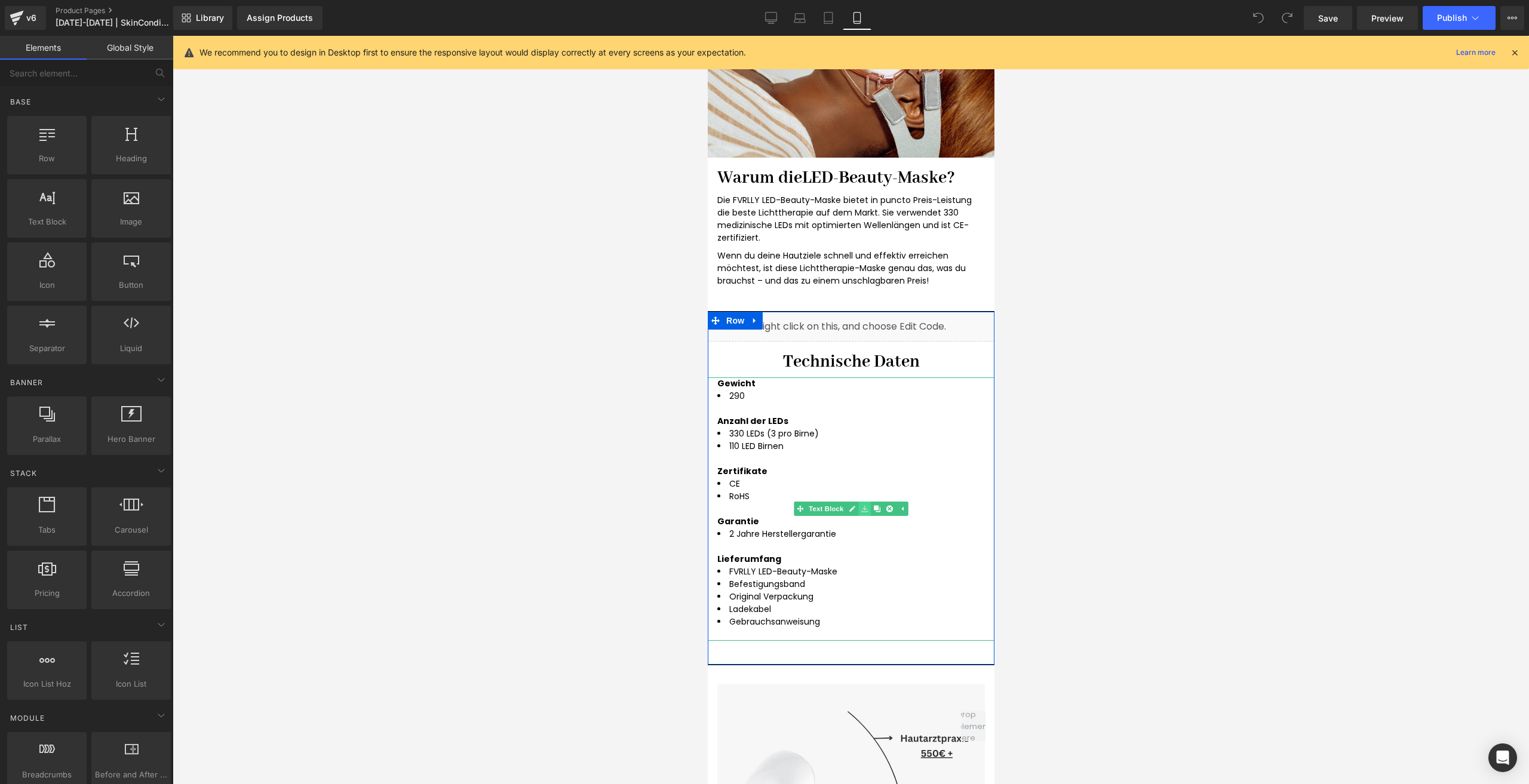
click at [862, 506] on icon at bounding box center [864, 508] width 7 height 7
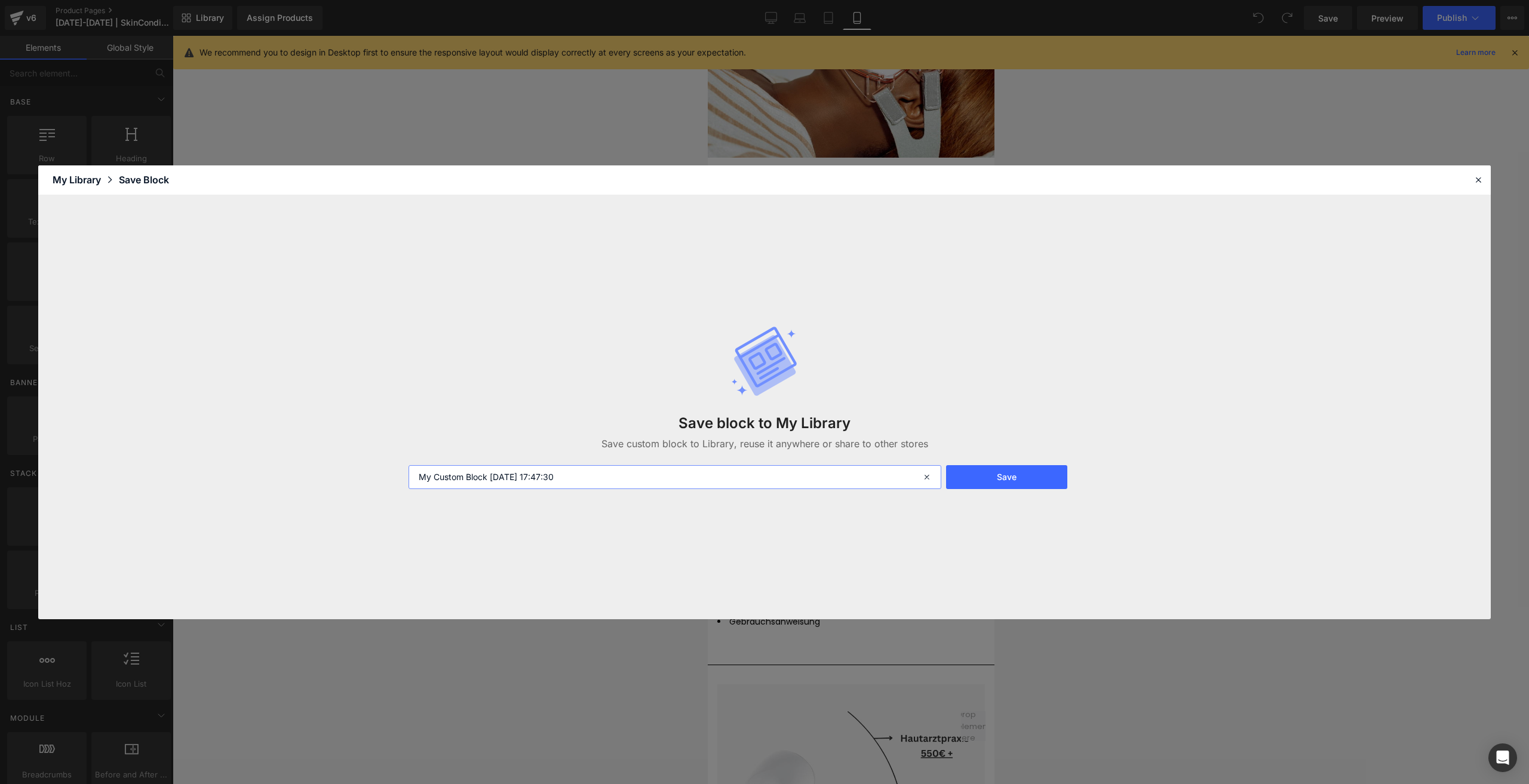
click at [626, 467] on input "My Custom Block 2025-09-04 17:47:30" at bounding box center [675, 477] width 532 height 24
type input "Technische Daten (Simple)"
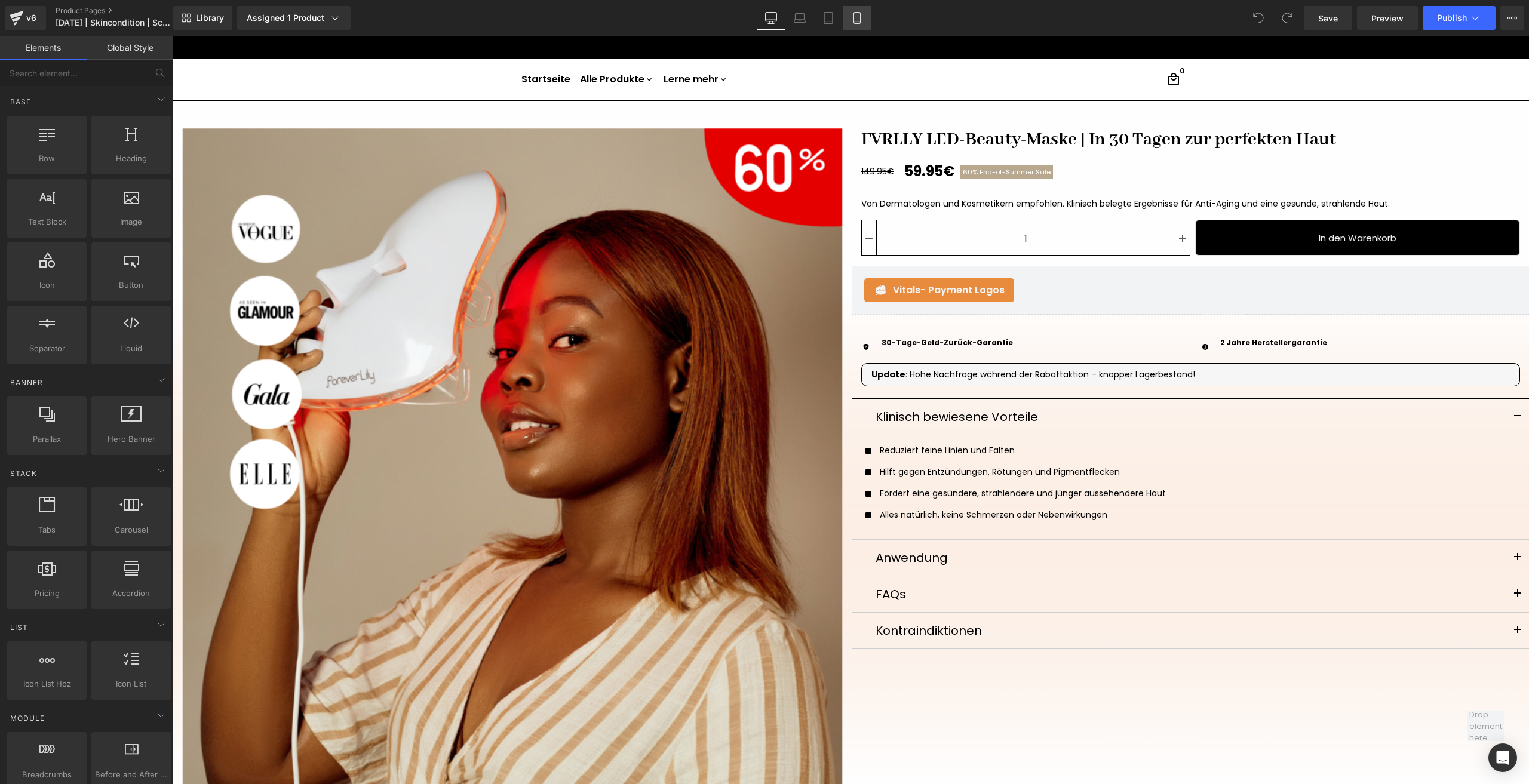
click at [853, 24] on link "Mobile" at bounding box center [857, 18] width 29 height 24
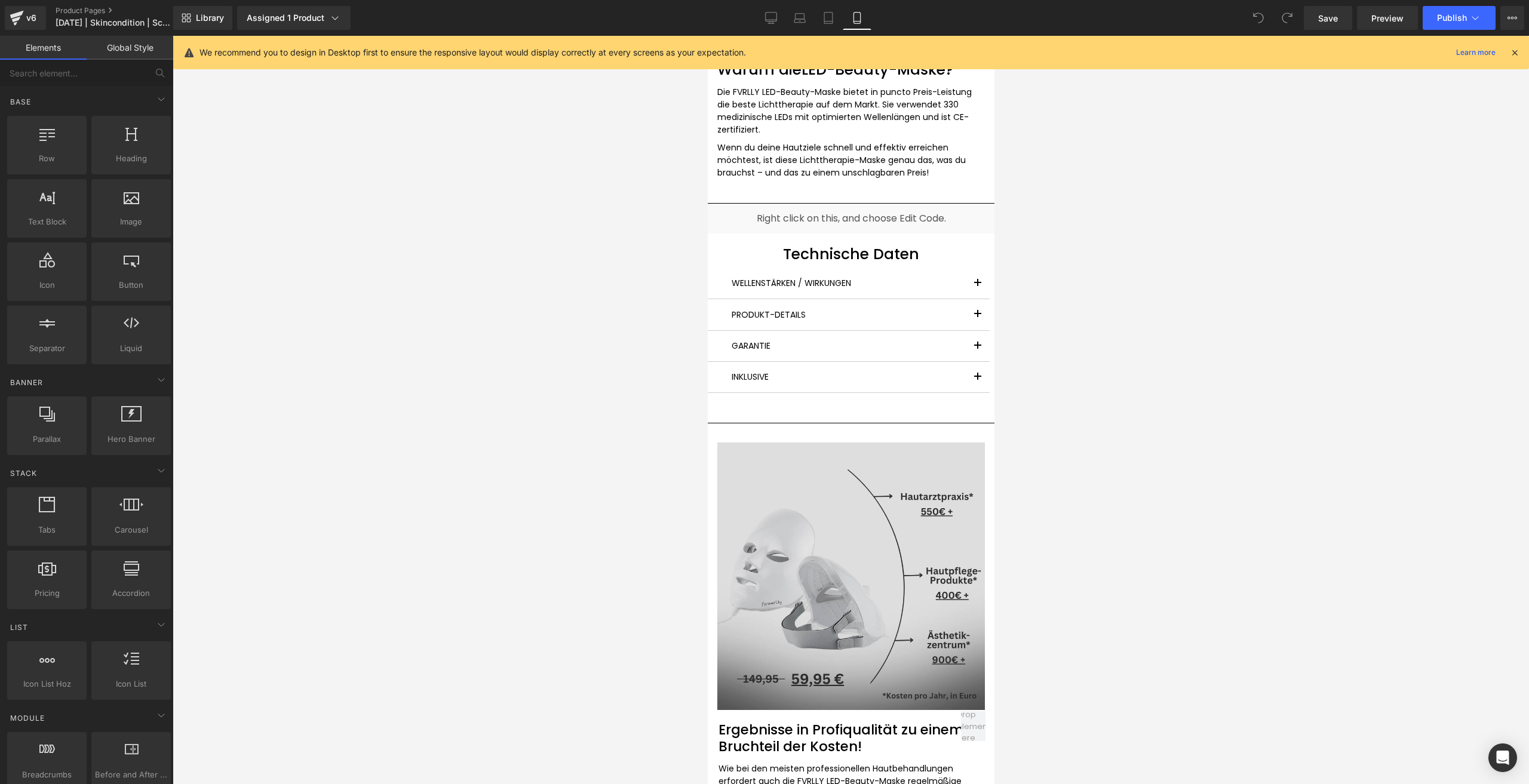
scroll to position [3045, 0]
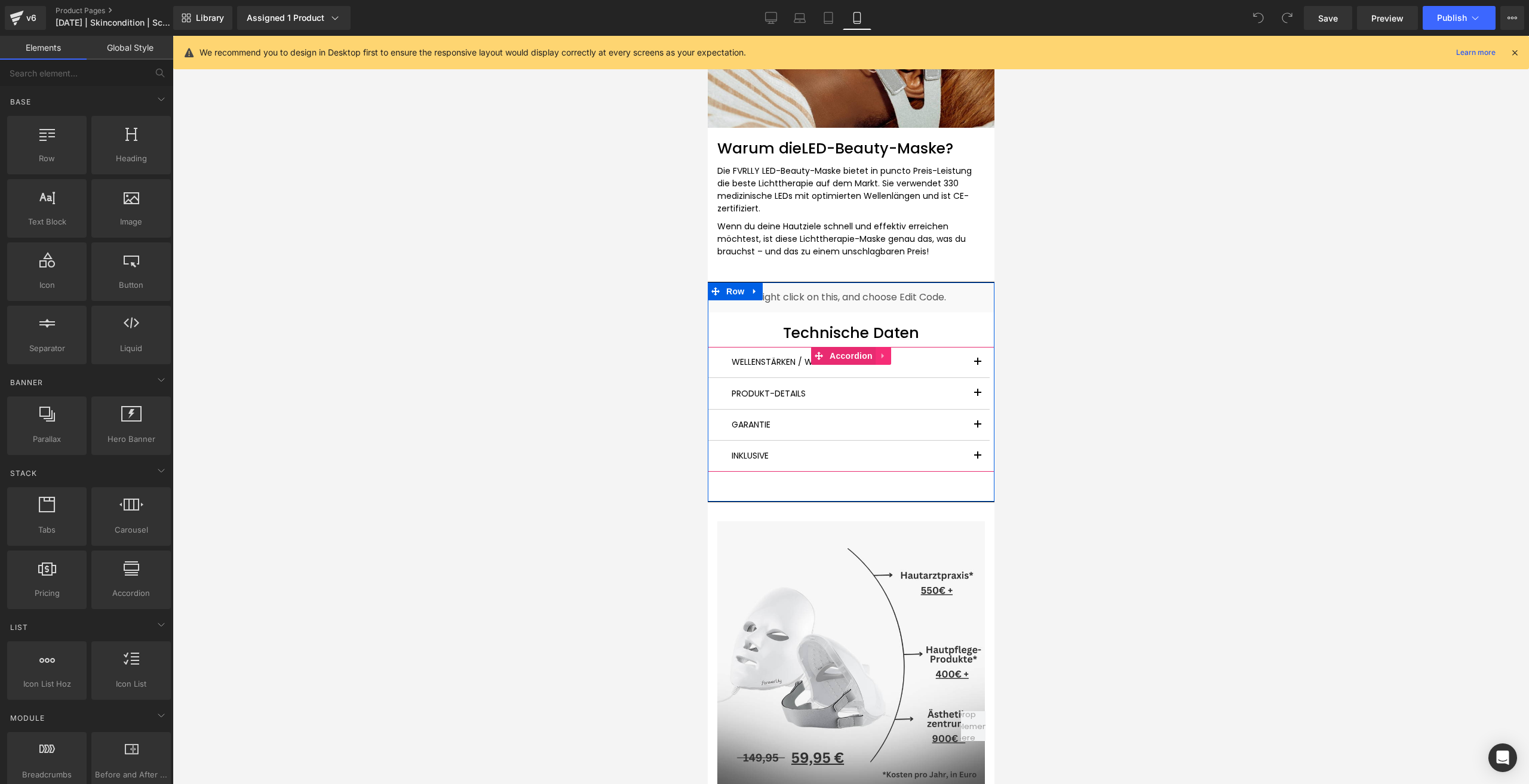
click at [881, 358] on icon at bounding box center [882, 356] width 3 height 5
click at [887, 358] on icon at bounding box center [890, 355] width 8 height 8
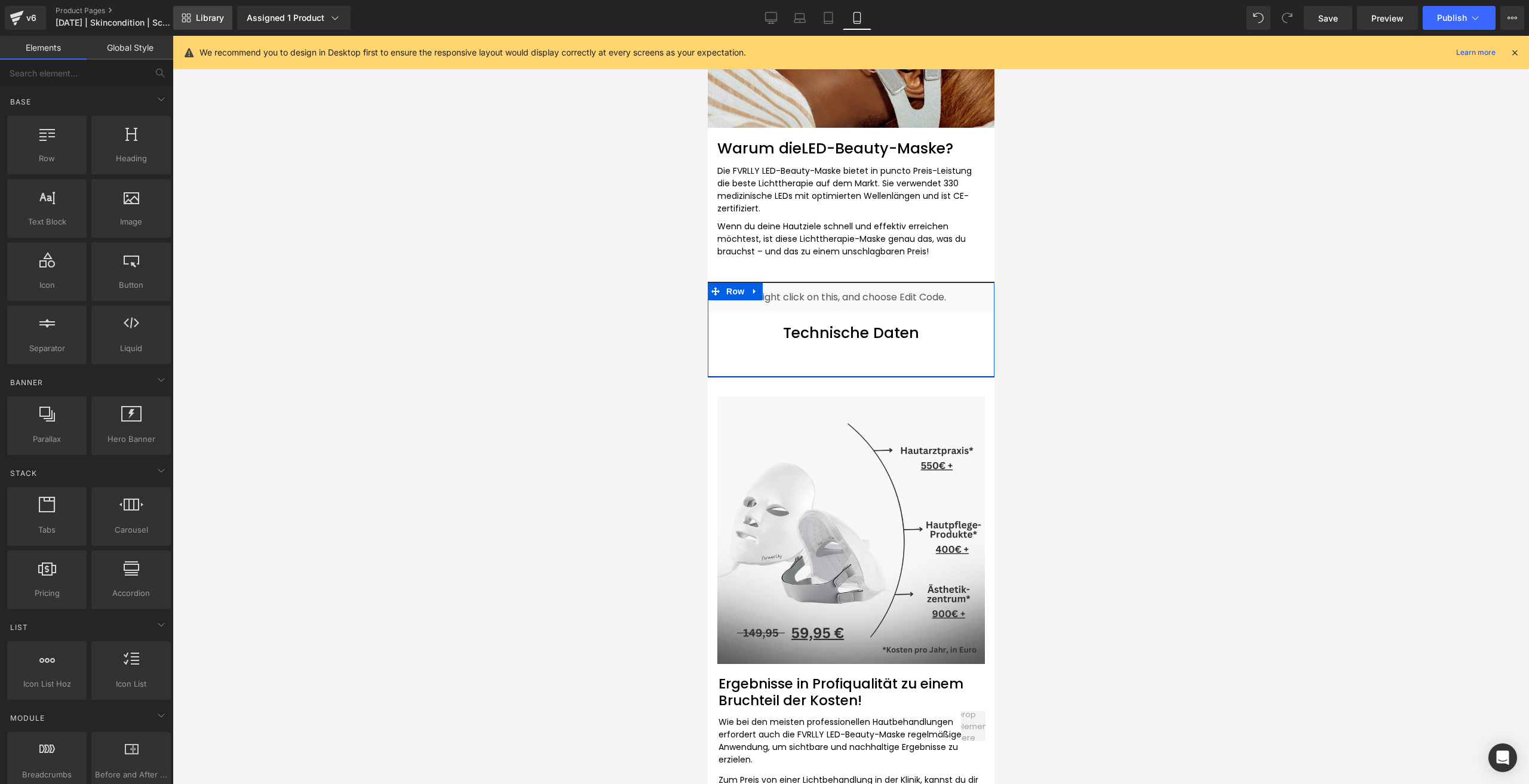
click at [211, 19] on span "Library" at bounding box center [210, 18] width 28 height 11
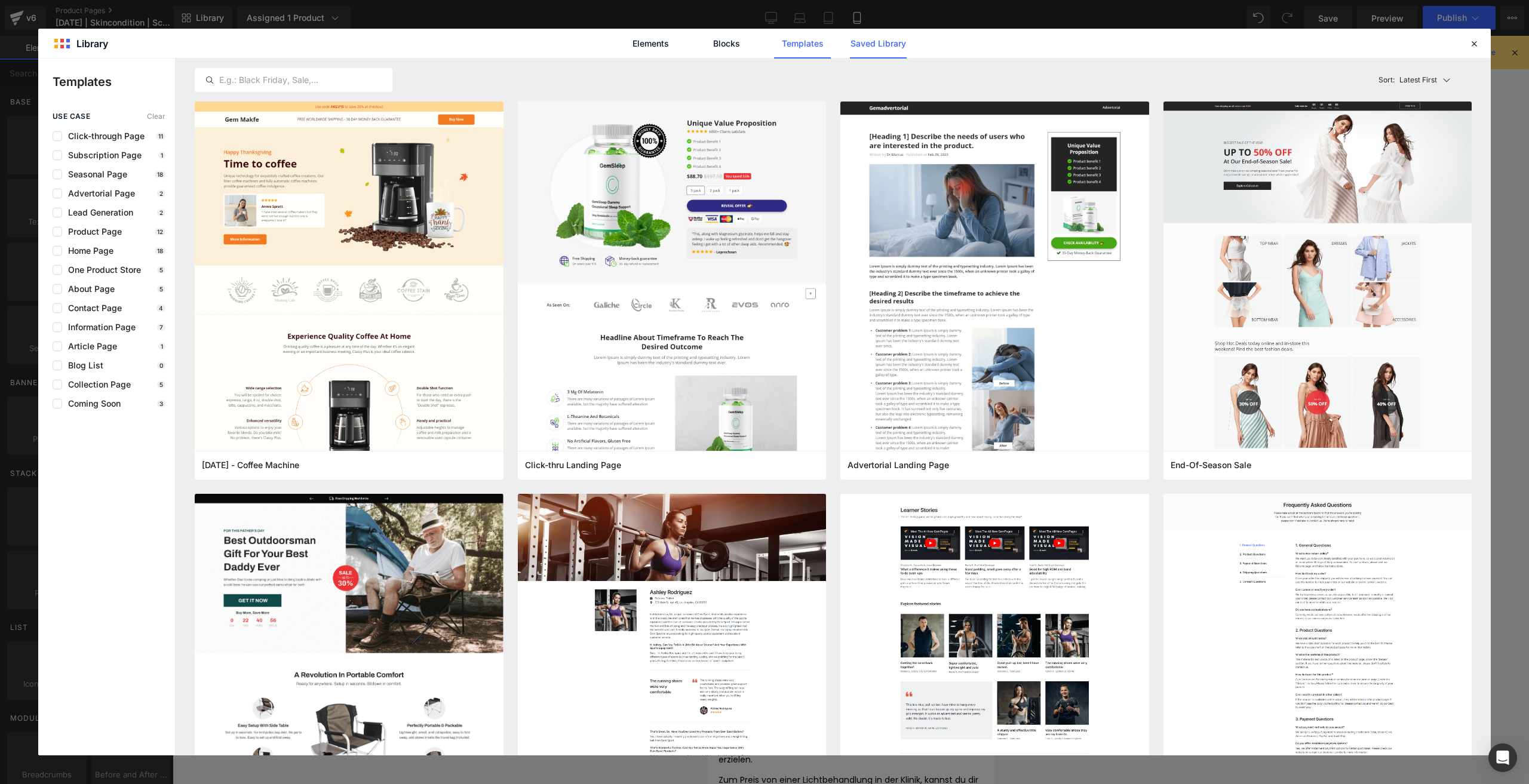
click at [866, 49] on link "Saved Library" at bounding box center [878, 44] width 57 height 30
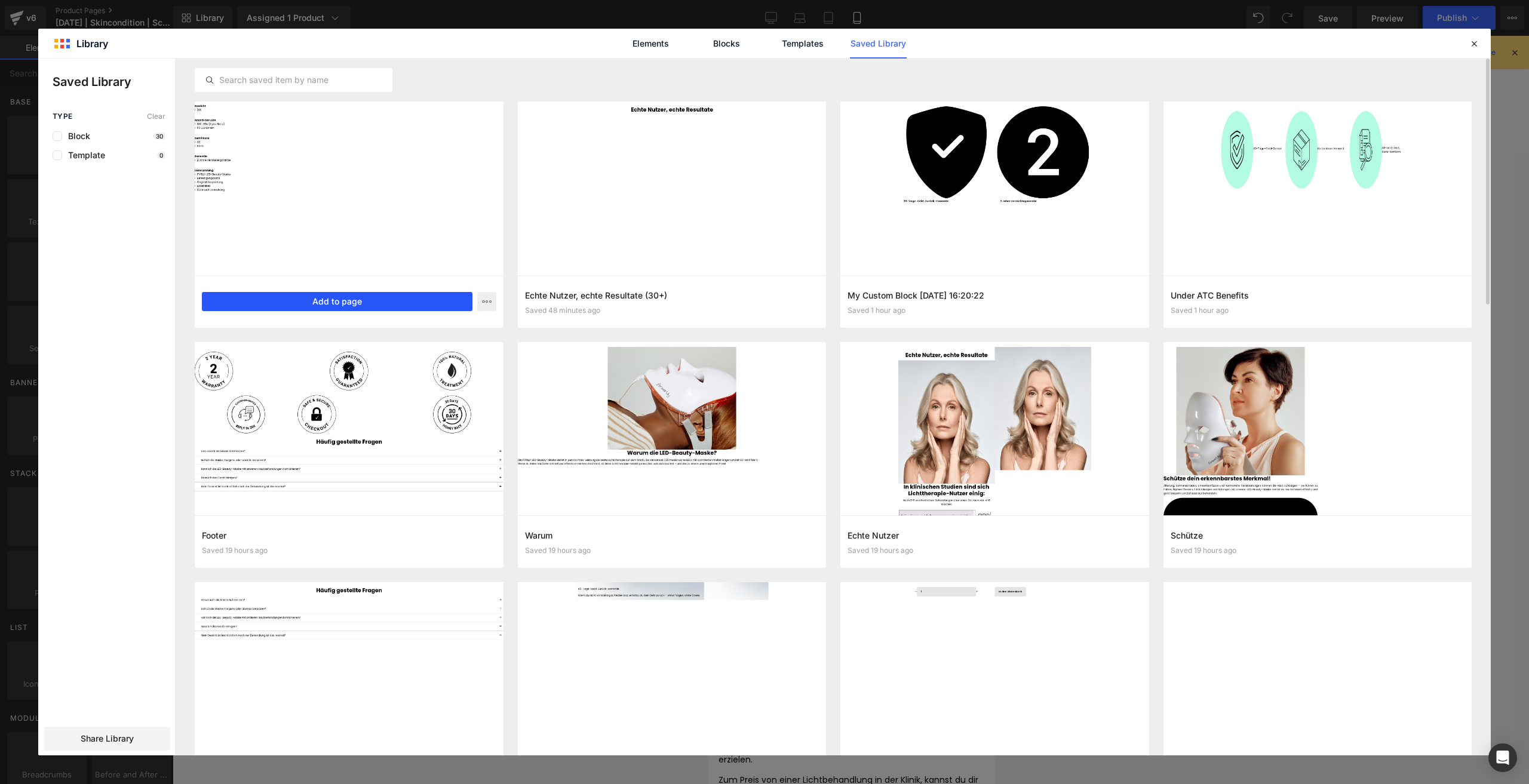
click at [324, 303] on button "Add to page" at bounding box center [337, 301] width 271 height 19
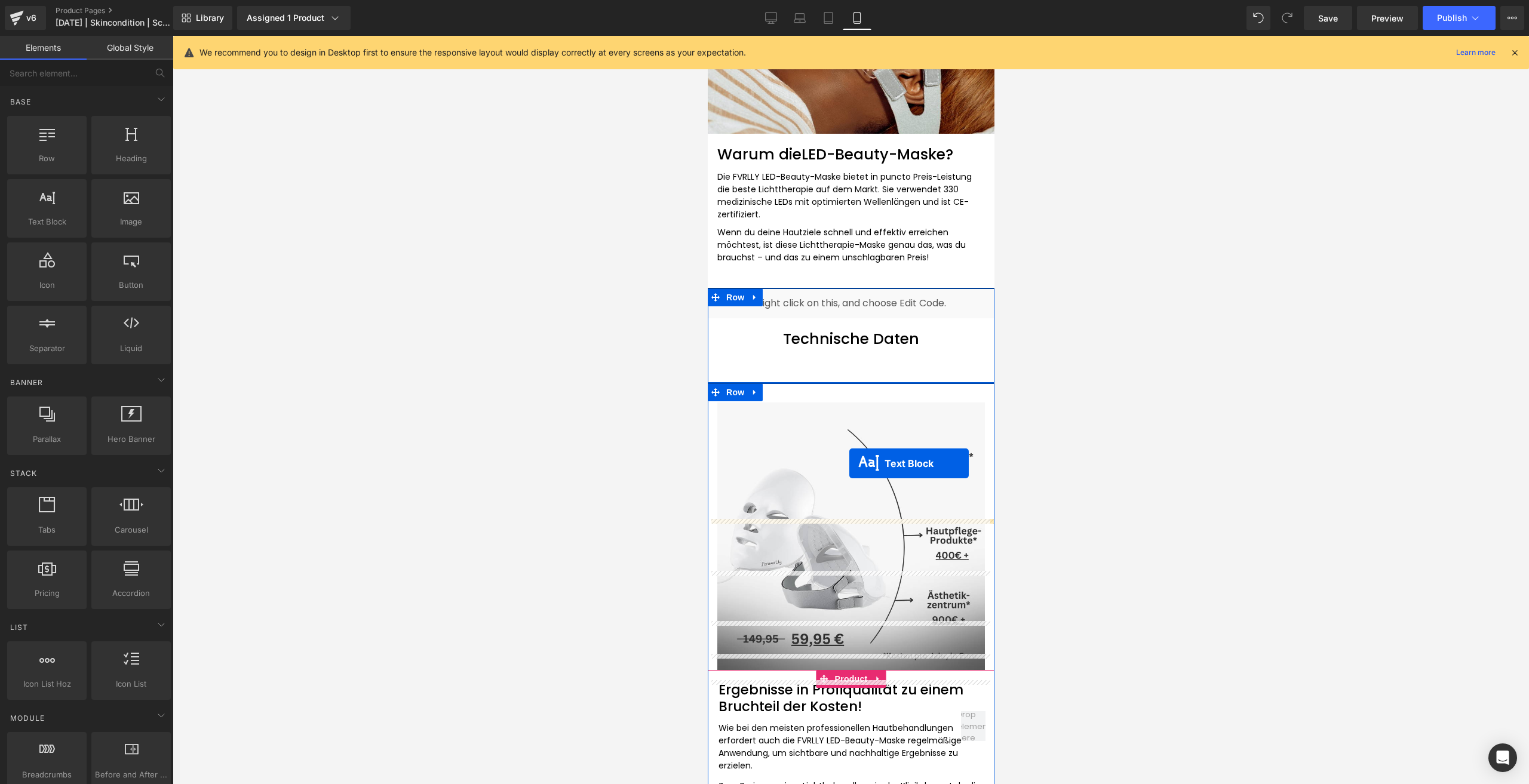
scroll to position [3010, 0]
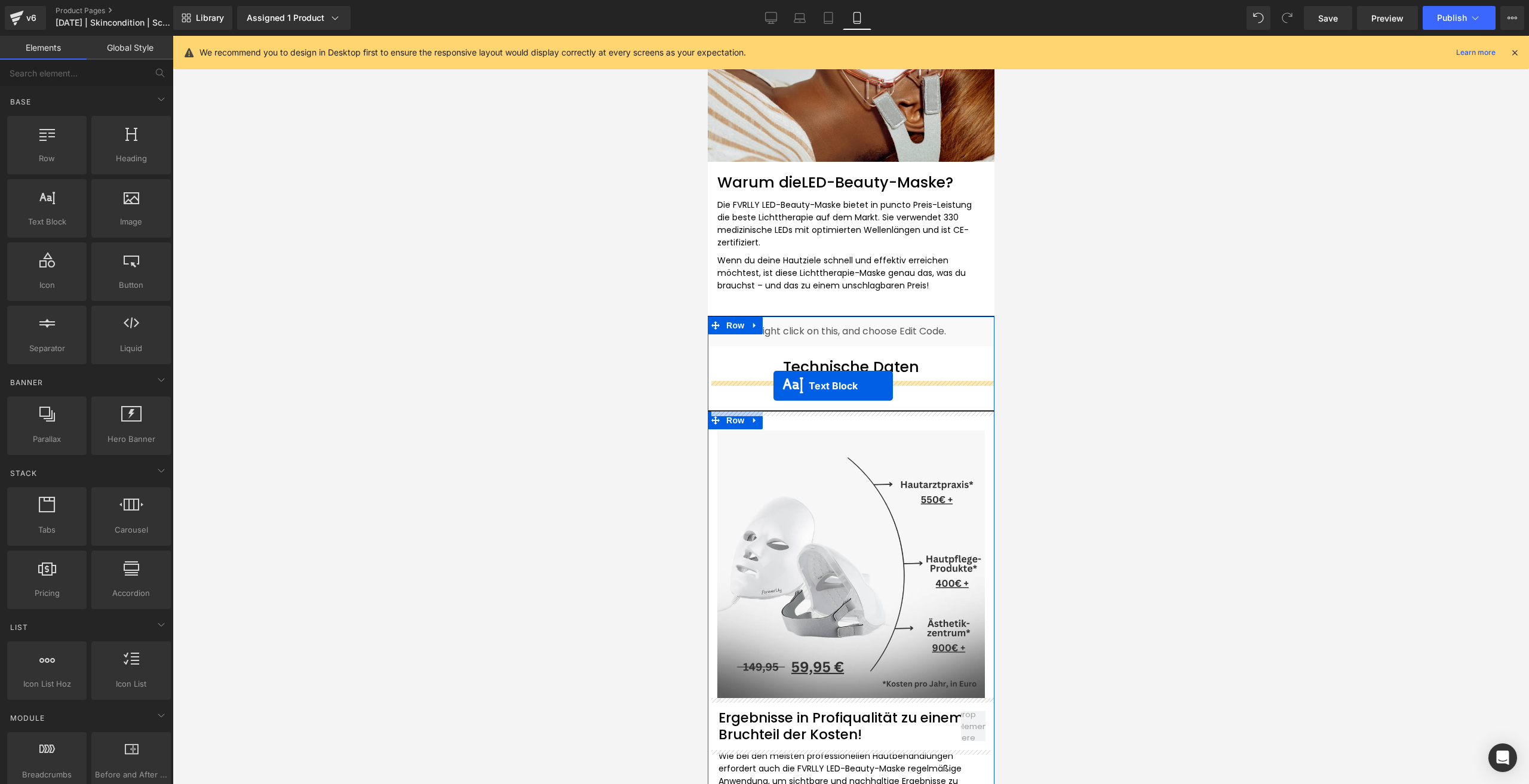
drag, startPoint x: 836, startPoint y: 580, endPoint x: 773, endPoint y: 386, distance: 204.0
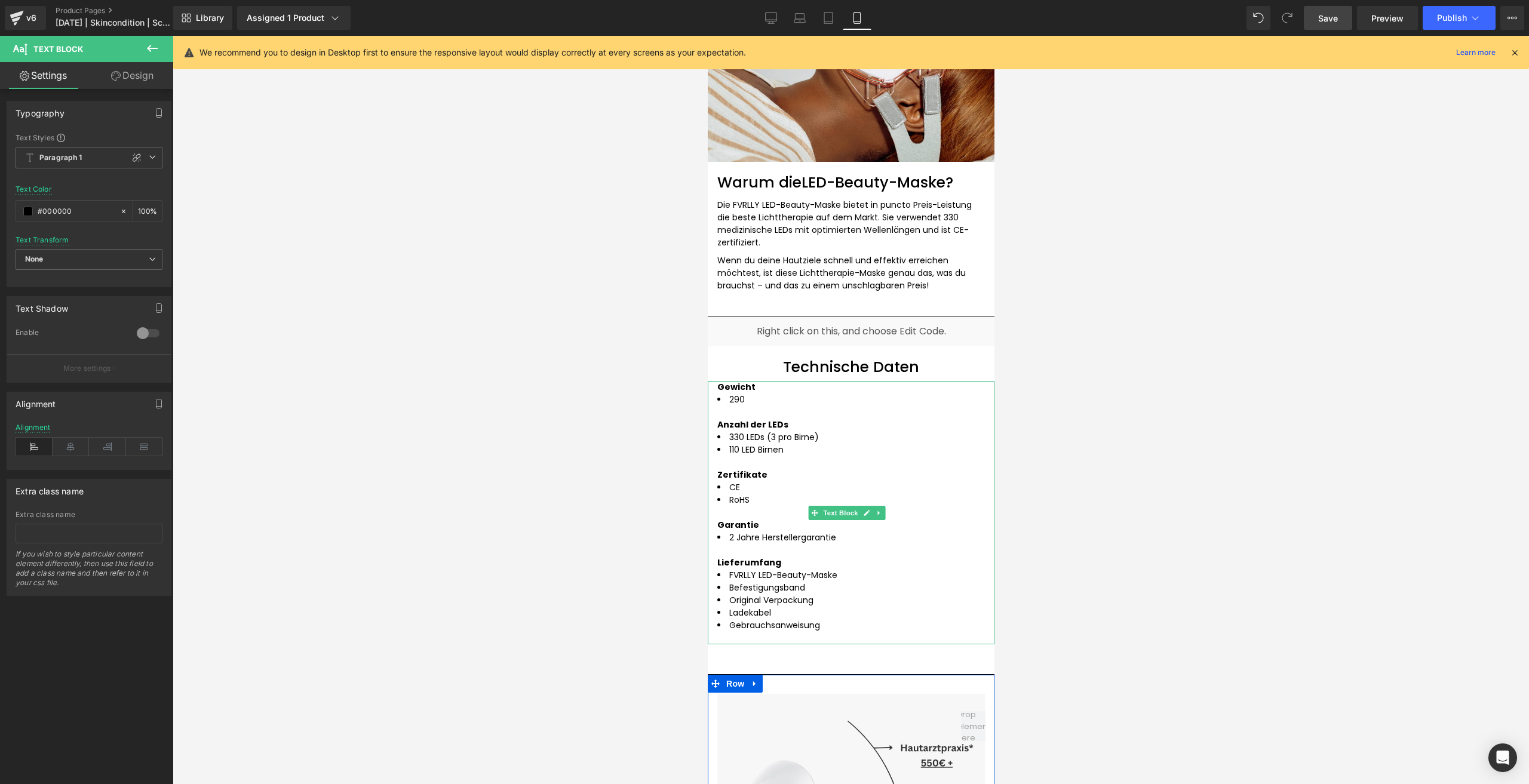
click at [1319, 15] on span "Save" at bounding box center [1328, 18] width 20 height 12
click at [1330, 18] on span "Save" at bounding box center [1328, 18] width 20 height 12
click at [1430, 19] on button "Publish" at bounding box center [1459, 18] width 73 height 24
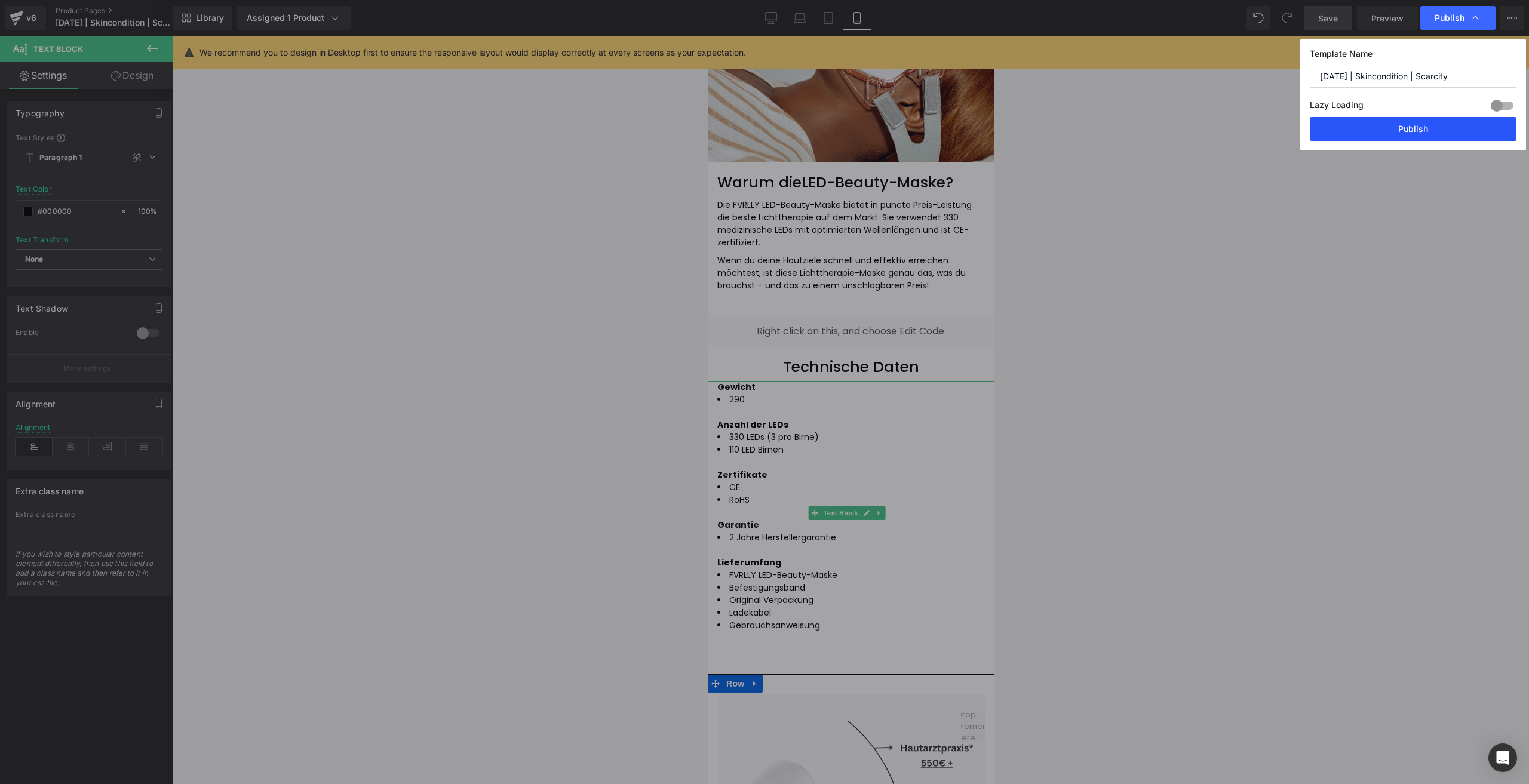
click at [1355, 129] on button "Publish" at bounding box center [1412, 129] width 206 height 24
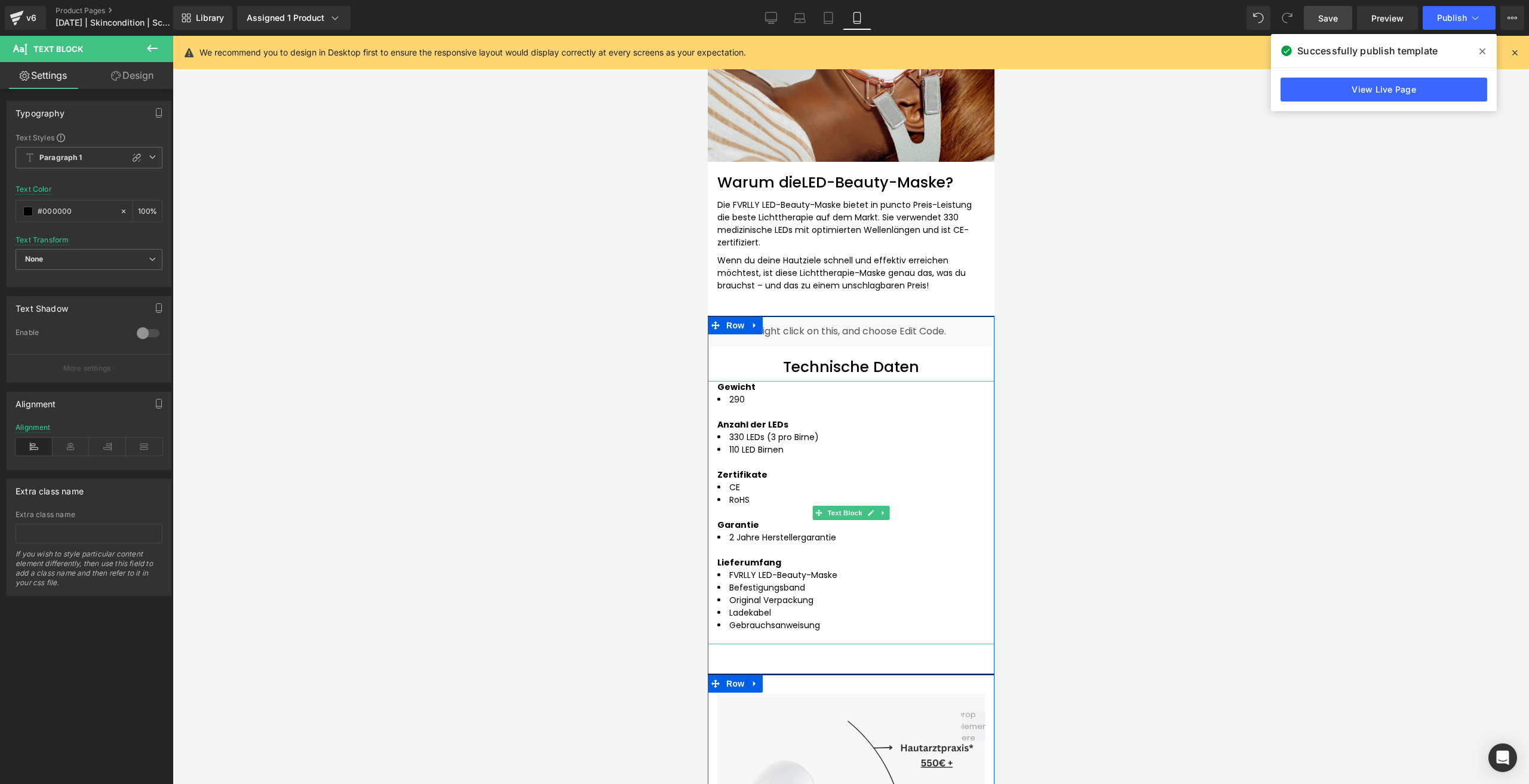
drag, startPoint x: 758, startPoint y: 642, endPoint x: 771, endPoint y: 616, distance: 29.1
click at [771, 616] on div "Gewicht 290 Anzahl der LEDs 330 LEDs (3 pro Birne) 110 LED Birnen Zertifikate C…" at bounding box center [850, 512] width 286 height 264
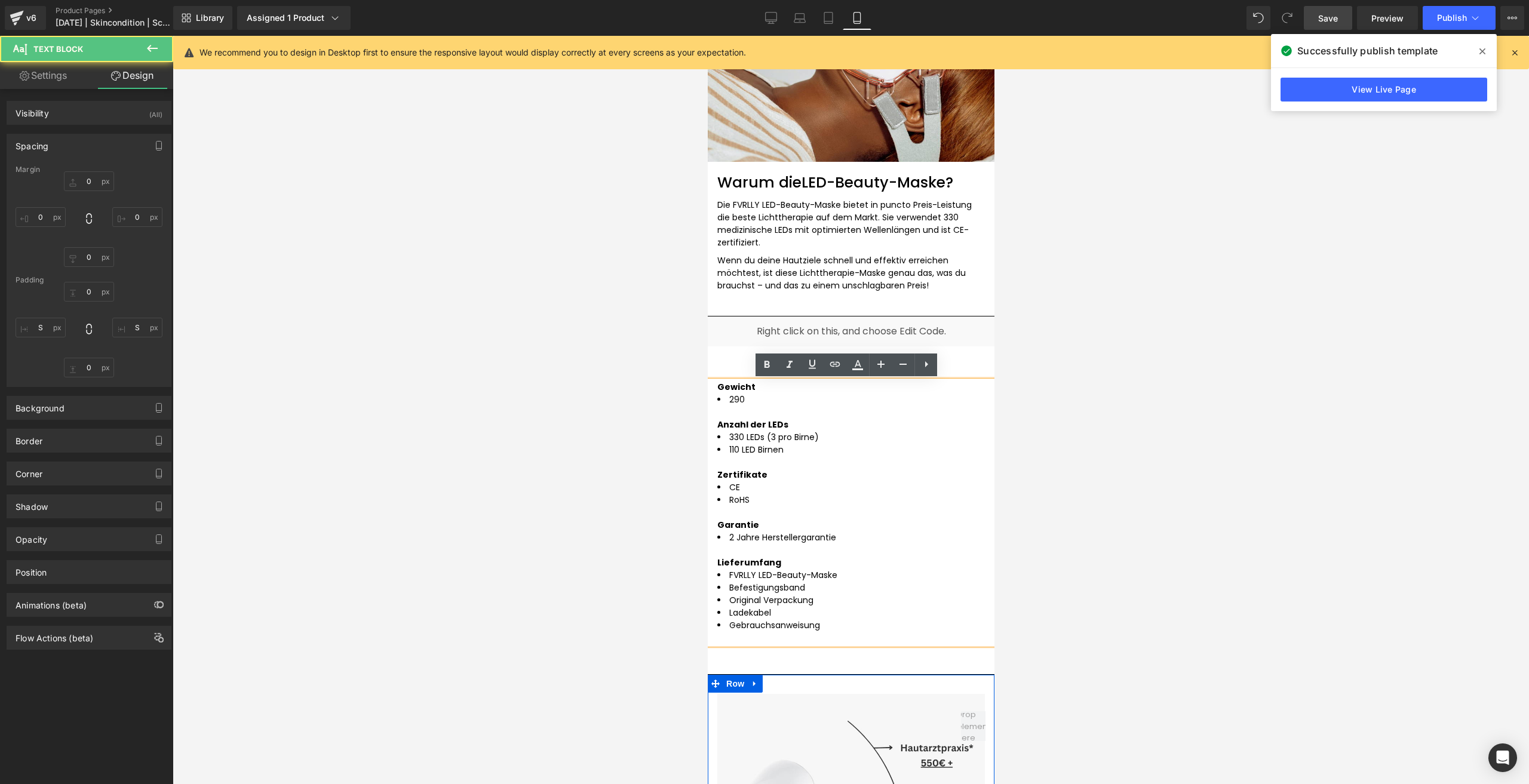
drag, startPoint x: 778, startPoint y: 666, endPoint x: 771, endPoint y: 664, distance: 7.3
click at [778, 666] on div "Liquid Technische Daten Heading Gewicht 290 Anzahl der LEDs 330 LEDs (3 pro Bir…" at bounding box center [850, 494] width 286 height 358
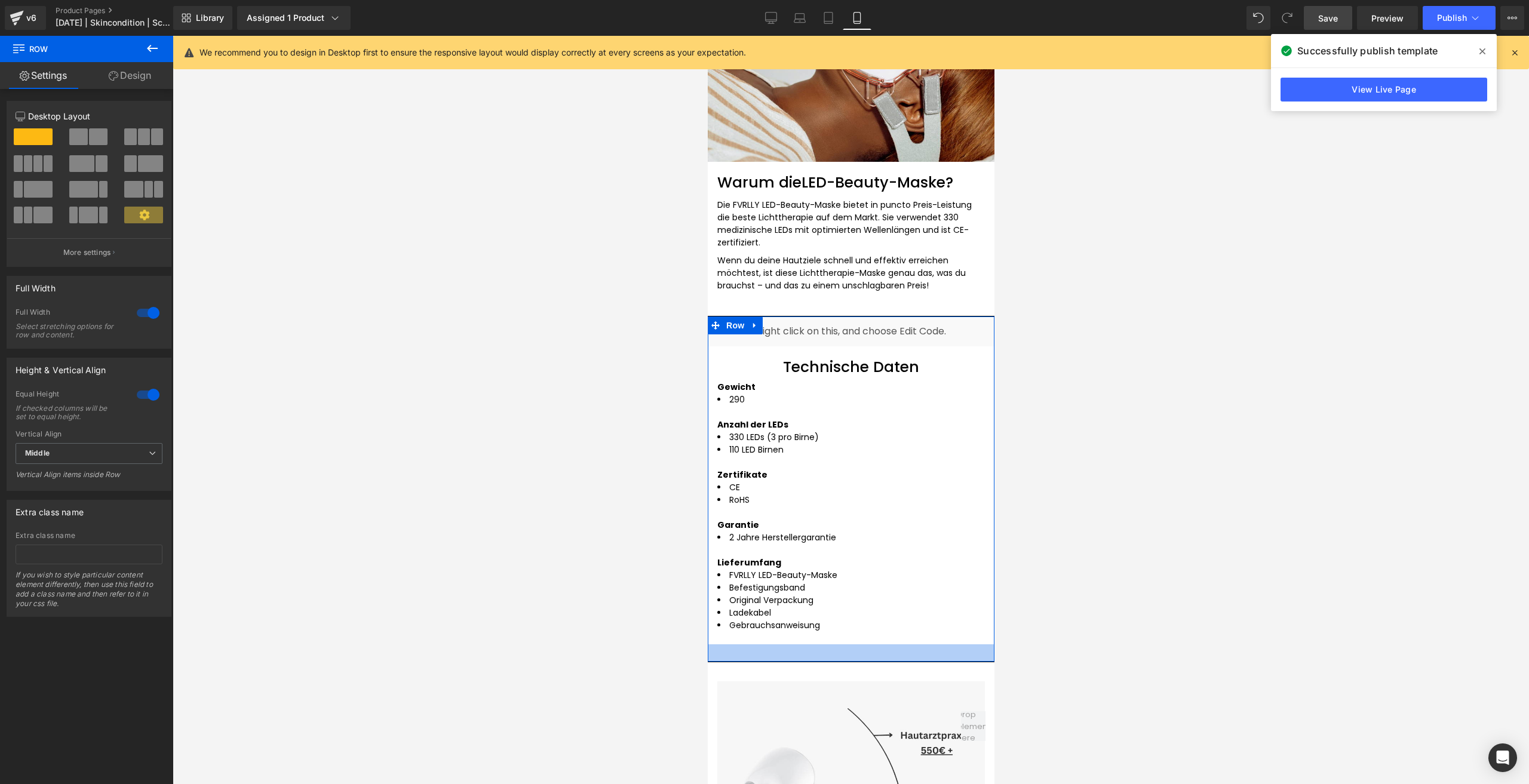
drag, startPoint x: 788, startPoint y: 664, endPoint x: 769, endPoint y: 652, distance: 22.5
click at [769, 652] on div at bounding box center [850, 653] width 286 height 18
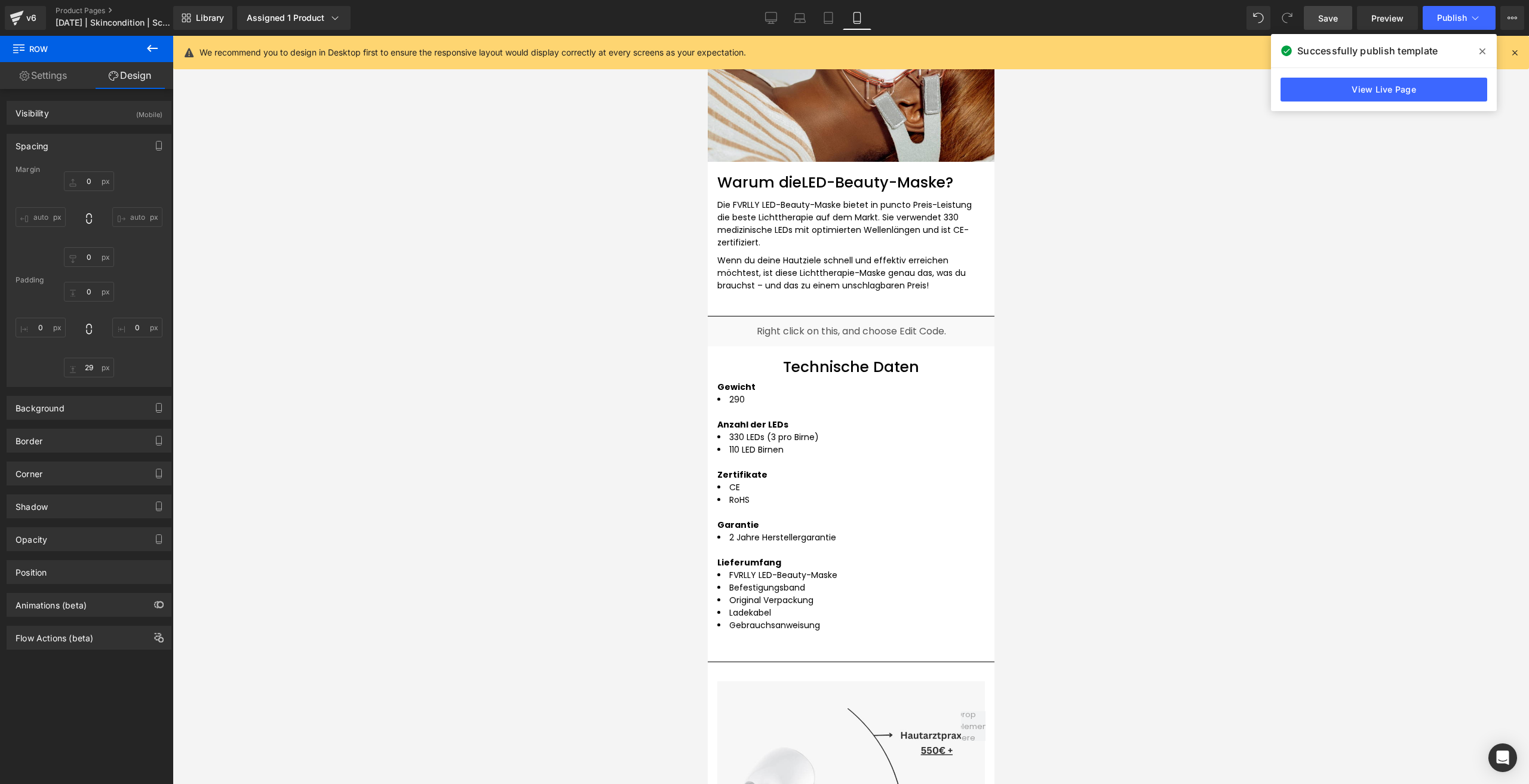
click at [1315, 29] on link "Save" at bounding box center [1328, 18] width 48 height 24
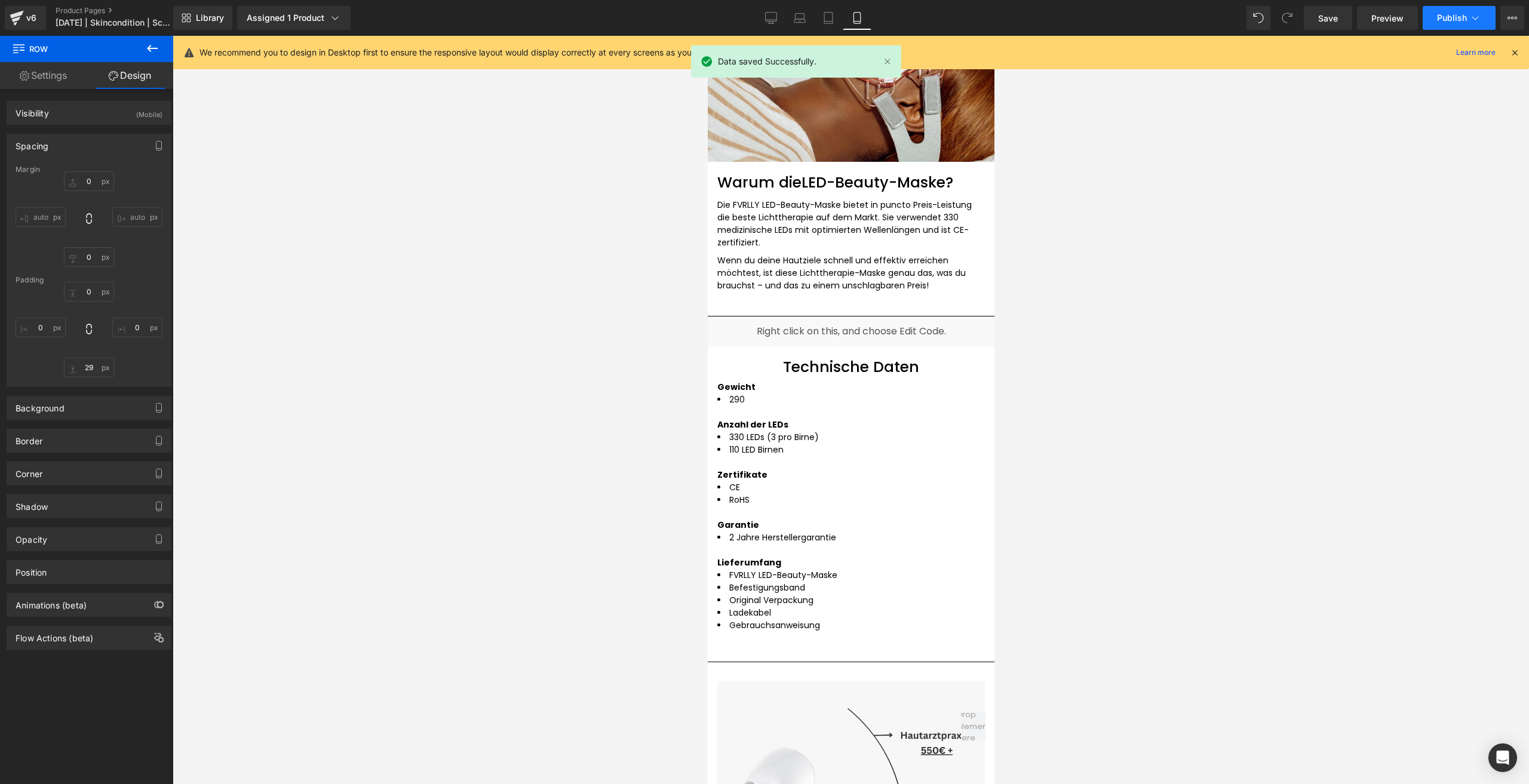
click at [1438, 23] on button "Publish" at bounding box center [1459, 18] width 73 height 24
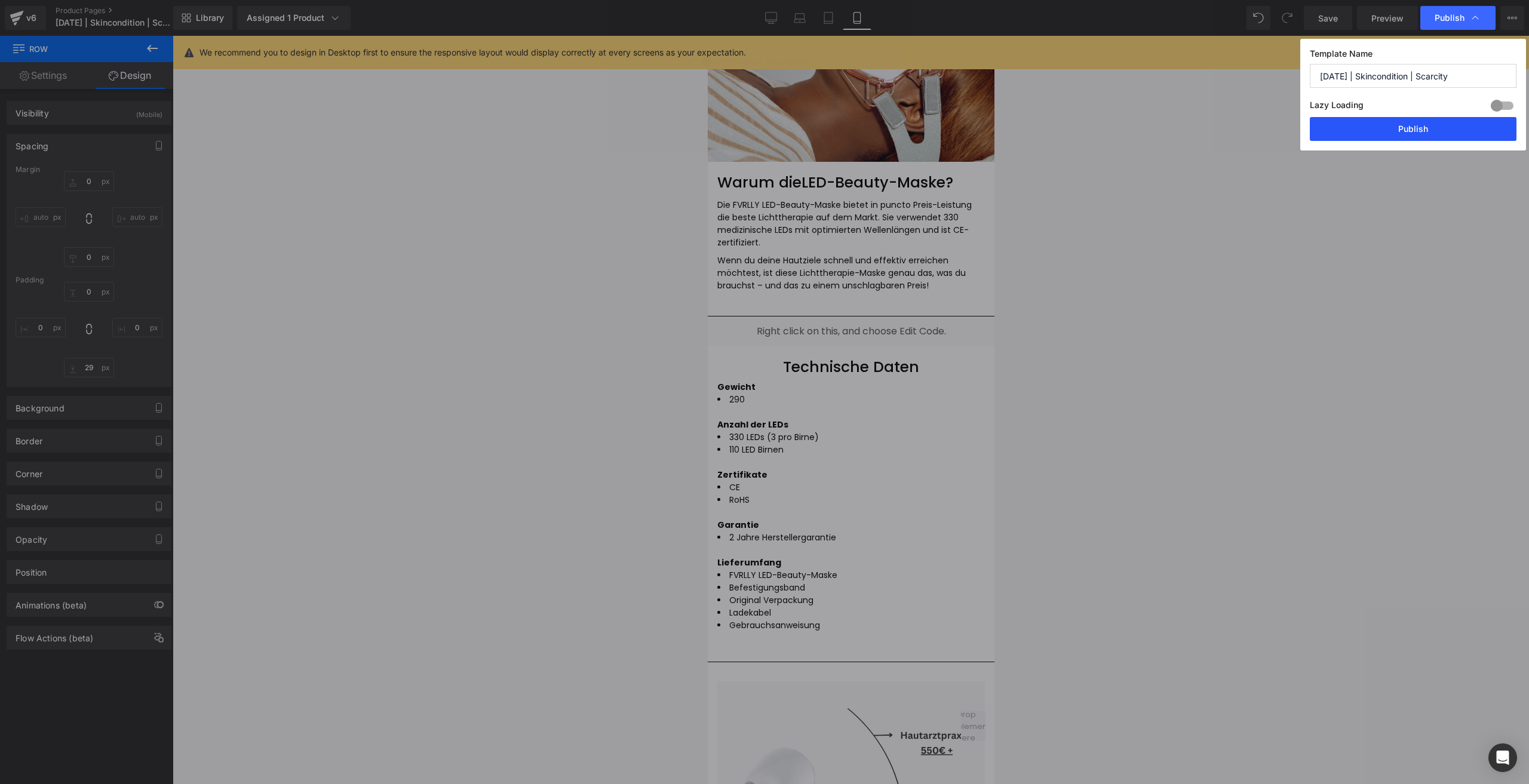
click at [1409, 118] on button "Publish" at bounding box center [1412, 129] width 206 height 24
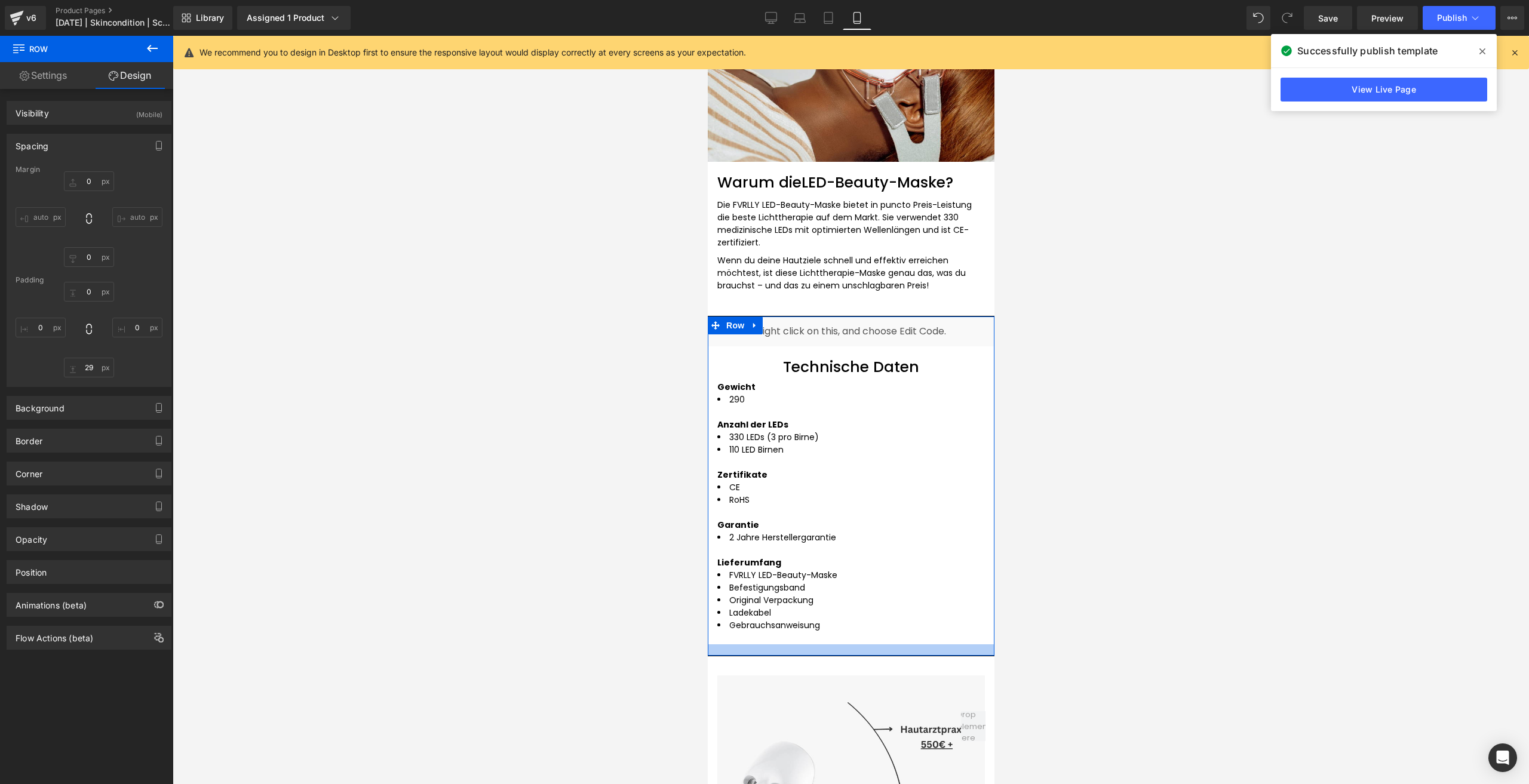
drag, startPoint x: 728, startPoint y: 653, endPoint x: 717, endPoint y: 647, distance: 12.5
click at [717, 647] on div at bounding box center [850, 649] width 286 height 11
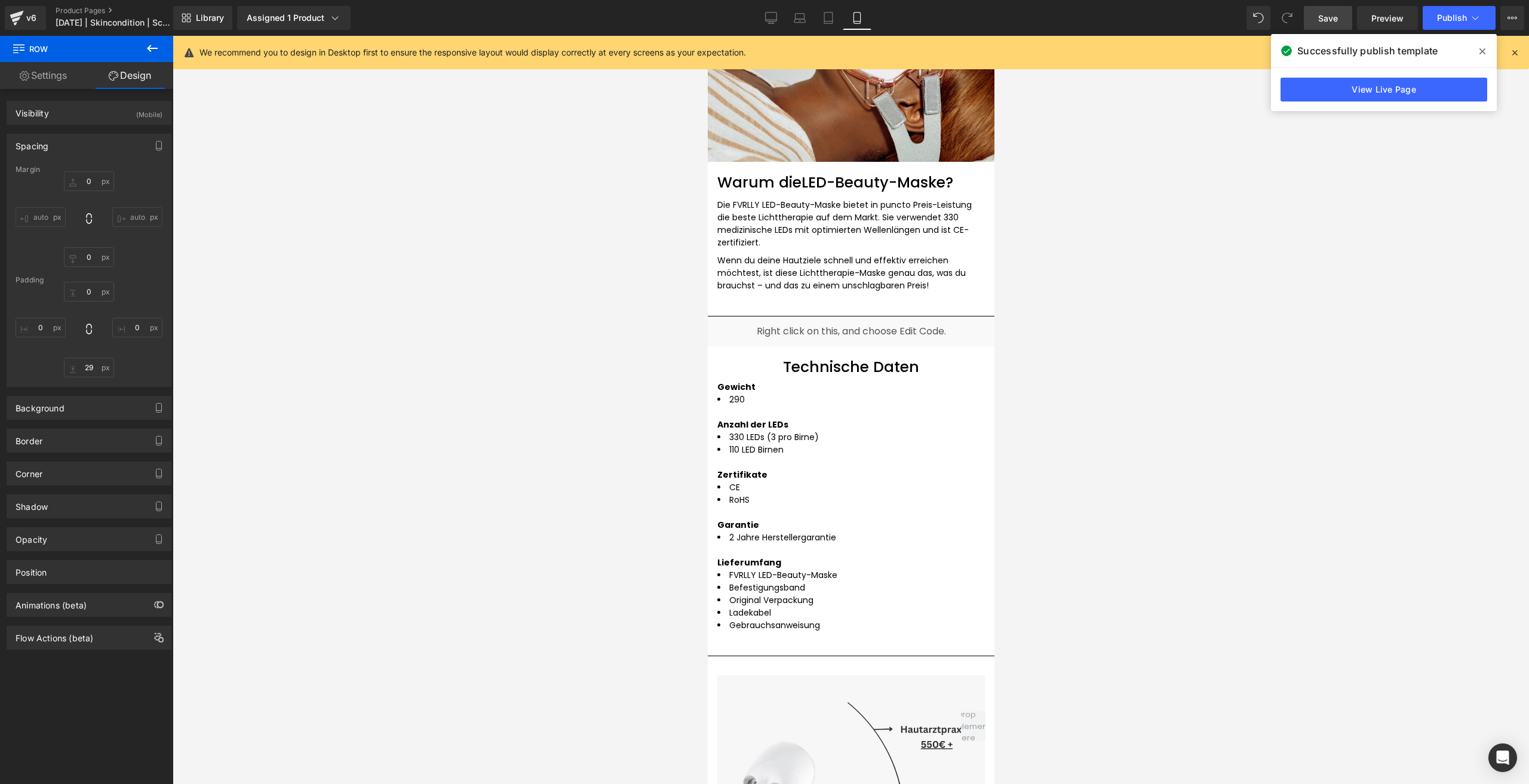
drag, startPoint x: 1316, startPoint y: 12, endPoint x: 105, endPoint y: 468, distance: 1294.0
click at [1316, 12] on link "Save" at bounding box center [1328, 18] width 48 height 24
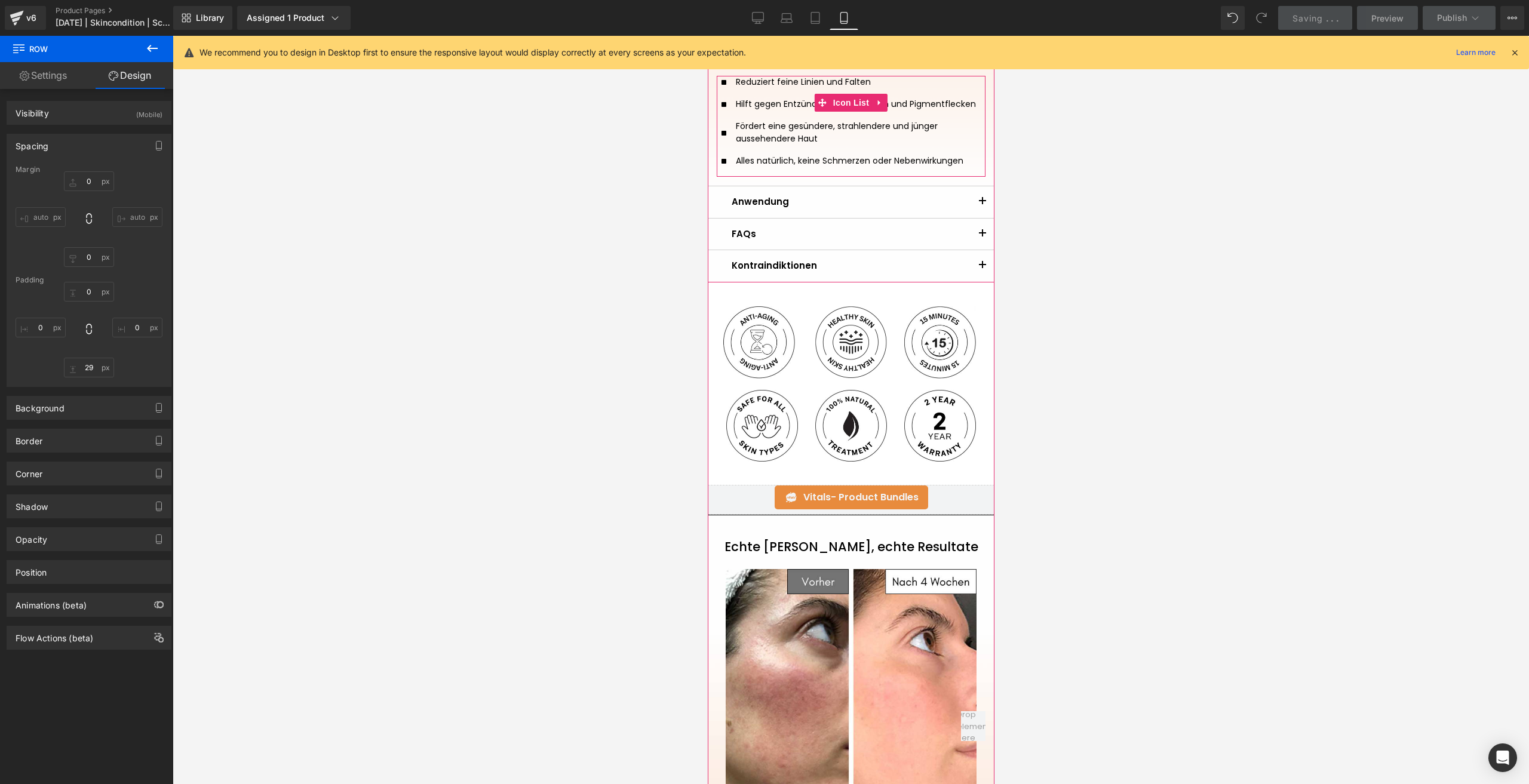
scroll to position [742, 0]
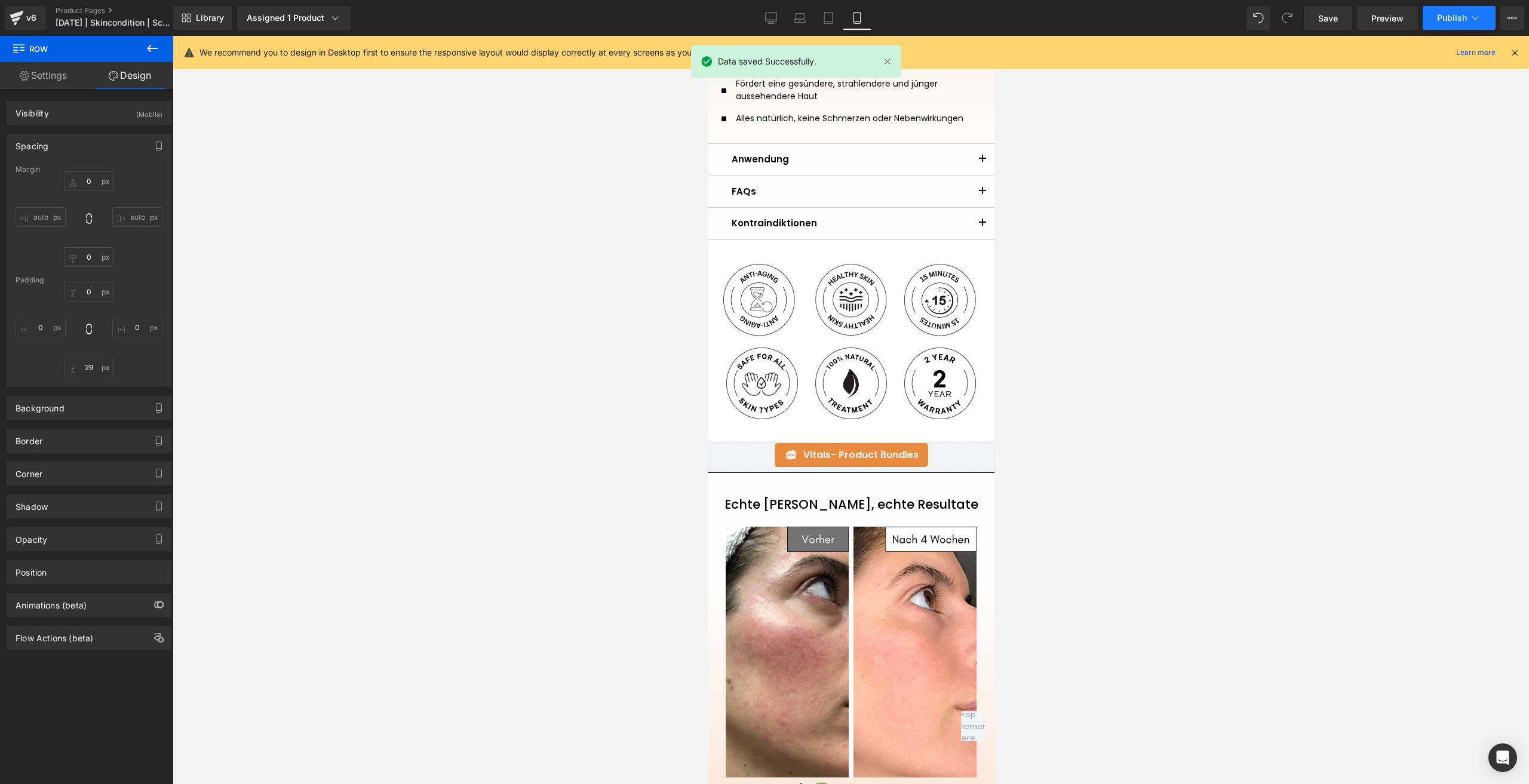
click at [1446, 15] on span "Publish" at bounding box center [1452, 18] width 30 height 10
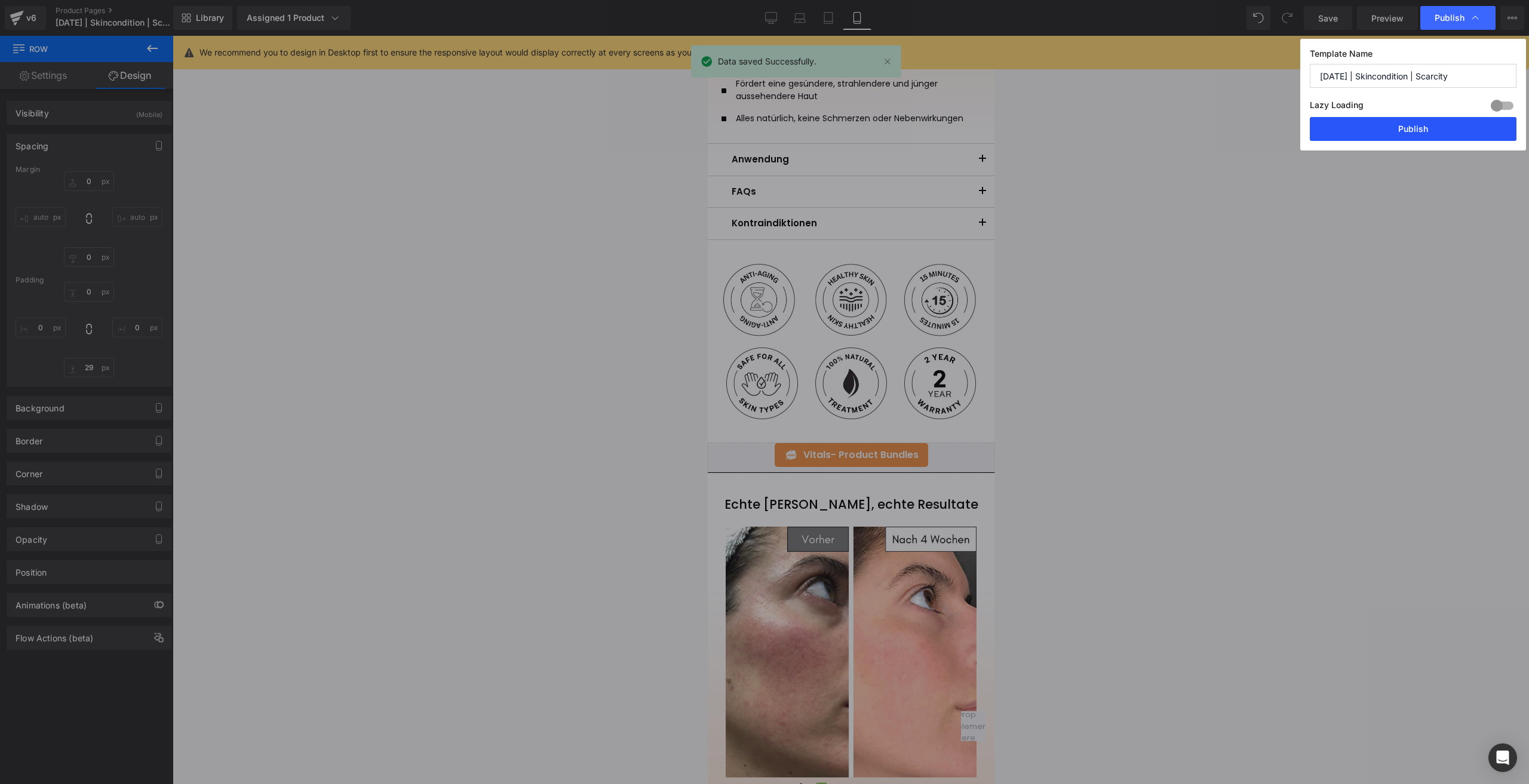
click at [1370, 128] on button "Publish" at bounding box center [1412, 129] width 206 height 24
